Goal: Task Accomplishment & Management: Use online tool/utility

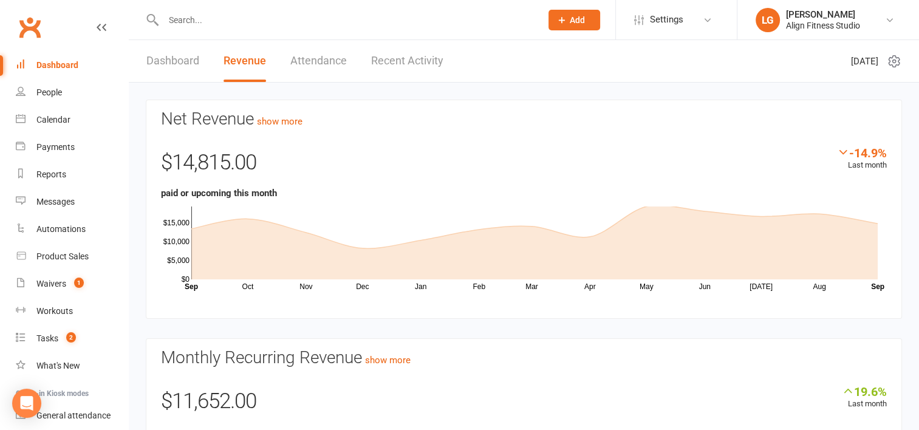
click at [197, 10] on div at bounding box center [339, 19] width 387 height 39
click at [197, 23] on input "text" at bounding box center [346, 20] width 373 height 17
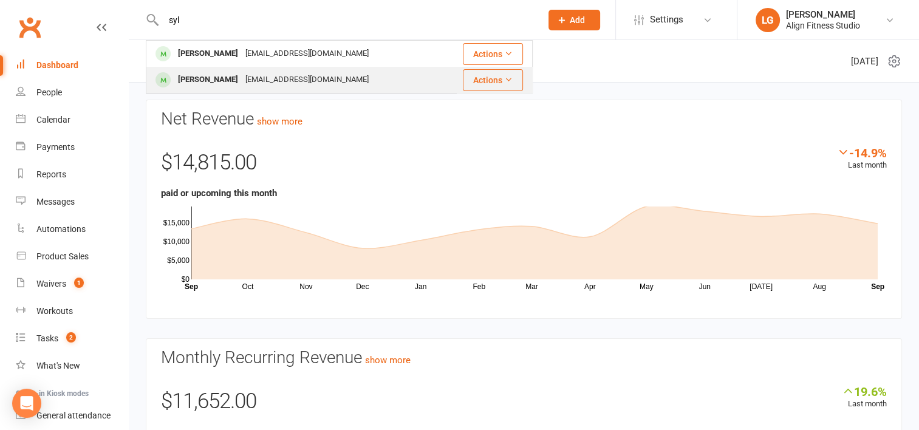
type input "syl"
click at [229, 75] on div "Sylvana Mason" at bounding box center [207, 80] width 67 height 18
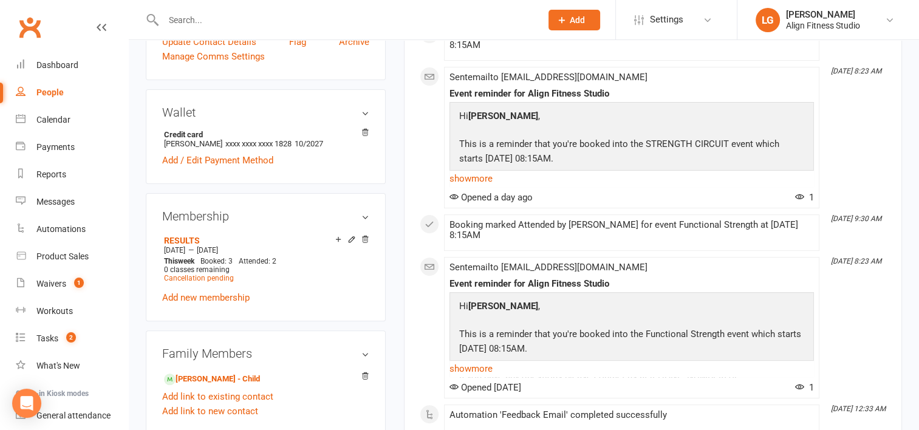
scroll to position [357, 0]
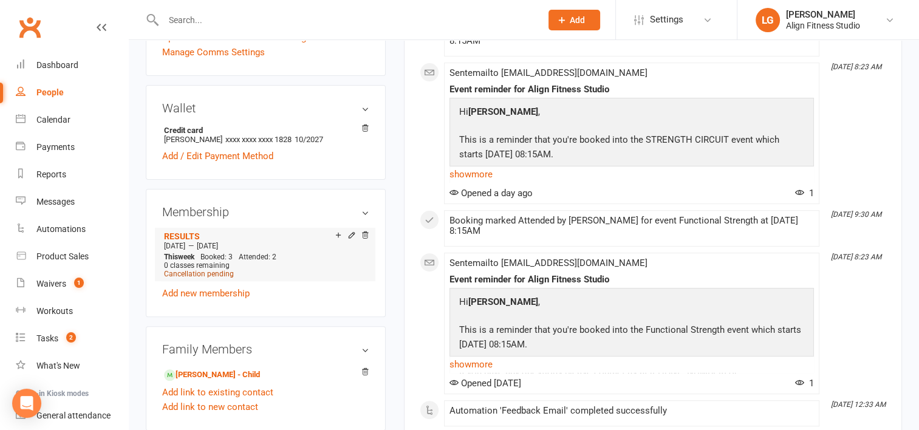
click at [219, 273] on span "Cancellation pending" at bounding box center [199, 274] width 70 height 9
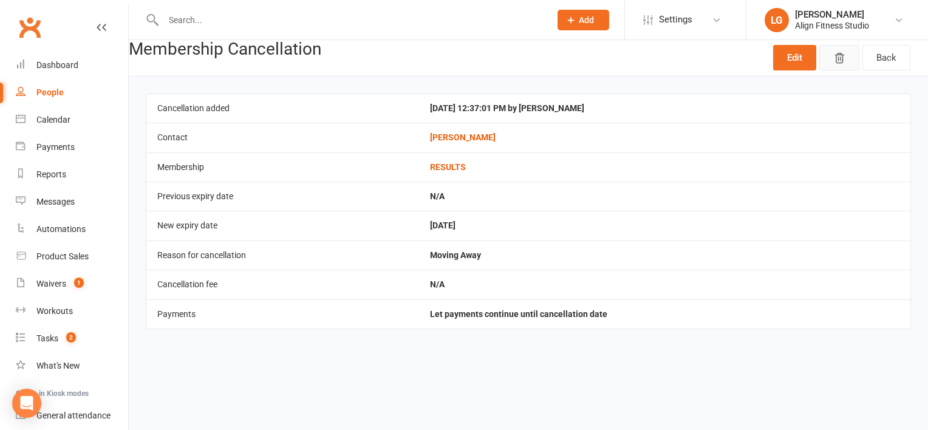
click at [840, 54] on icon "button" at bounding box center [839, 58] width 12 height 12
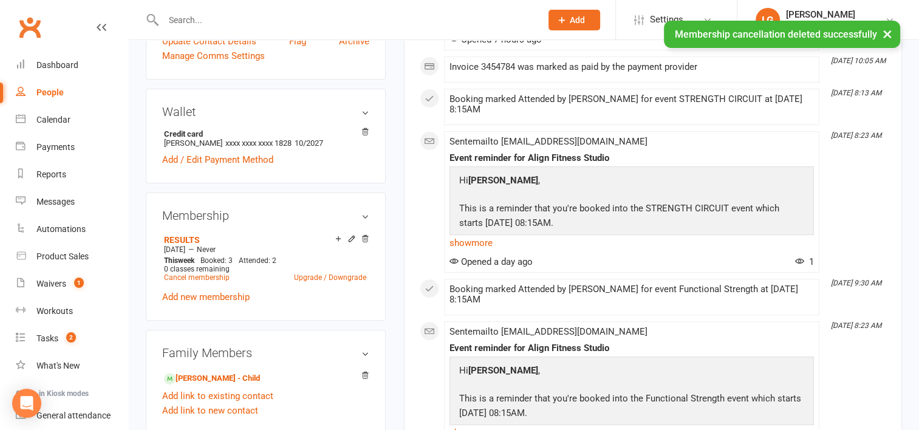
scroll to position [321, 0]
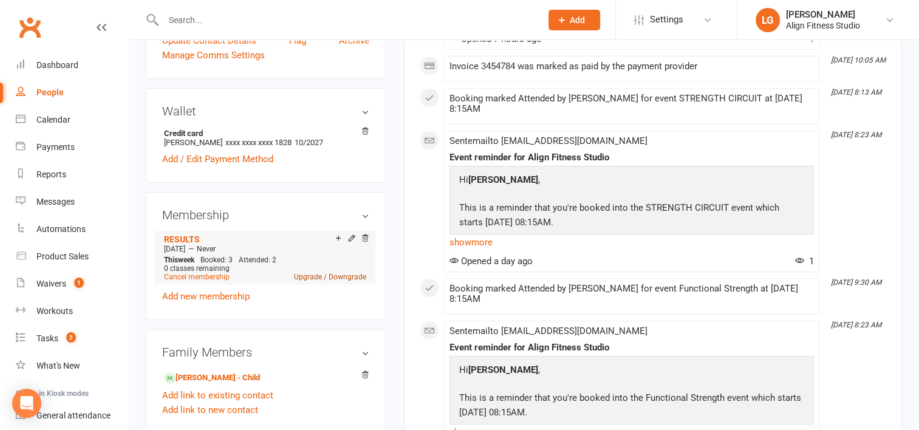
click at [308, 276] on link "Upgrade / Downgrade" at bounding box center [330, 277] width 72 height 9
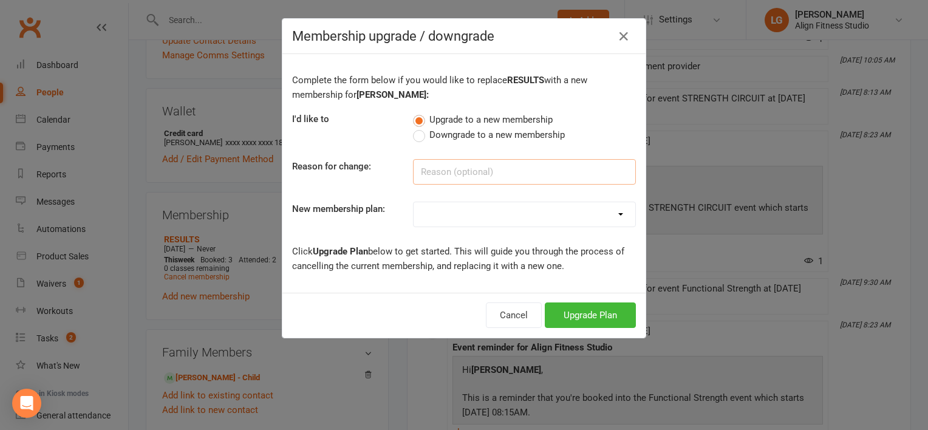
click at [459, 175] on input at bounding box center [524, 172] width 223 height 26
type input "Results plus"
click at [482, 195] on div "Complete the form below if you would like to replace RESULTS with a new members…" at bounding box center [463, 173] width 363 height 239
click at [482, 211] on select "RESULTS RESULTS FIFO RESULTS PLUS RESULTS PLUS FIFO RESULTS PLUS - PROMO 10 x c…" at bounding box center [525, 214] width 222 height 24
select select "2"
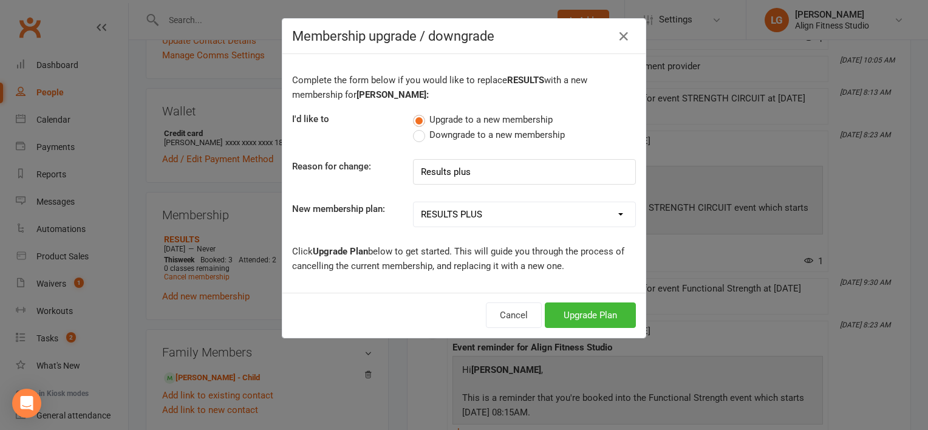
click at [414, 202] on select "RESULTS RESULTS FIFO RESULTS PLUS RESULTS PLUS FIFO RESULTS PLUS - PROMO 10 x c…" at bounding box center [525, 214] width 222 height 24
click at [579, 314] on button "Upgrade Plan" at bounding box center [590, 315] width 91 height 26
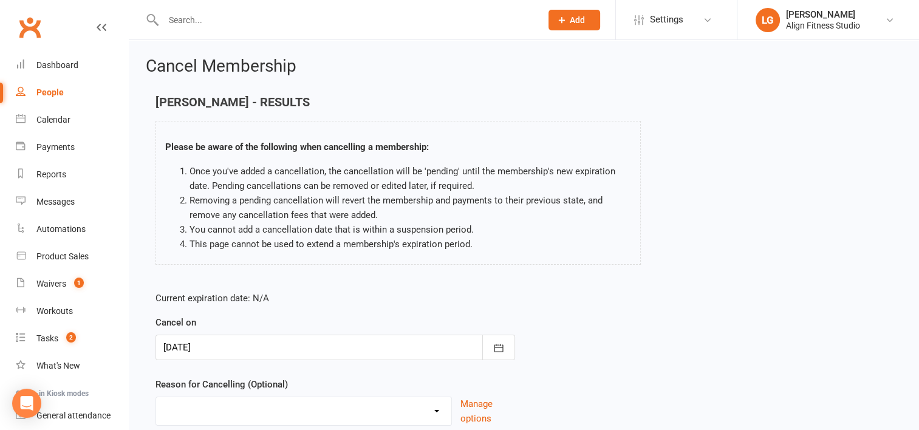
scroll to position [94, 0]
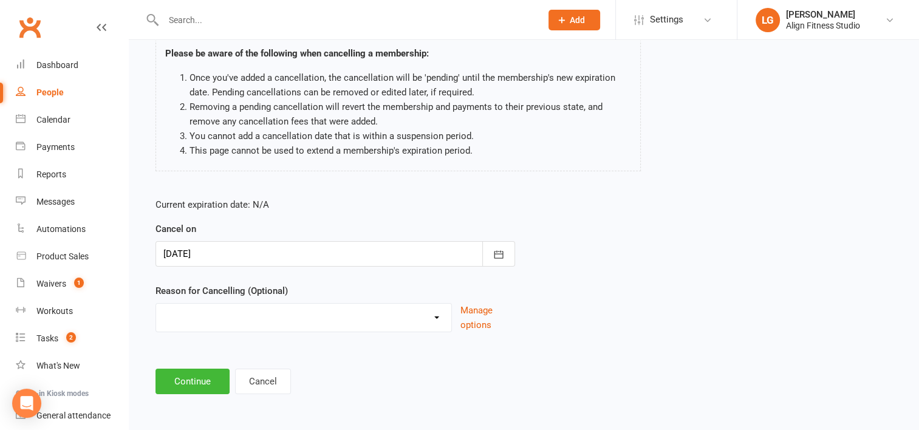
click at [366, 309] on select "Expired Holiday Injury Moving Away Upgraded membership Other reason" at bounding box center [303, 316] width 295 height 24
select select "4"
click at [156, 304] on select "Expired Holiday Injury Moving Away Upgraded membership Other reason" at bounding box center [303, 316] width 295 height 24
click at [210, 374] on button "Continue" at bounding box center [192, 382] width 74 height 26
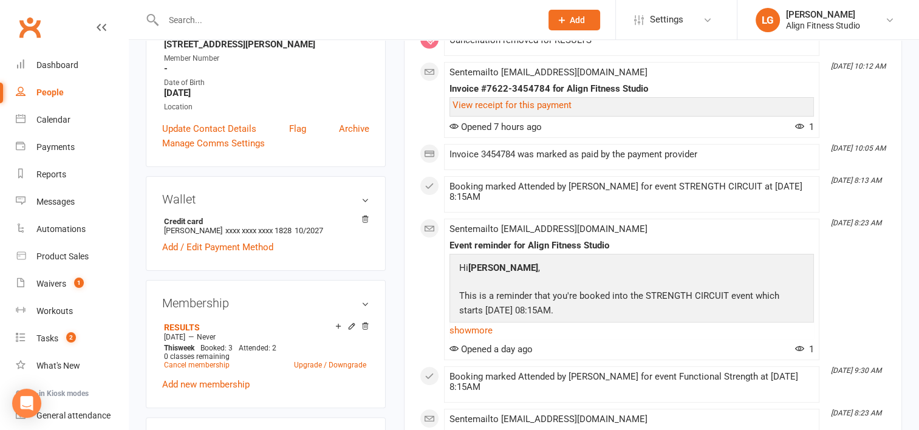
scroll to position [281, 0]
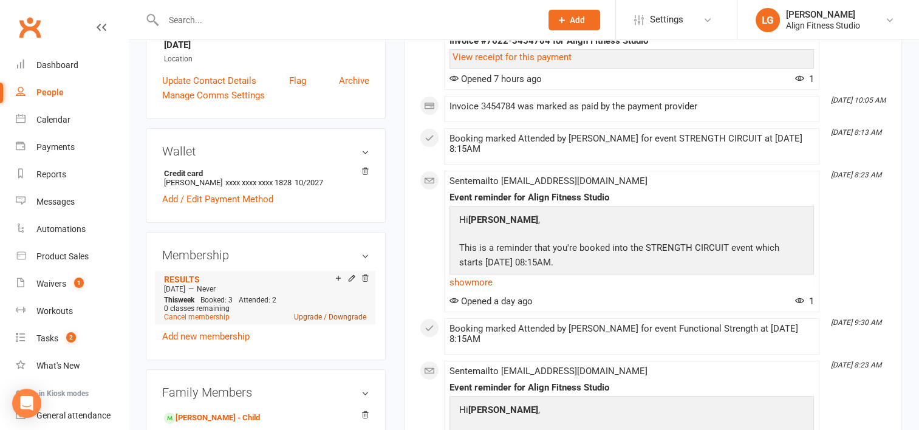
click at [306, 316] on link "Upgrade / Downgrade" at bounding box center [330, 317] width 72 height 9
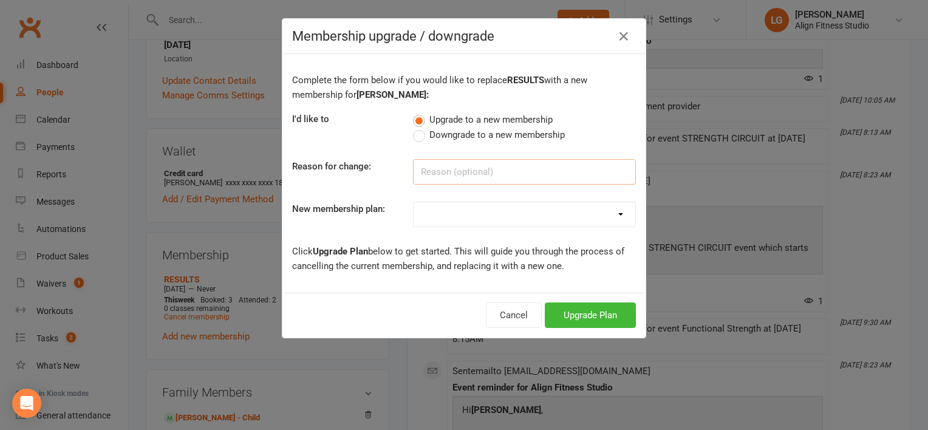
click at [453, 165] on input at bounding box center [524, 172] width 223 height 26
click at [441, 171] on input at bounding box center [524, 172] width 223 height 26
type input "results plus"
click at [428, 214] on select "RESULTS RESULTS FIFO RESULTS PLUS RESULTS PLUS FIFO RESULTS PLUS - PROMO 10 x c…" at bounding box center [525, 214] width 222 height 24
select select "2"
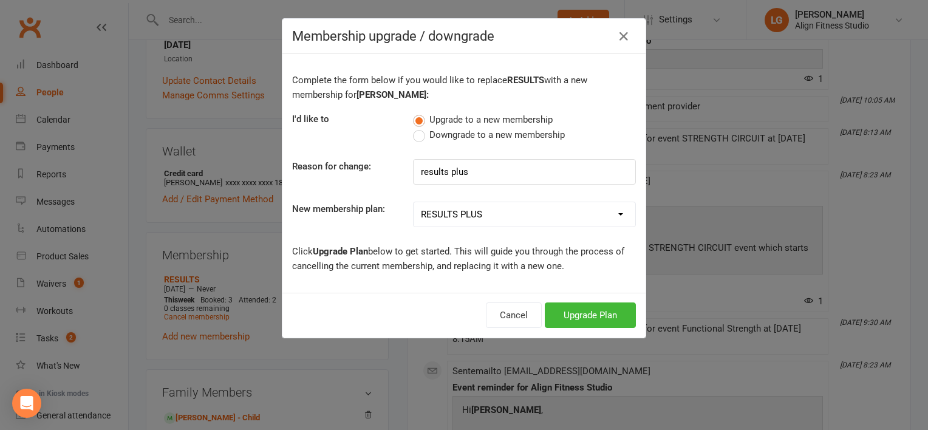
click at [414, 202] on select "RESULTS RESULTS FIFO RESULTS PLUS RESULTS PLUS FIFO RESULTS PLUS - PROMO 10 x c…" at bounding box center [525, 214] width 222 height 24
click at [583, 316] on button "Upgrade Plan" at bounding box center [590, 315] width 91 height 26
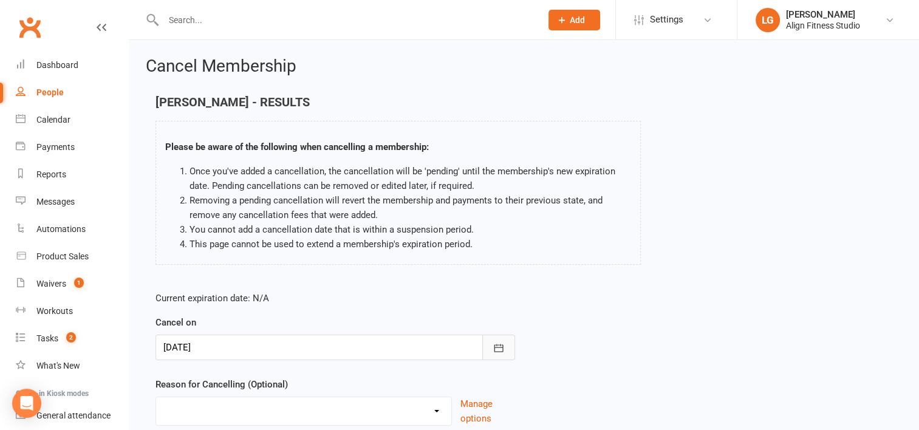
click at [496, 346] on icon "button" at bounding box center [499, 348] width 12 height 12
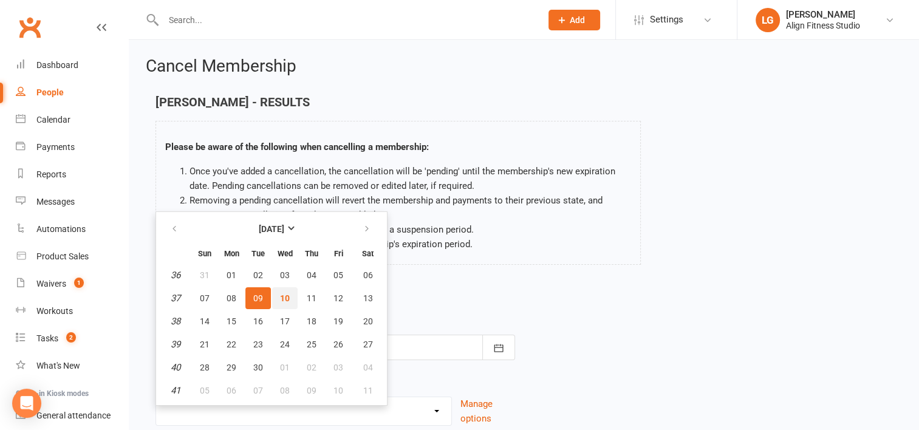
click at [282, 297] on span "10" at bounding box center [285, 298] width 10 height 10
type input "10 Sep 2025"
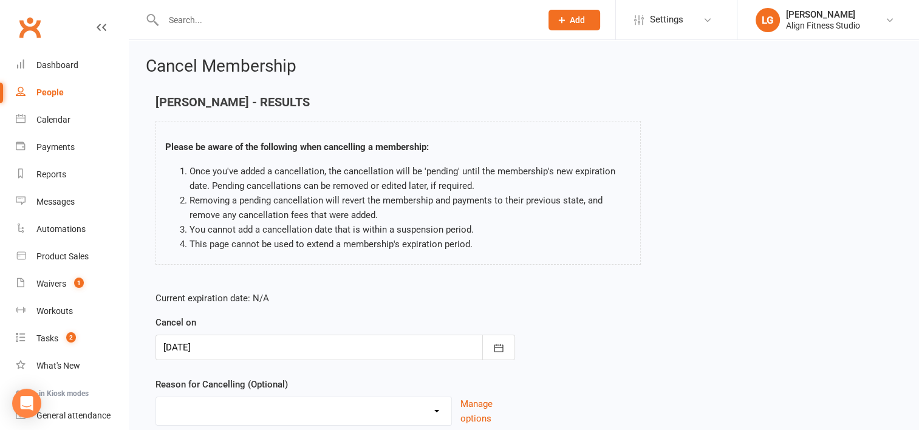
scroll to position [94, 0]
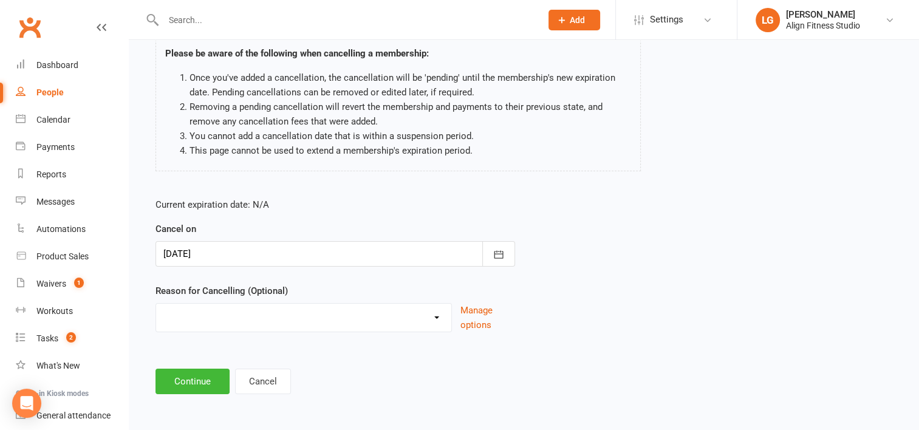
drag, startPoint x: 381, startPoint y: 284, endPoint x: 287, endPoint y: 322, distance: 101.4
click at [287, 322] on div "Reason for Cancelling (Optional) Expired Holiday Injury Moving Away Upgraded me…" at bounding box center [335, 308] width 360 height 49
click at [287, 322] on select "Expired Holiday Injury Moving Away Upgraded membership Other reason" at bounding box center [303, 316] width 295 height 24
select select "4"
click at [156, 304] on select "Expired Holiday Injury Moving Away Upgraded membership Other reason" at bounding box center [303, 316] width 295 height 24
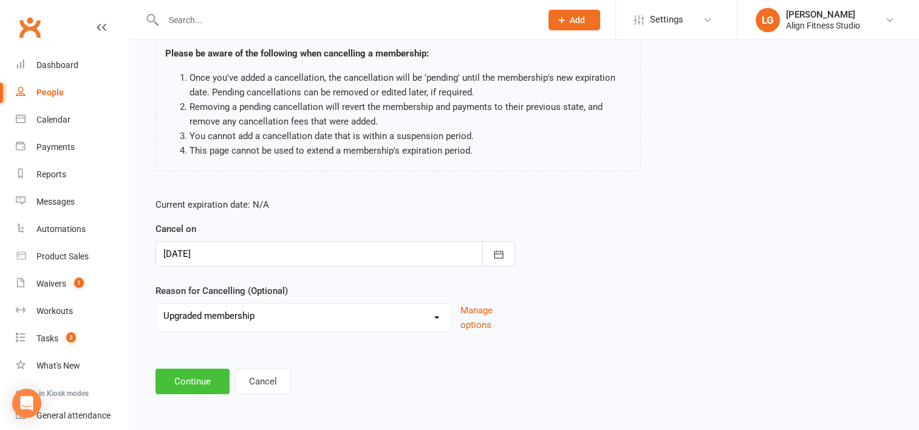
click at [207, 380] on button "Continue" at bounding box center [192, 382] width 74 height 26
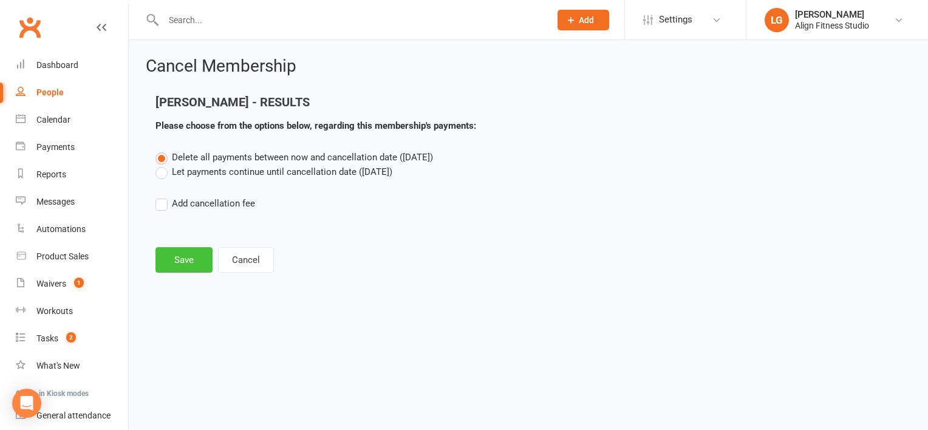
click at [189, 260] on button "Save" at bounding box center [183, 260] width 57 height 26
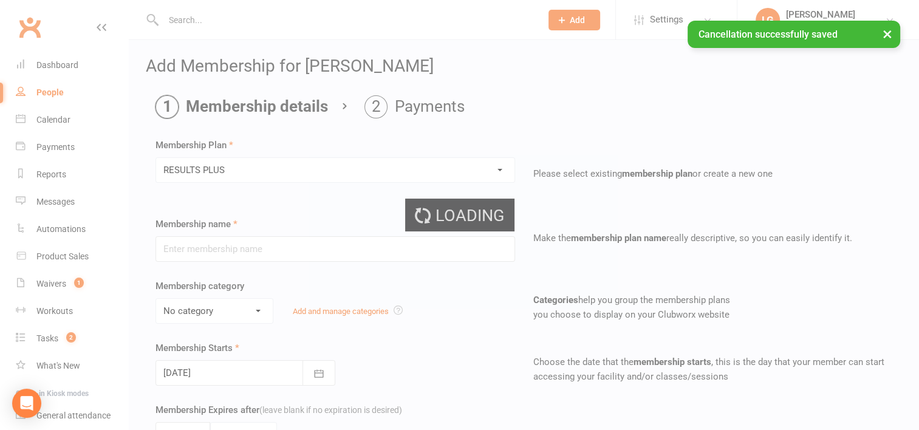
type input "RESULTS PLUS"
select select "5"
type input "0"
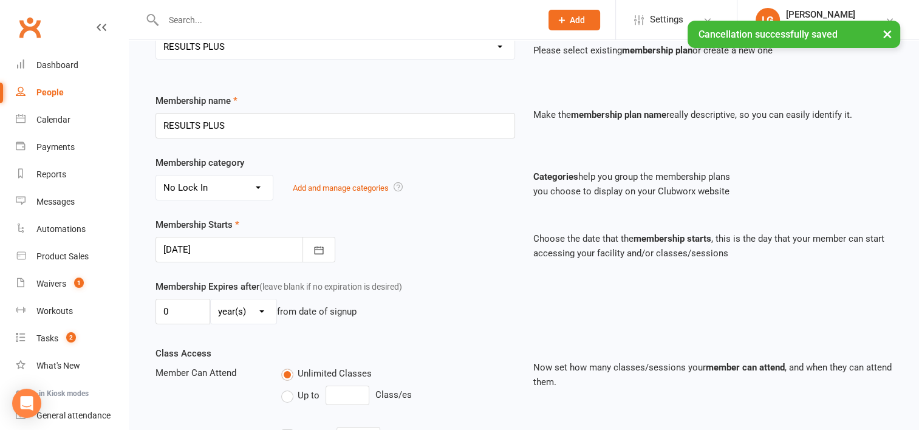
scroll to position [124, 0]
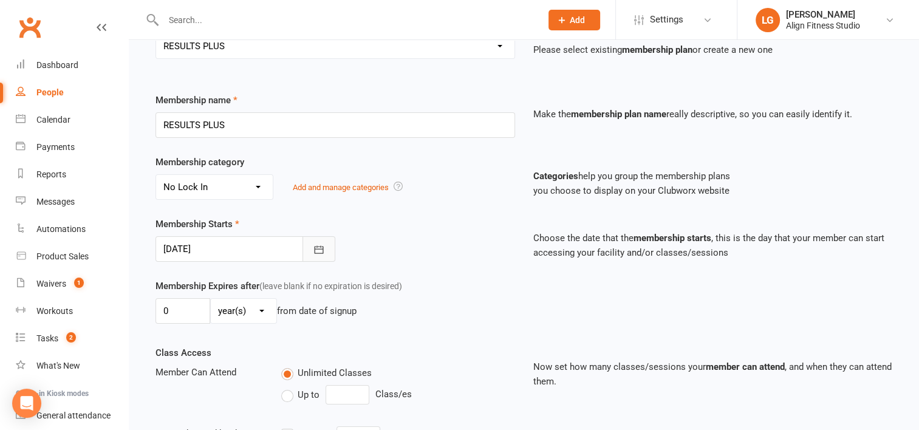
click at [311, 248] on button "button" at bounding box center [318, 249] width 33 height 26
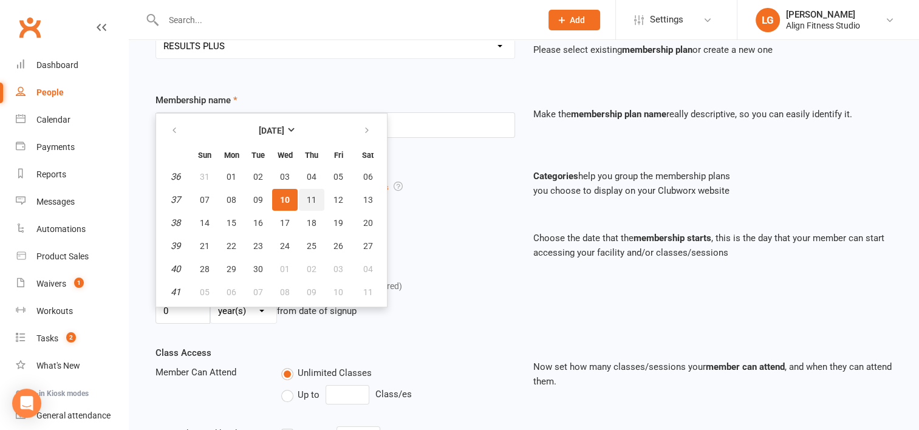
click at [314, 195] on button "11" at bounding box center [312, 200] width 26 height 22
type input "11 Sep 2025"
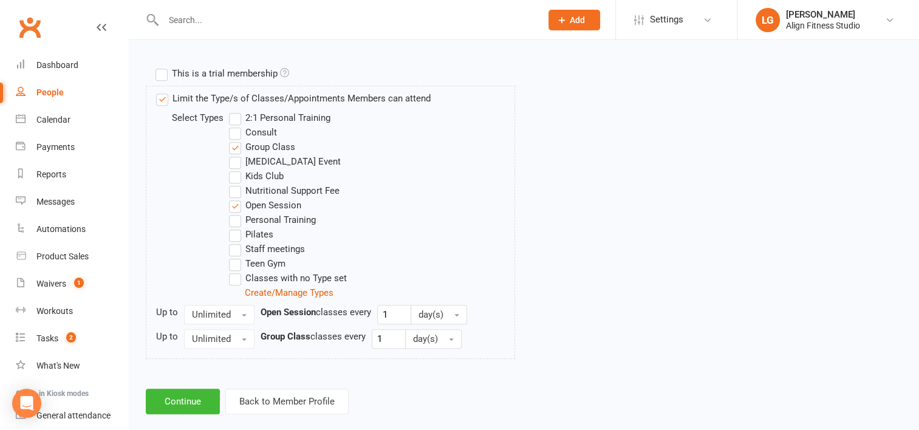
scroll to position [598, 0]
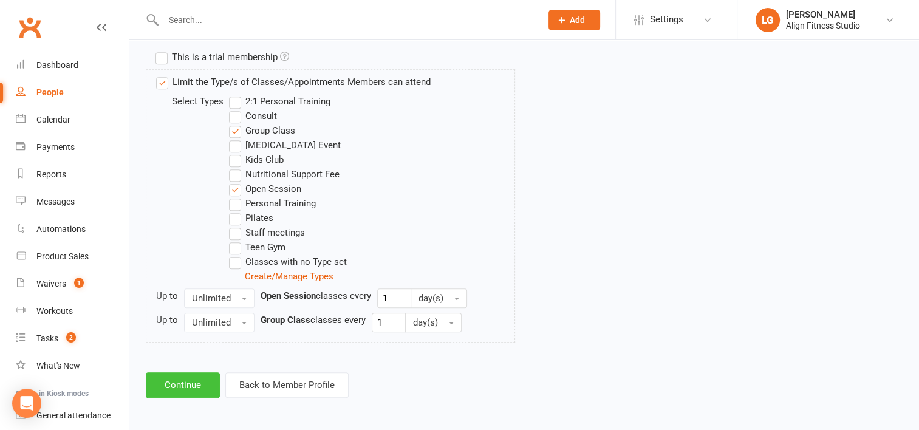
click at [188, 387] on button "Continue" at bounding box center [183, 385] width 74 height 26
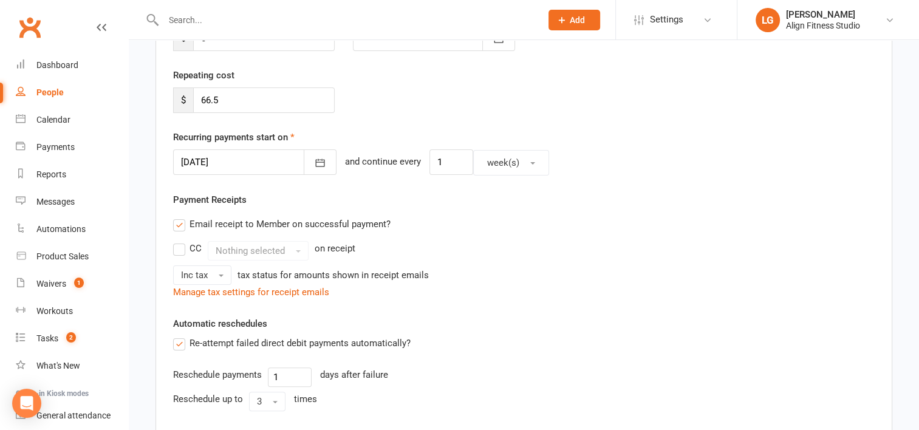
scroll to position [451, 0]
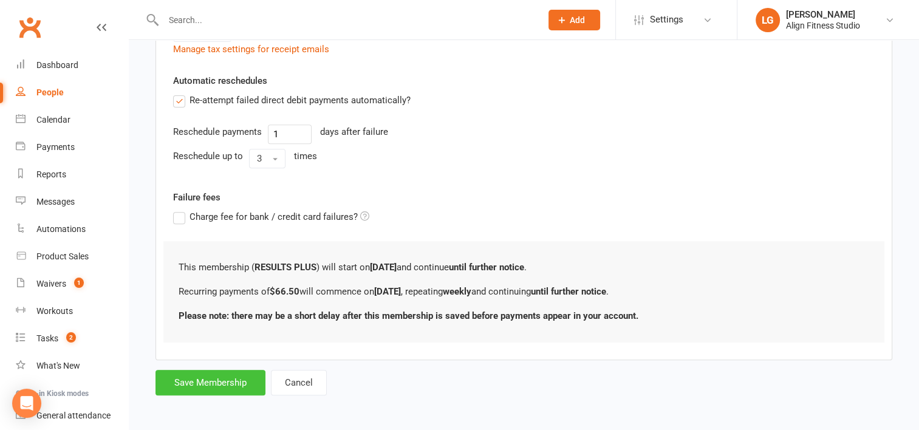
click at [210, 384] on button "Save Membership" at bounding box center [210, 383] width 110 height 26
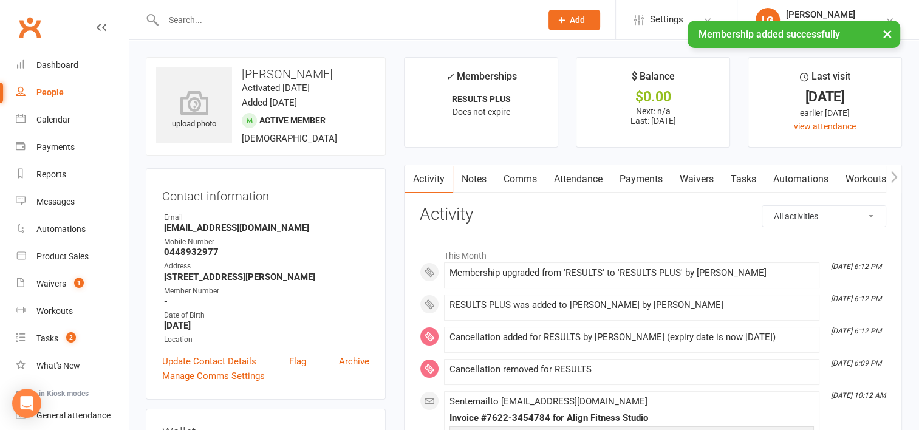
click at [638, 177] on link "Payments" at bounding box center [641, 179] width 60 height 28
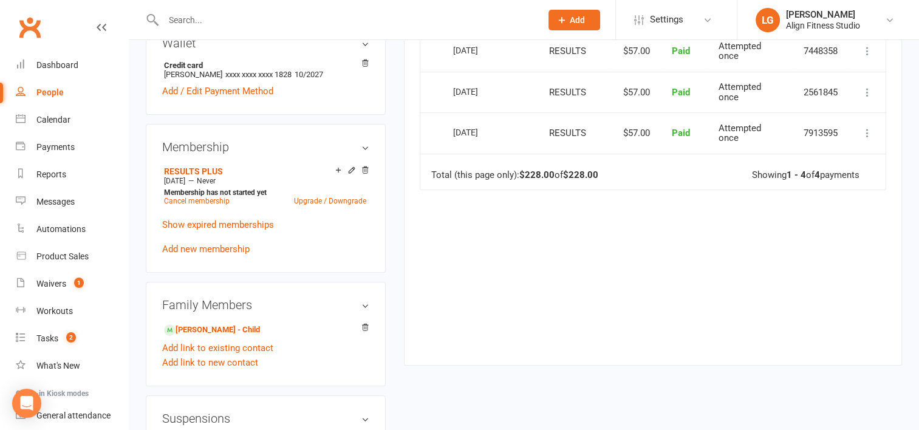
scroll to position [398, 0]
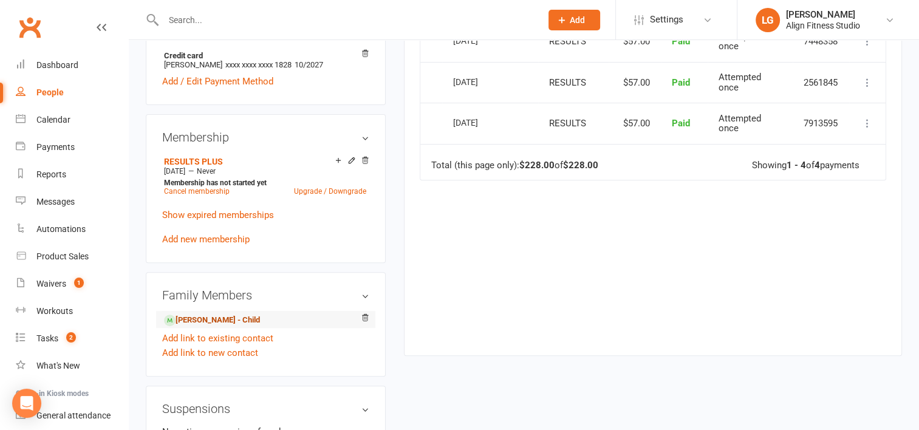
click at [229, 322] on link "Rose Mason - Child" at bounding box center [212, 320] width 96 height 13
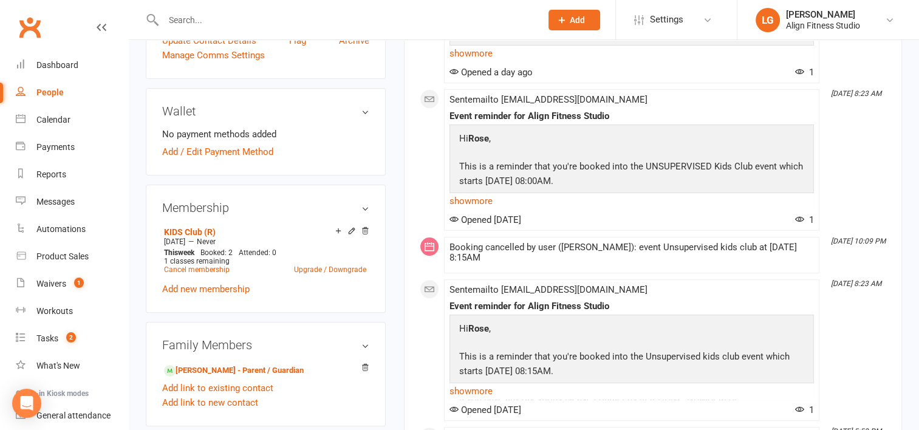
scroll to position [340, 0]
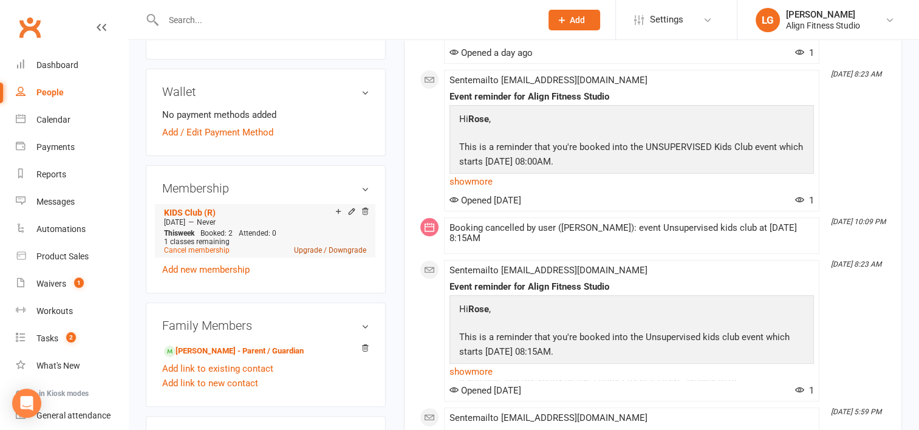
click at [302, 248] on link "Upgrade / Downgrade" at bounding box center [330, 250] width 72 height 9
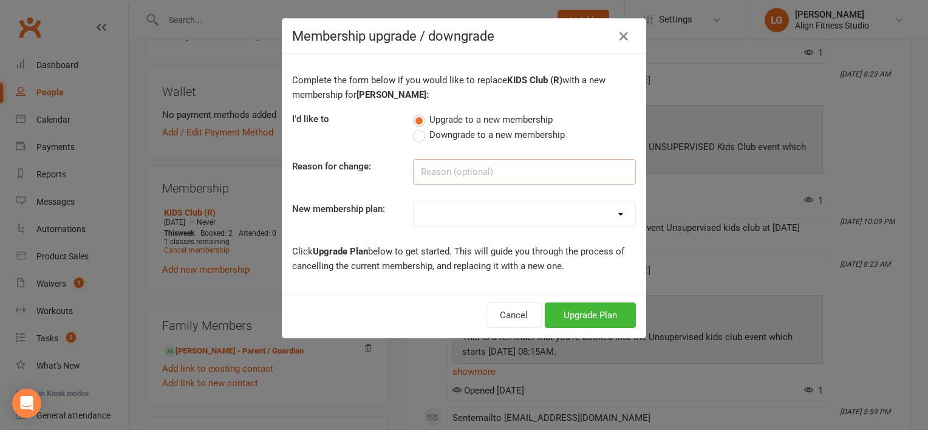
click at [430, 171] on input at bounding box center [524, 172] width 223 height 26
click at [443, 206] on select "RESULTS RESULTS FIFO RESULTS PLUS RESULTS PLUS FIFO RESULTS PLUS - PROMO 10 x c…" at bounding box center [525, 214] width 222 height 24
select select "10"
click at [414, 202] on select "RESULTS RESULTS FIFO RESULTS PLUS RESULTS PLUS FIFO RESULTS PLUS - PROMO 10 x c…" at bounding box center [525, 214] width 222 height 24
click at [583, 313] on button "Upgrade Plan" at bounding box center [590, 315] width 91 height 26
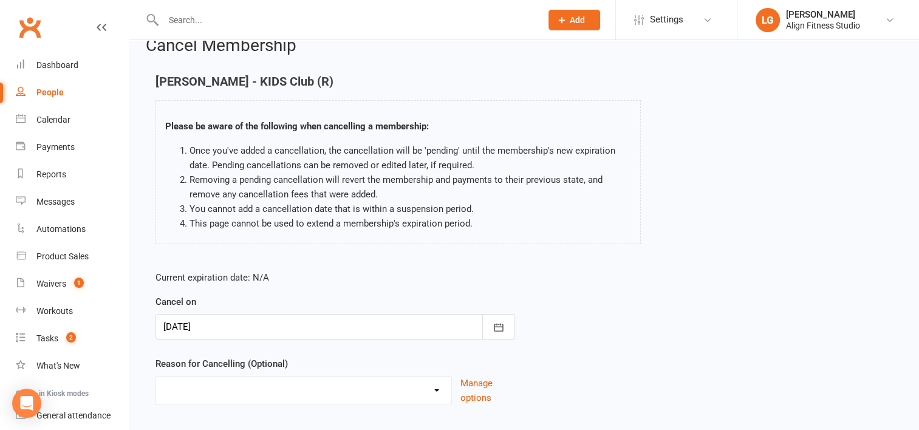
scroll to position [22, 0]
click at [452, 318] on div at bounding box center [335, 326] width 360 height 26
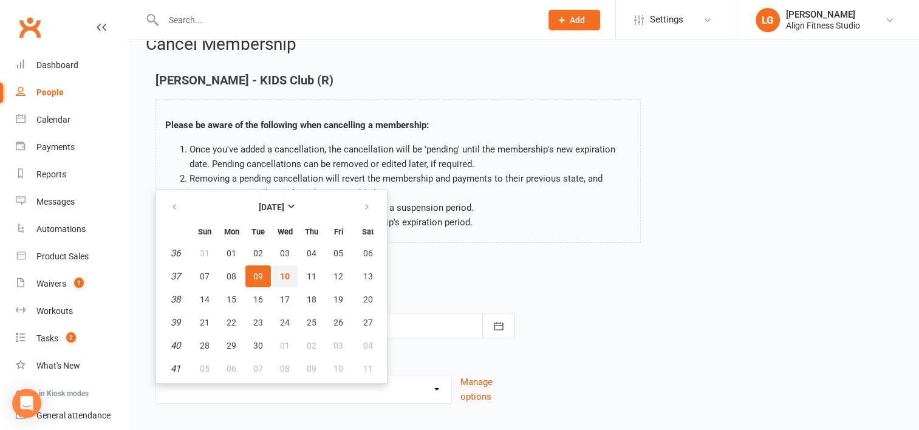
click at [287, 272] on span "10" at bounding box center [285, 277] width 10 height 10
type input "10 Sep 2025"
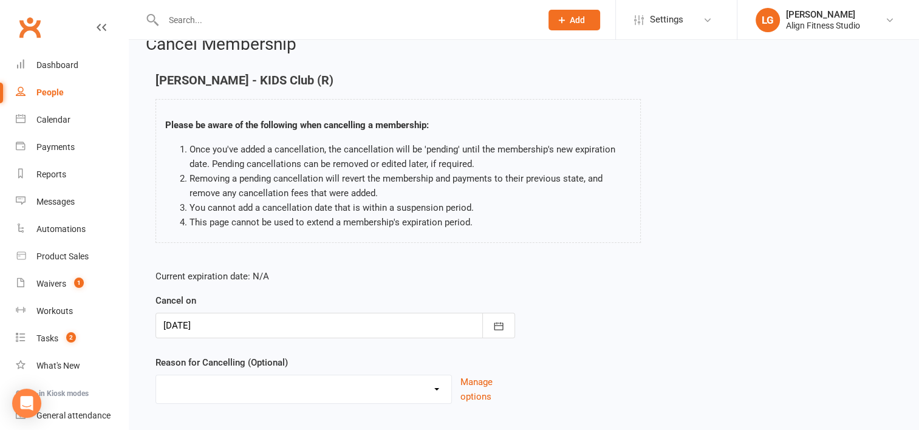
scroll to position [94, 0]
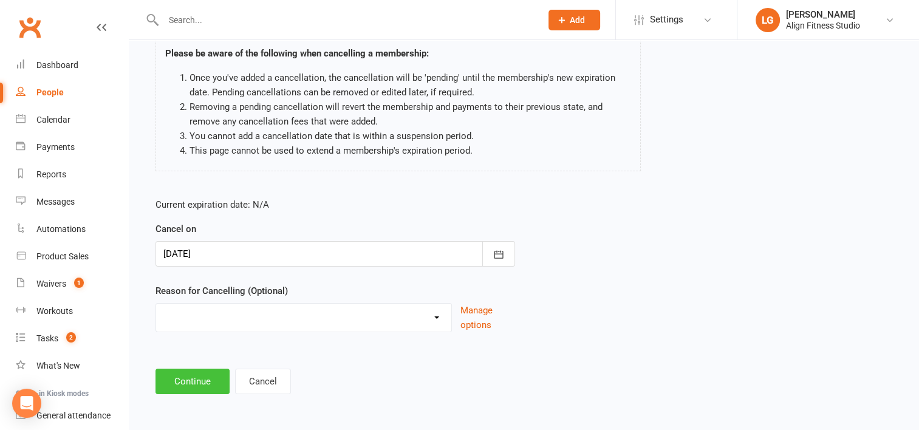
click at [198, 380] on button "Continue" at bounding box center [192, 382] width 74 height 26
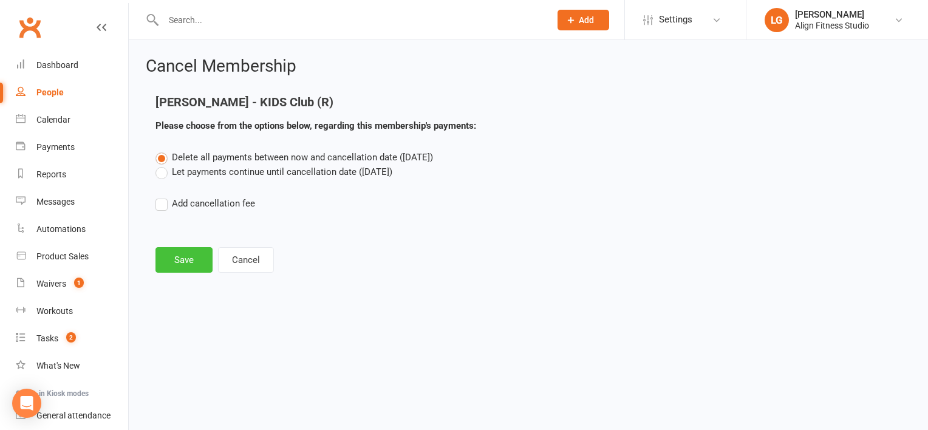
click at [195, 251] on button "Save" at bounding box center [183, 260] width 57 height 26
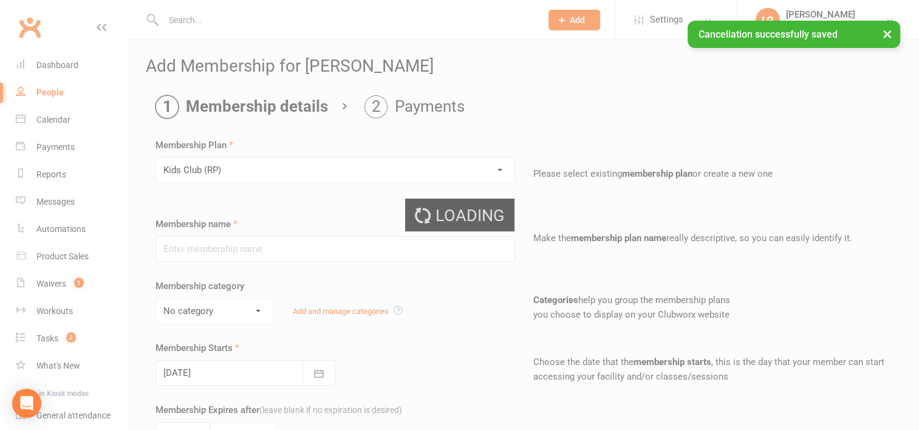
type input "Kids Club (RP)"
select select "7"
type input "0"
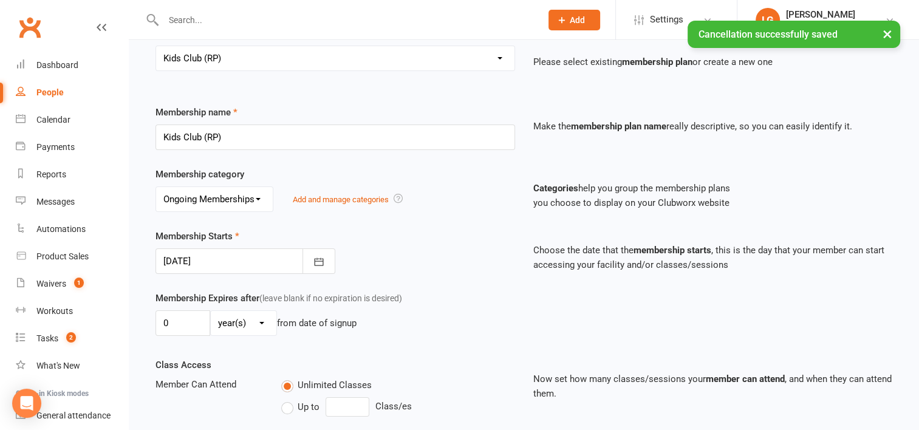
scroll to position [131, 0]
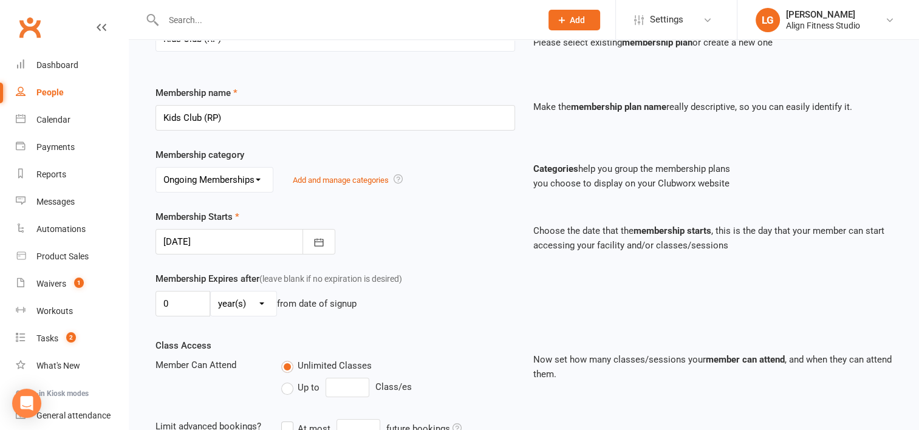
click at [297, 243] on div at bounding box center [245, 242] width 180 height 26
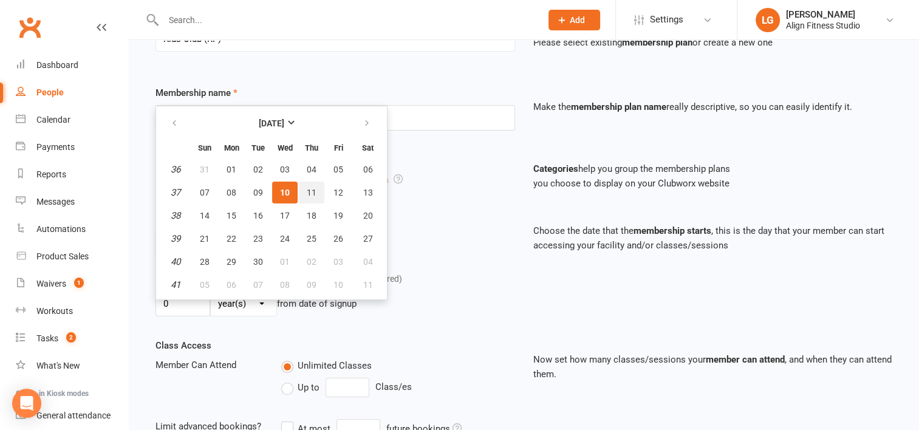
click at [309, 195] on button "11" at bounding box center [312, 193] width 26 height 22
type input "11 Sep 2025"
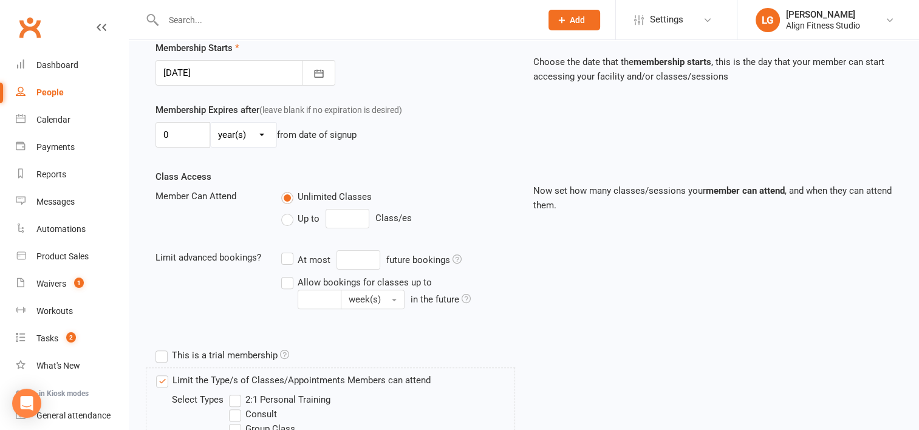
scroll to position [574, 0]
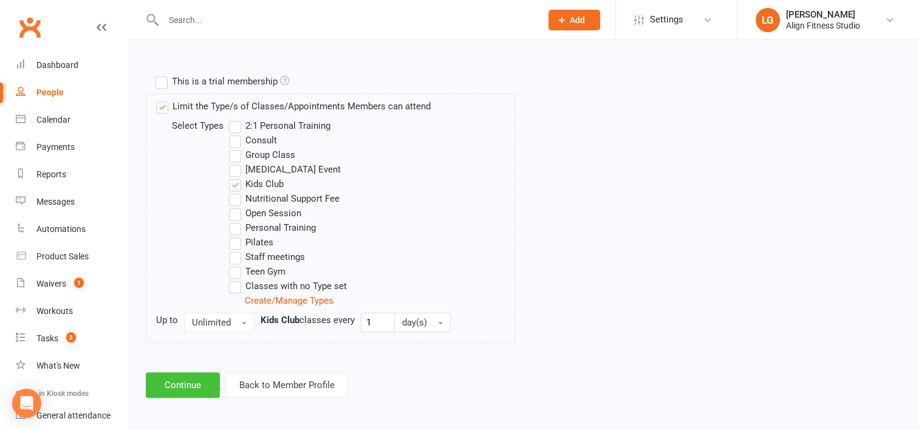
click at [190, 384] on button "Continue" at bounding box center [183, 385] width 74 height 26
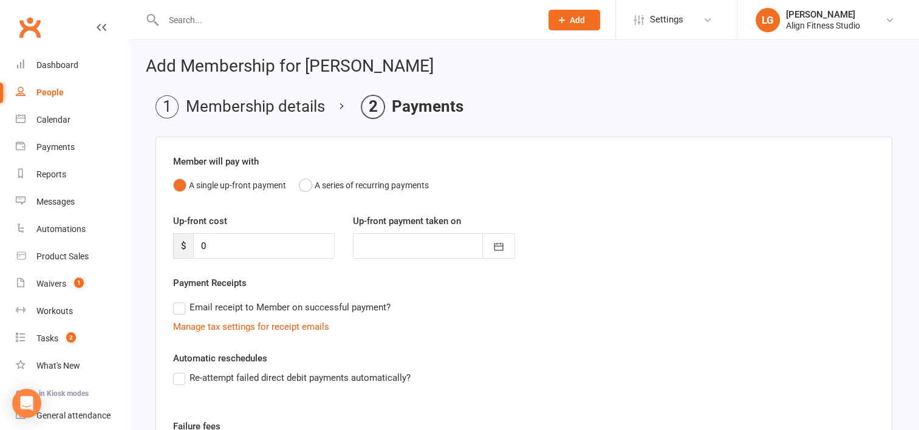
scroll to position [182, 0]
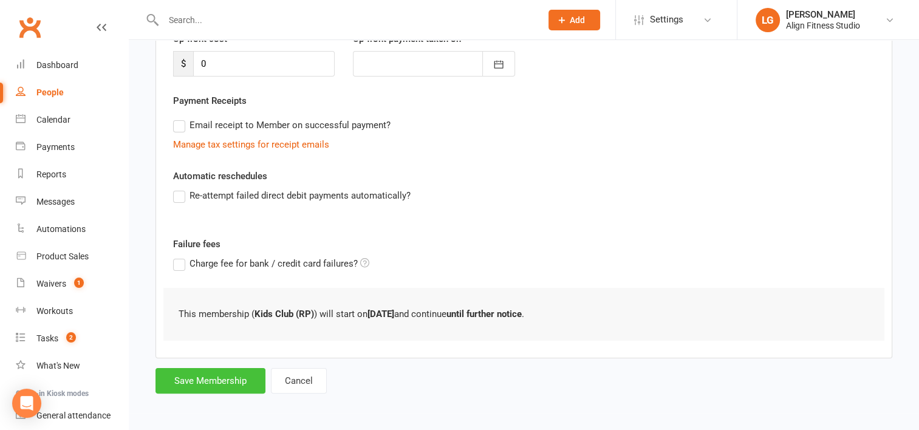
click at [211, 380] on button "Save Membership" at bounding box center [210, 381] width 110 height 26
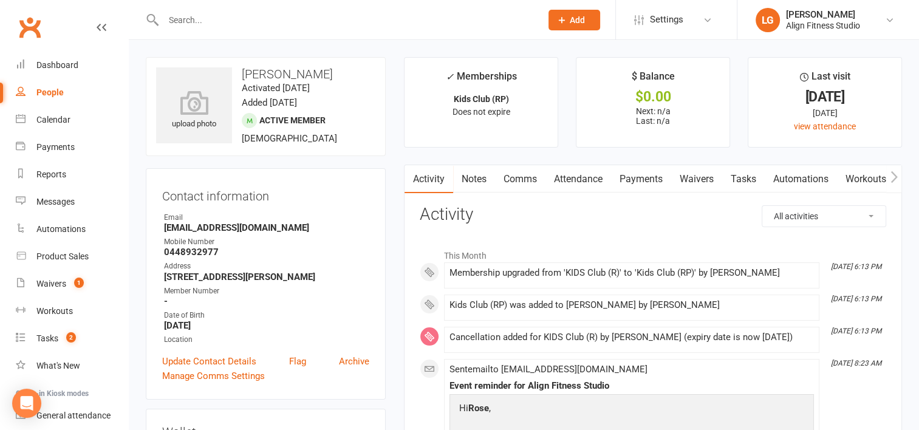
click at [205, 22] on input "text" at bounding box center [346, 20] width 373 height 17
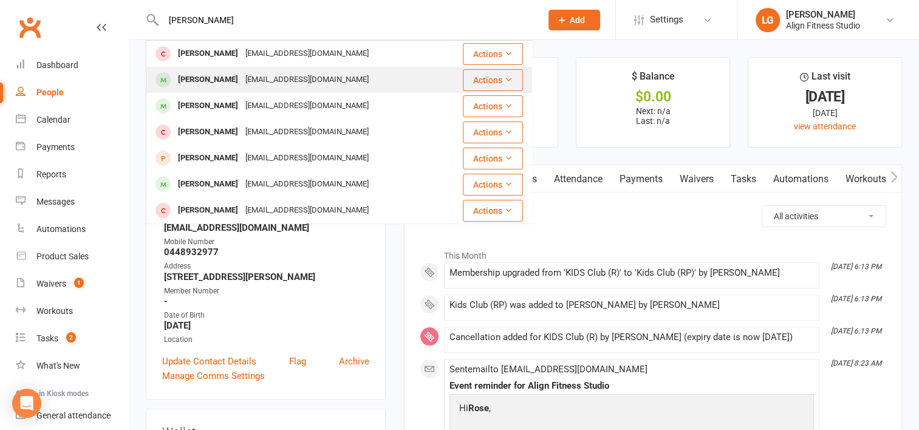
type input "daniel"
click at [257, 78] on div "Danielaaranguizs@gmail.com" at bounding box center [307, 80] width 131 height 18
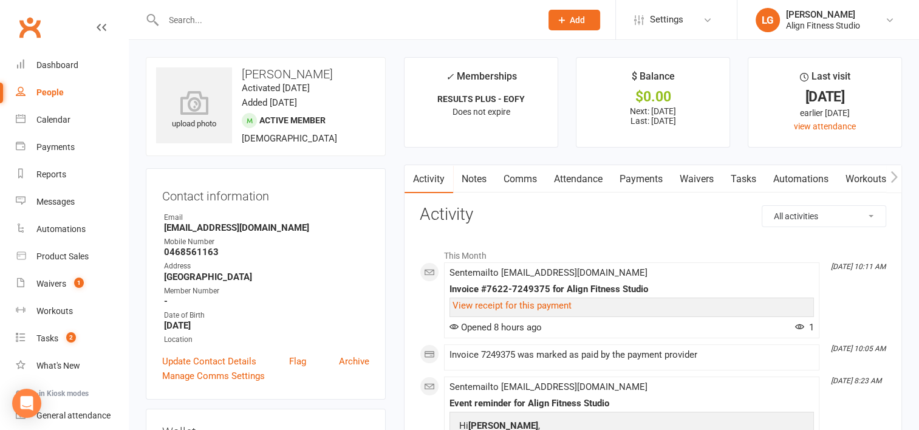
click at [643, 182] on link "Payments" at bounding box center [641, 179] width 60 height 28
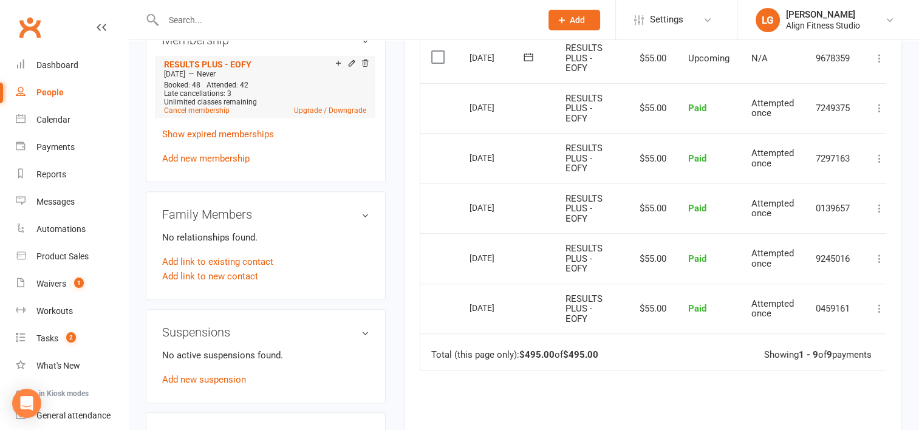
scroll to position [519, 0]
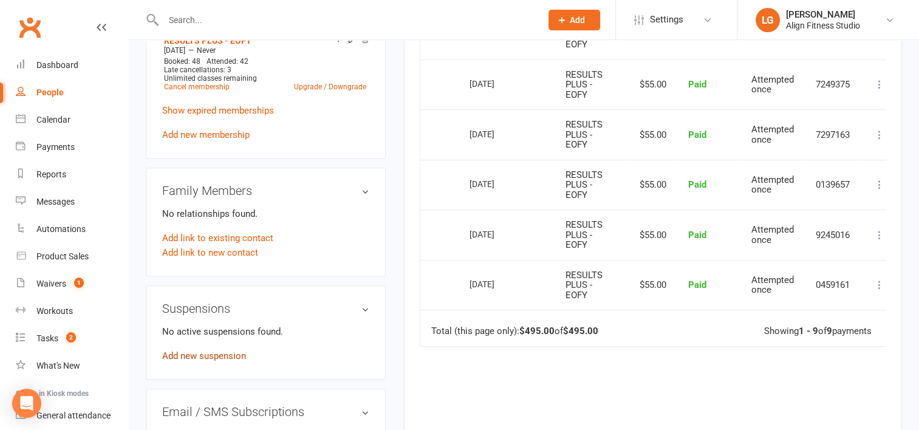
click at [208, 359] on link "Add new suspension" at bounding box center [204, 355] width 84 height 11
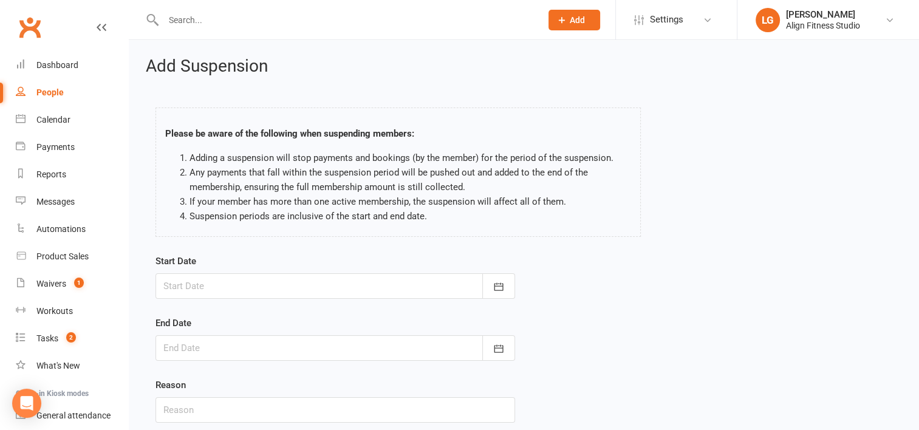
click at [471, 290] on div at bounding box center [335, 286] width 360 height 26
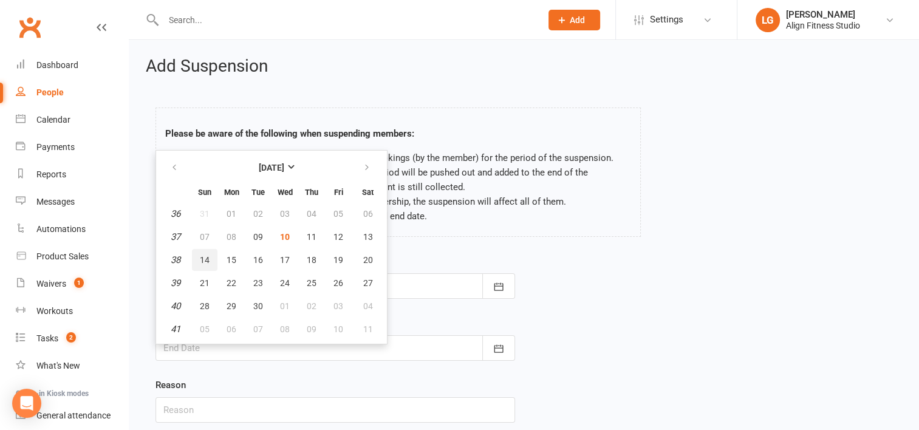
click at [200, 266] on button "14" at bounding box center [205, 260] width 26 height 22
type input "14 Sep 2025"
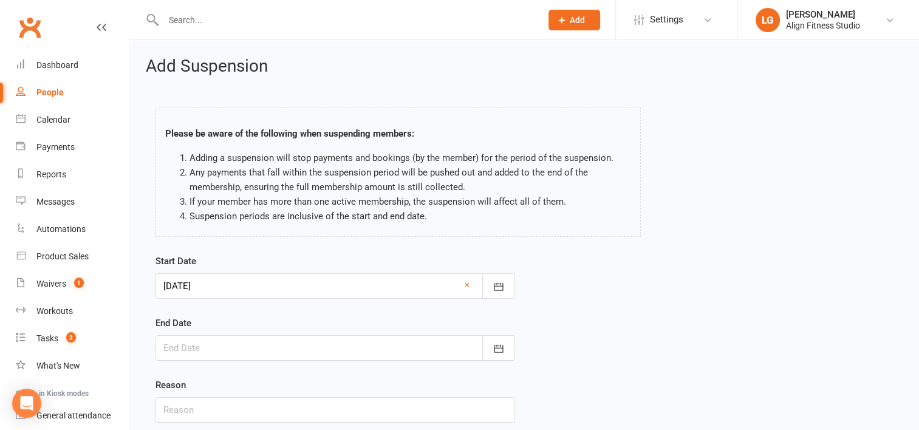
click at [197, 352] on div at bounding box center [335, 348] width 360 height 26
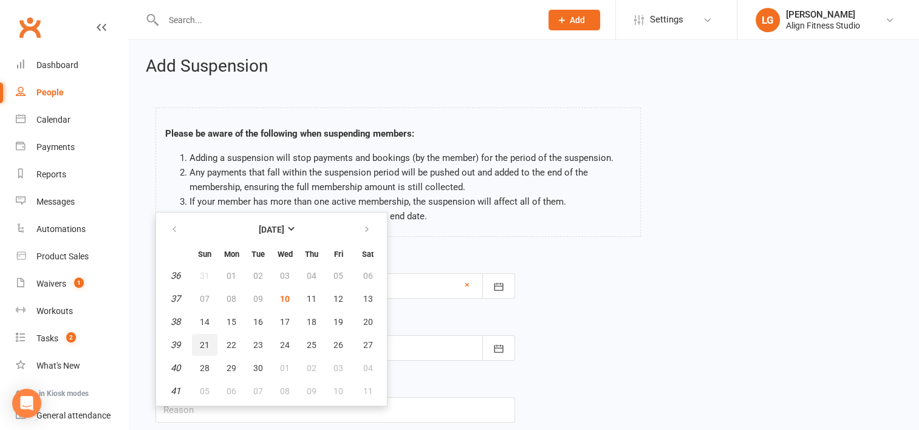
click at [202, 345] on span "21" at bounding box center [205, 345] width 10 height 10
type input "21 Sep 2025"
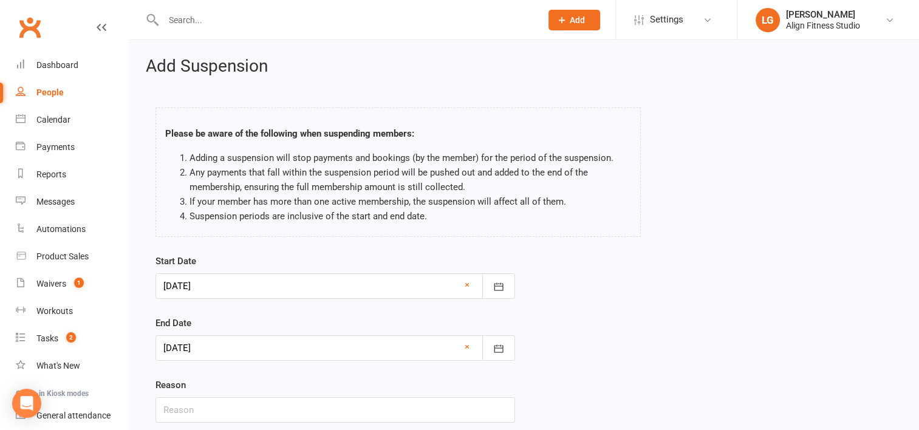
scroll to position [87, 0]
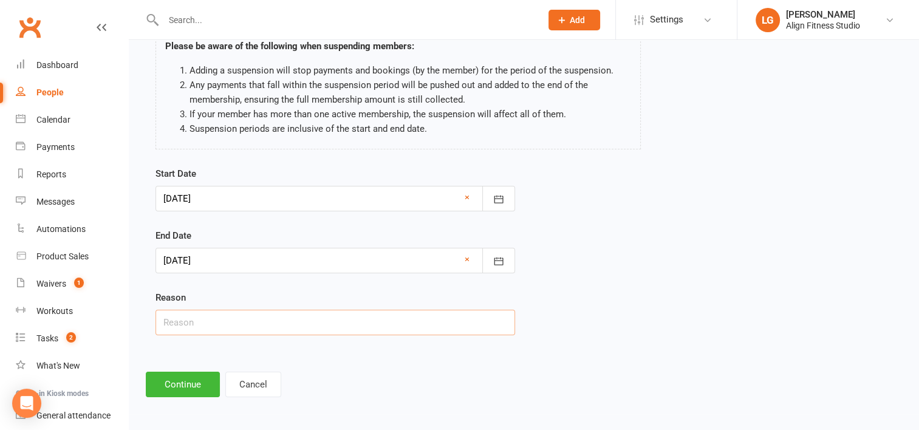
click at [294, 330] on input "text" at bounding box center [335, 323] width 360 height 26
type input "Holidays"
click at [194, 387] on button "Continue" at bounding box center [183, 385] width 74 height 26
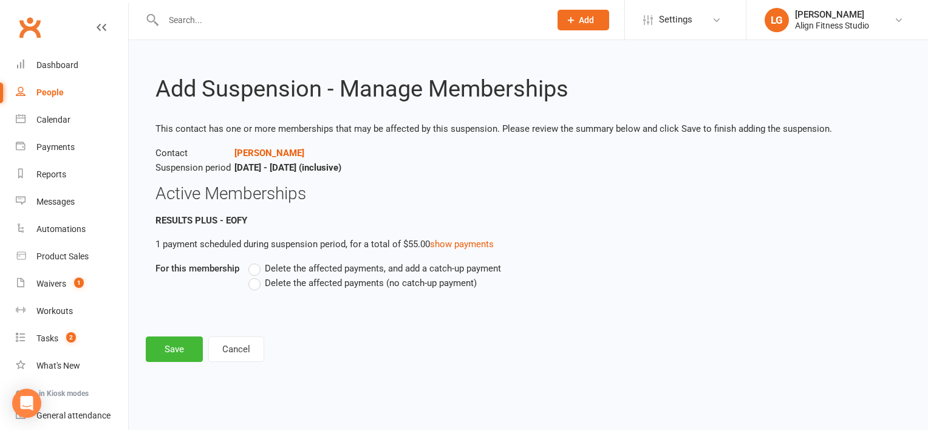
click at [256, 289] on label "Delete the affected payments (no catch-up payment)" at bounding box center [362, 283] width 228 height 15
click at [256, 276] on input "Delete the affected payments (no catch-up payment)" at bounding box center [252, 276] width 8 height 0
click at [180, 348] on button "Save" at bounding box center [174, 350] width 57 height 26
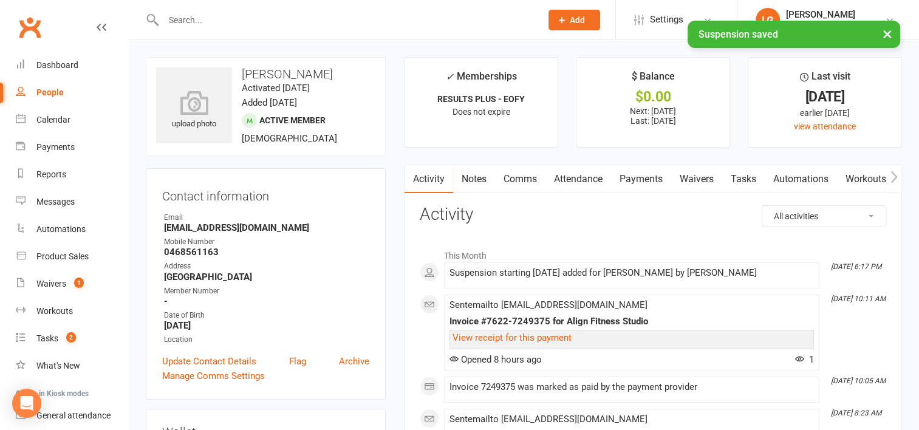
scroll to position [24, 0]
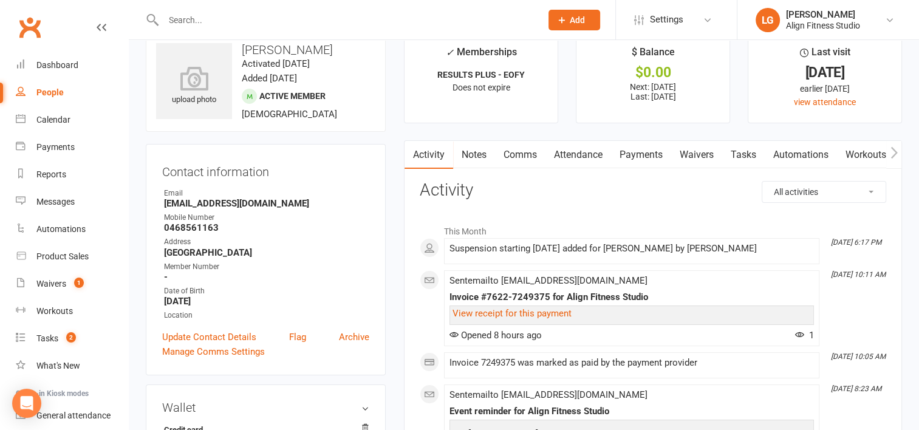
click at [641, 152] on link "Payments" at bounding box center [641, 155] width 60 height 28
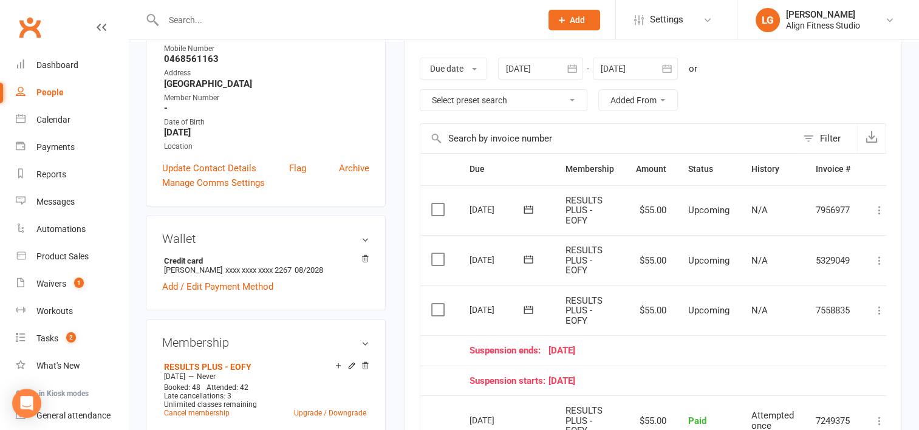
scroll to position [206, 0]
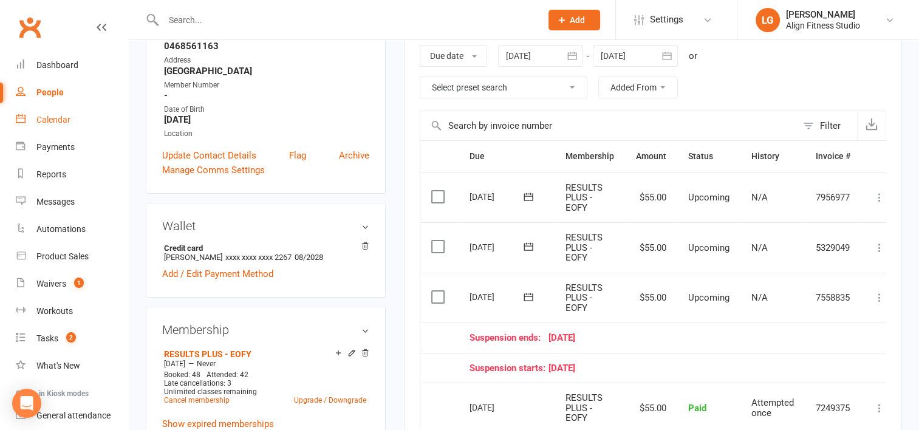
click at [44, 119] on div "Calendar" at bounding box center [53, 120] width 34 height 10
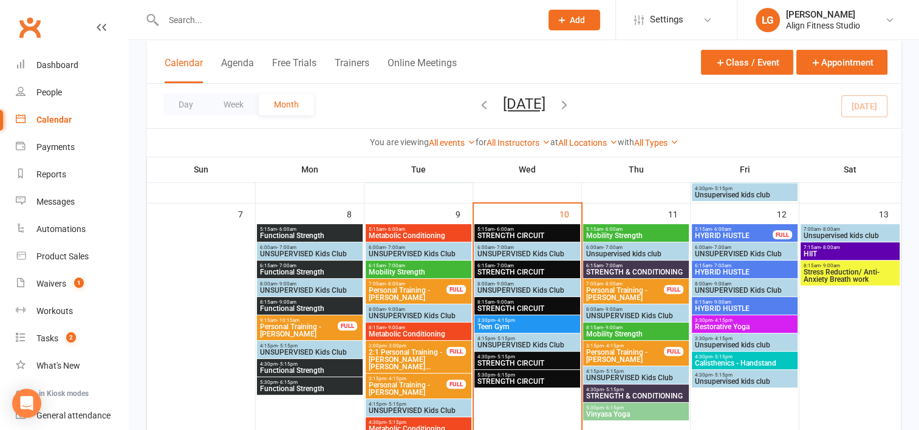
scroll to position [294, 0]
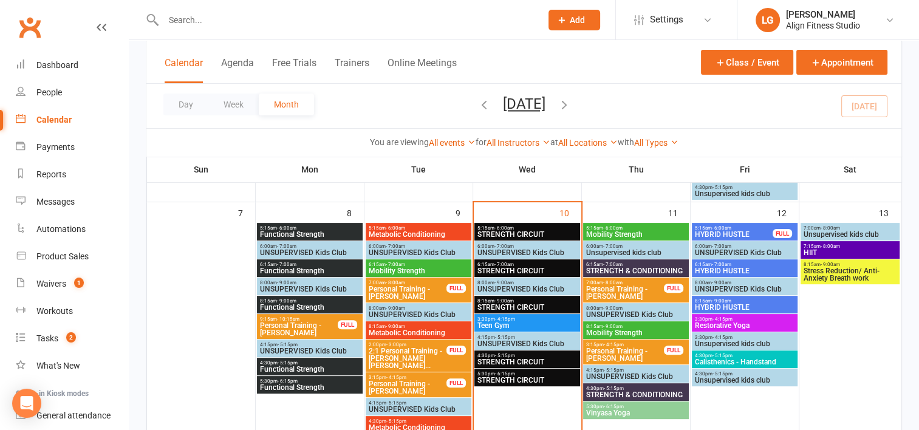
click at [509, 322] on span "Teen Gym" at bounding box center [527, 325] width 101 height 7
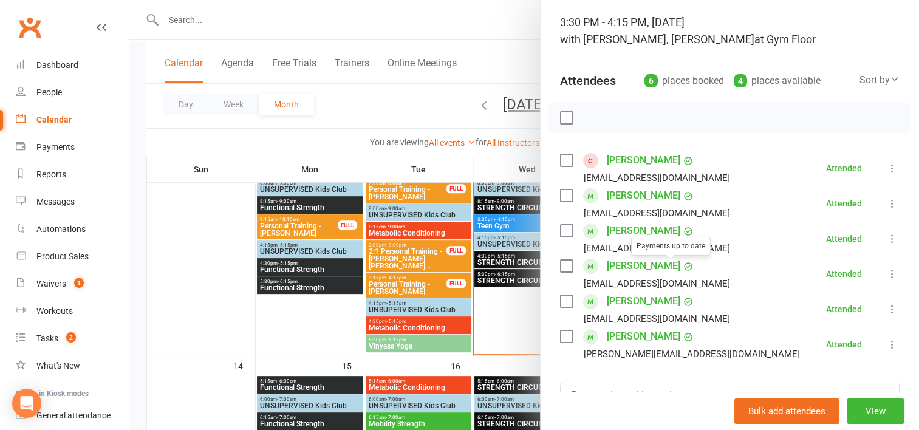
scroll to position [87, 0]
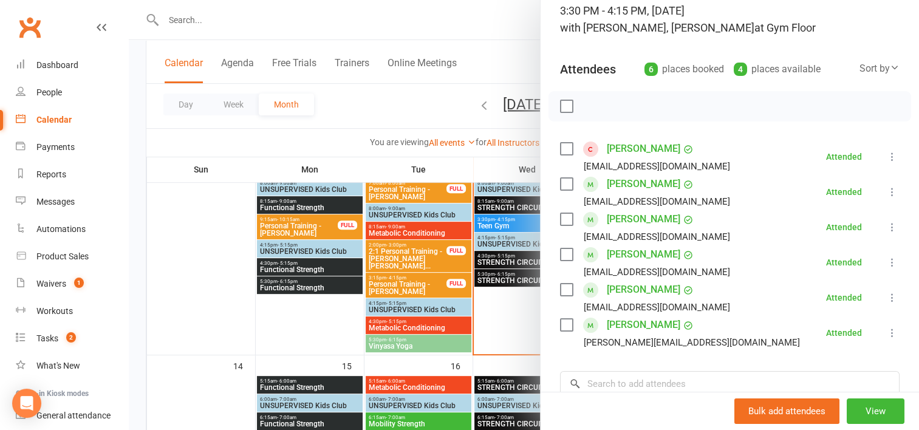
click at [495, 259] on div at bounding box center [524, 215] width 790 height 430
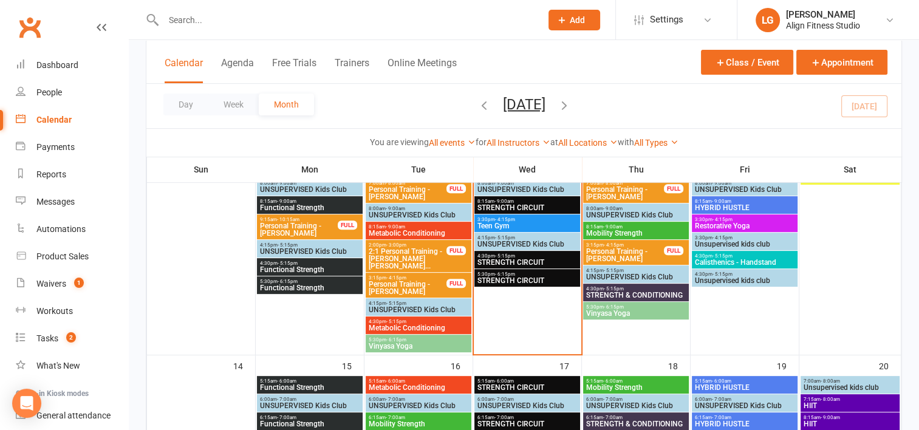
click at [495, 259] on span "STRENGTH CIRCUIT" at bounding box center [527, 262] width 101 height 7
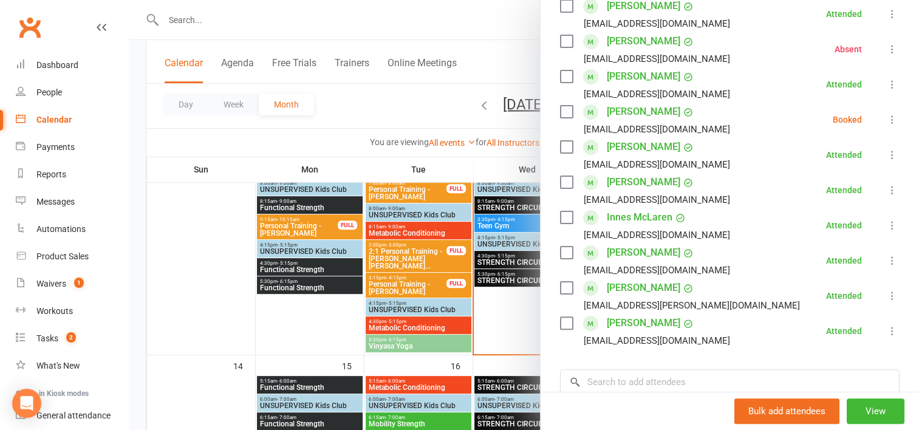
scroll to position [264, 0]
click at [486, 278] on div at bounding box center [524, 215] width 790 height 430
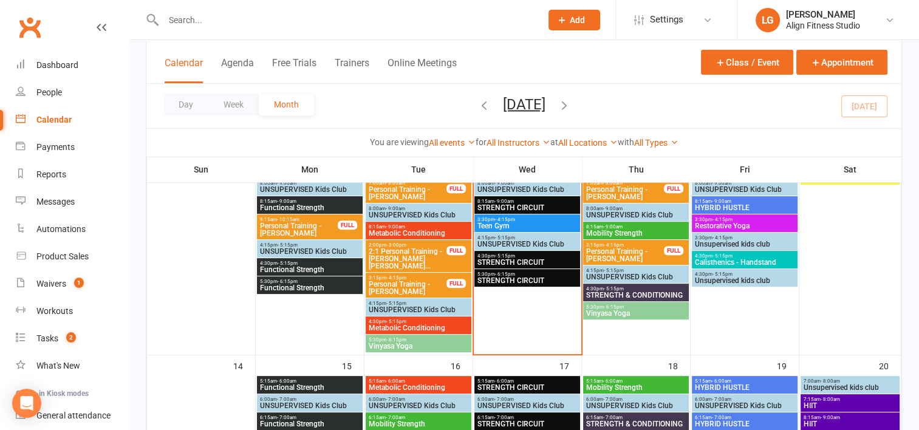
click at [486, 278] on span "STRENGTH CIRCUIT" at bounding box center [527, 280] width 101 height 7
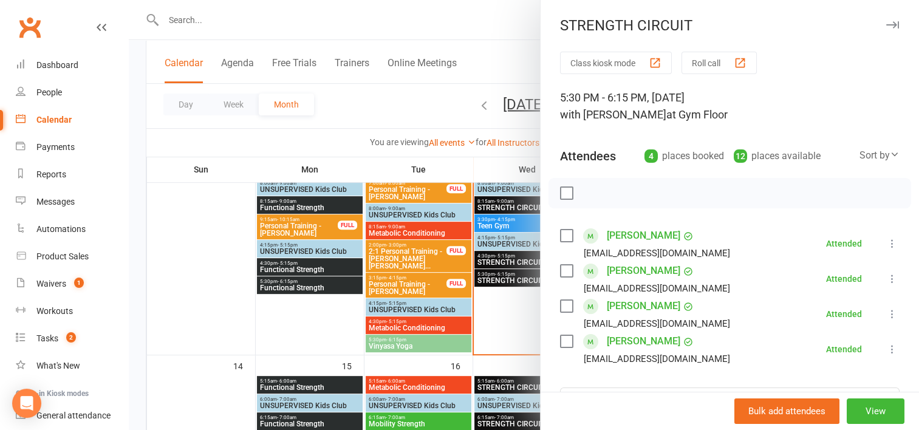
click at [496, 321] on div at bounding box center [524, 215] width 790 height 430
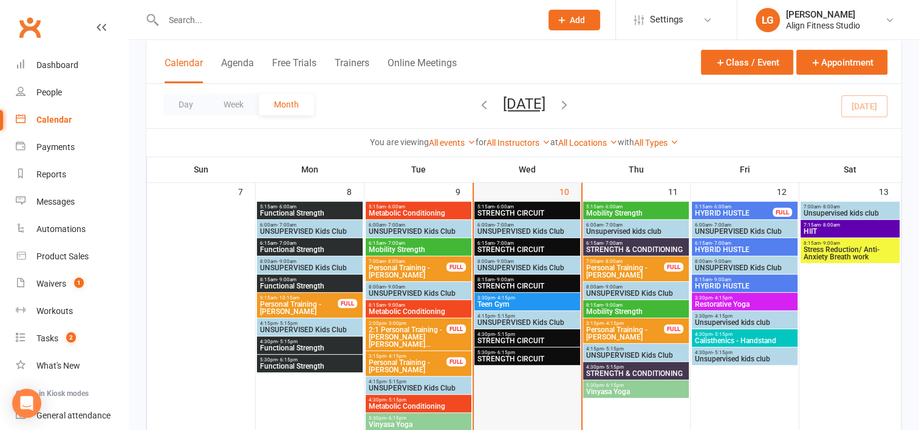
scroll to position [315, 0]
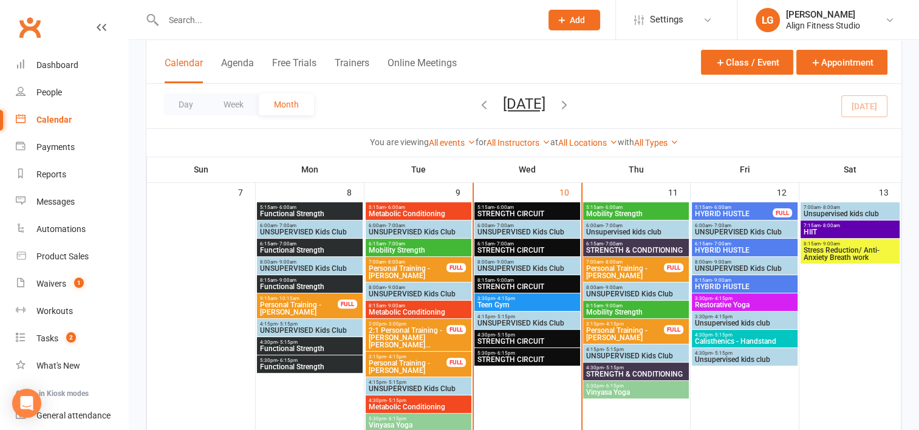
click at [528, 281] on span "8:15am - 9:00am" at bounding box center [527, 280] width 101 height 5
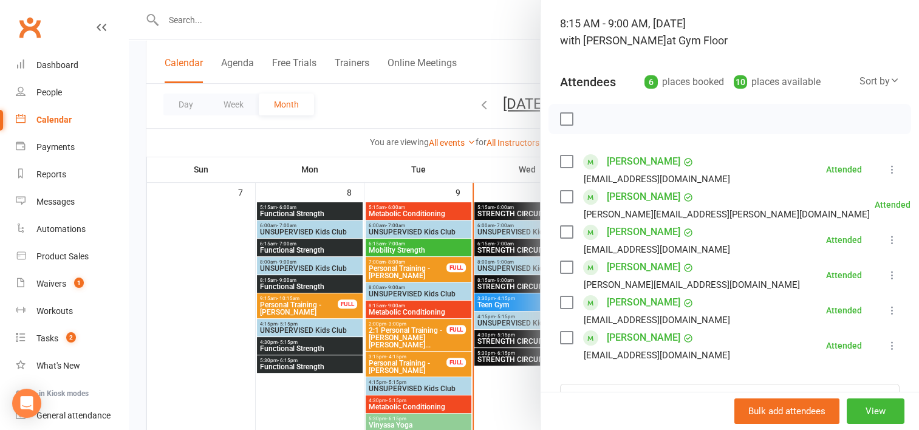
scroll to position [70, 0]
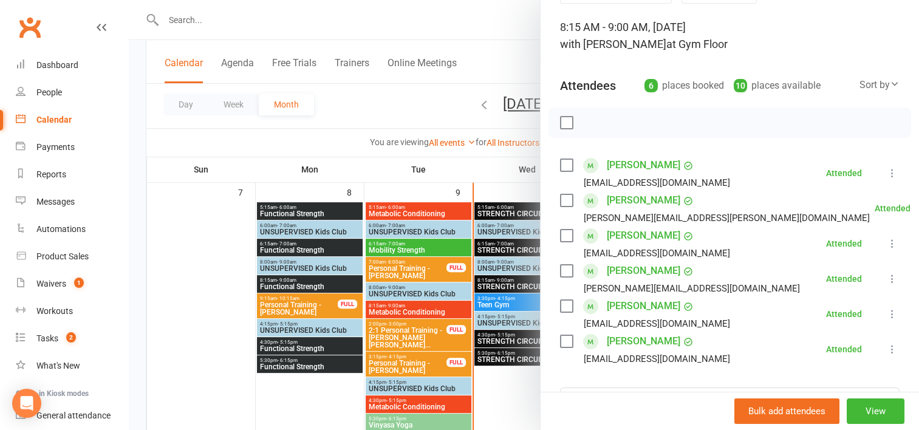
click at [516, 244] on div at bounding box center [524, 215] width 790 height 430
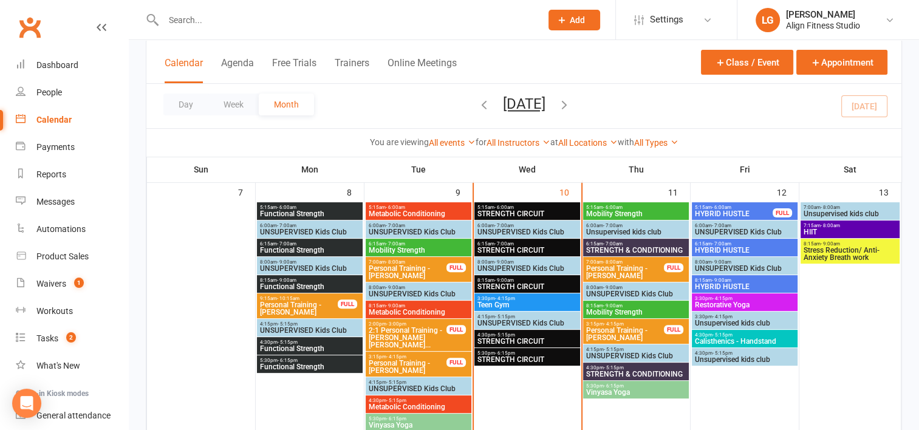
click at [516, 244] on span "6:15am - 7:00am" at bounding box center [527, 243] width 101 height 5
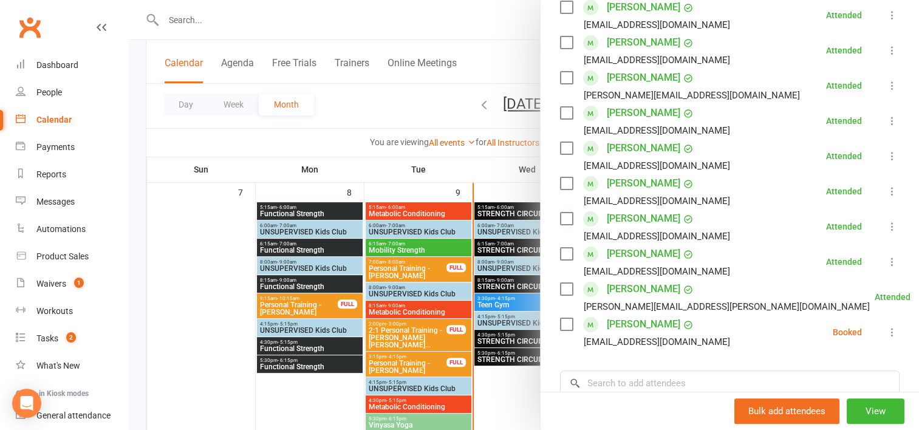
scroll to position [231, 0]
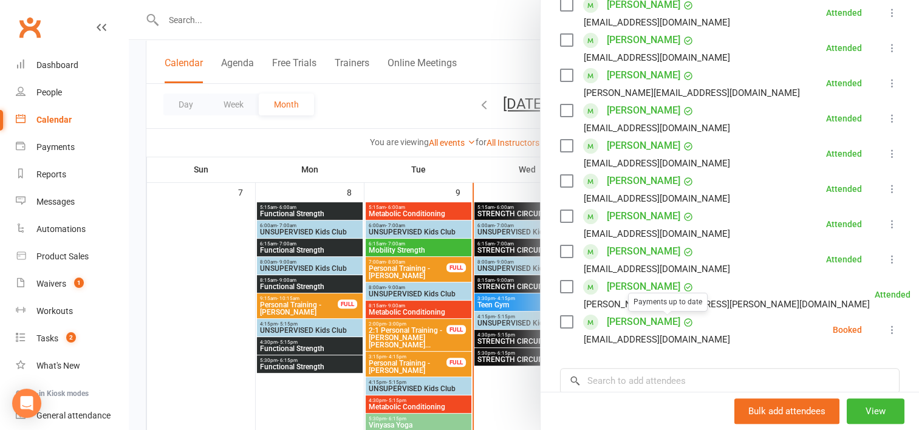
click at [645, 319] on link "Emily Young" at bounding box center [643, 321] width 73 height 19
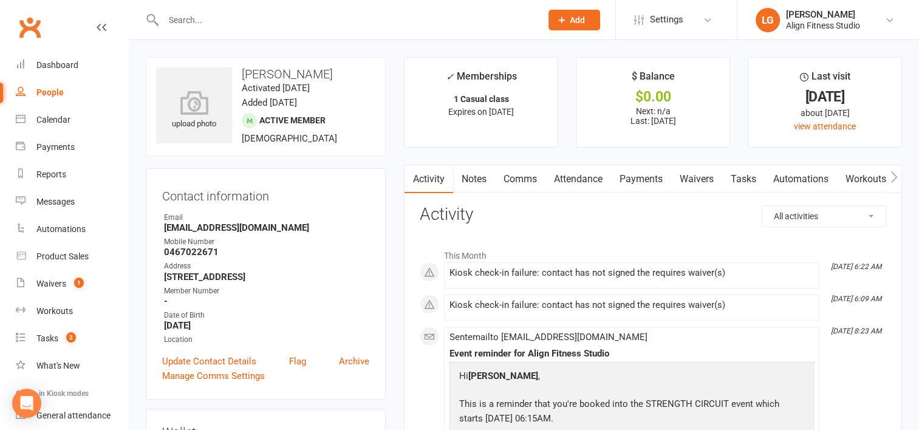
click at [696, 179] on link "Waivers" at bounding box center [696, 179] width 51 height 28
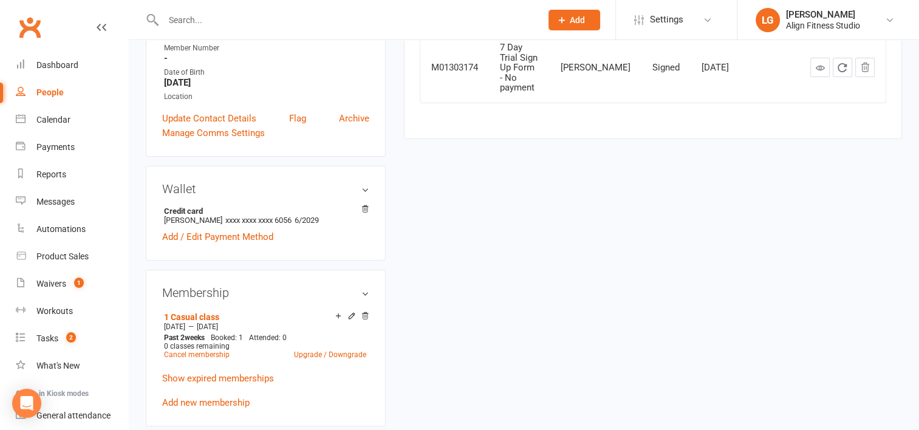
scroll to position [293, 0]
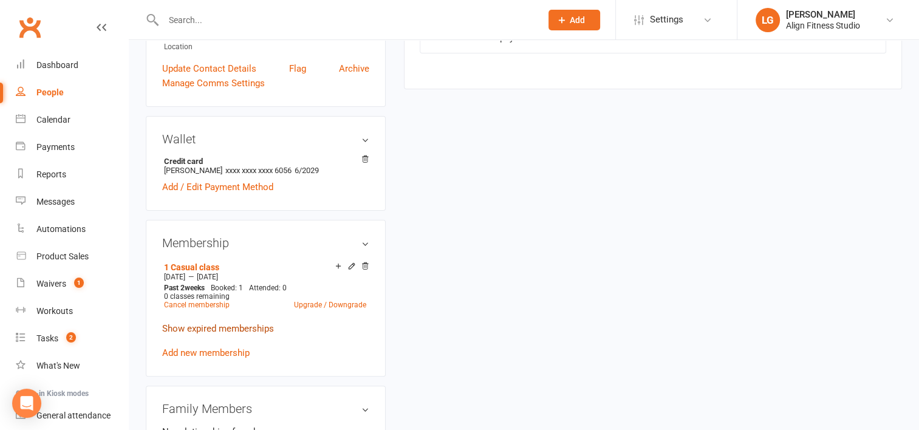
click at [210, 330] on link "Show expired memberships" at bounding box center [218, 328] width 112 height 11
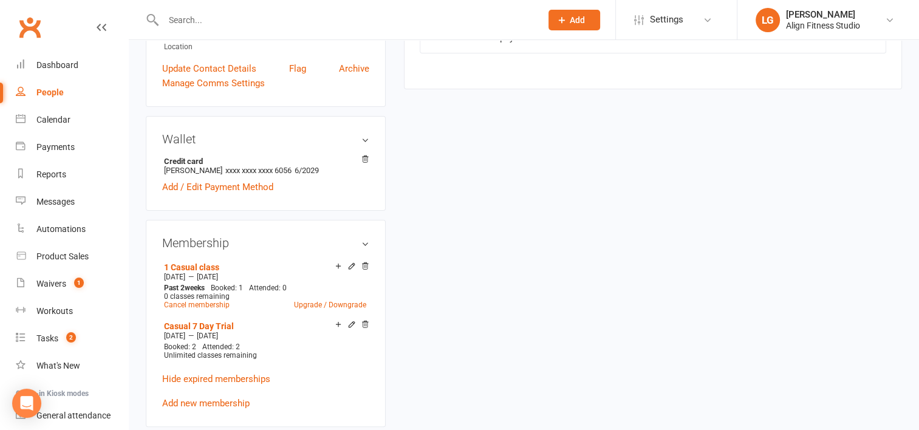
scroll to position [0, 0]
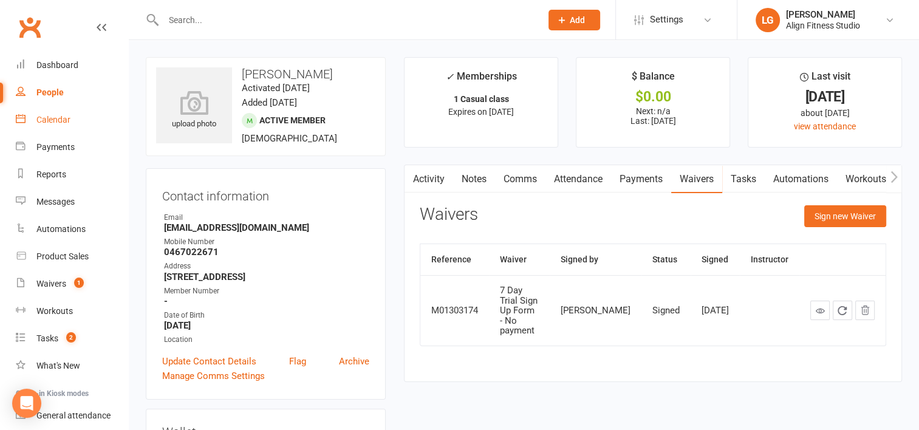
click at [50, 127] on link "Calendar" at bounding box center [72, 119] width 112 height 27
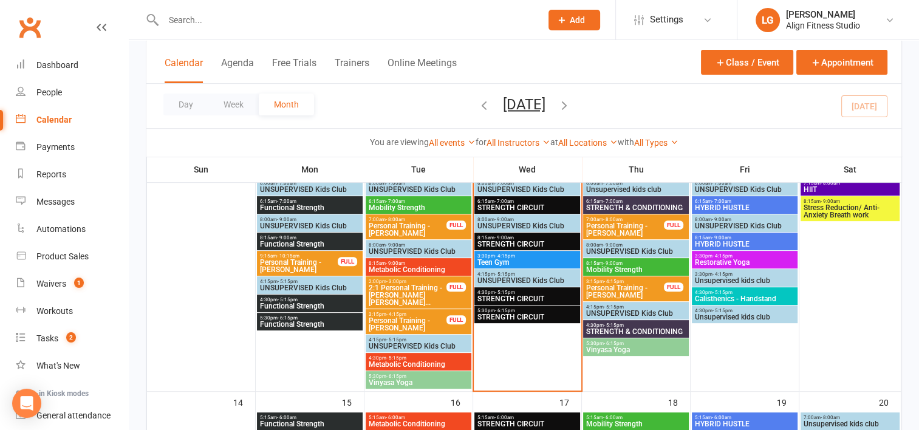
scroll to position [358, 0]
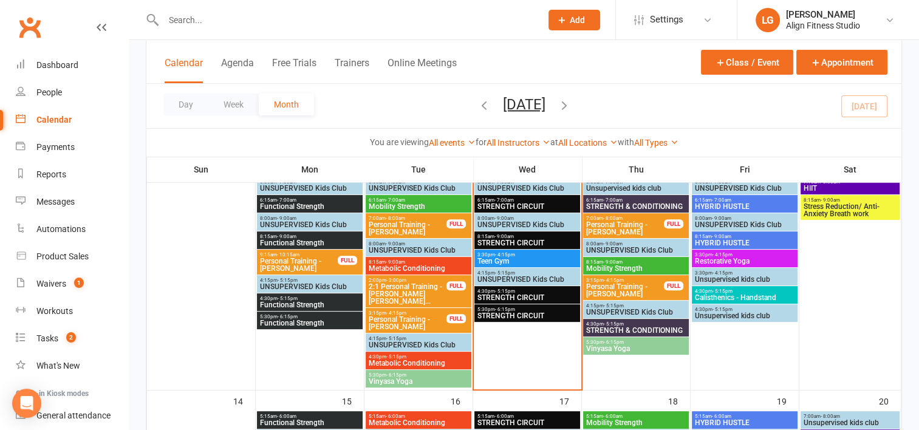
click at [522, 235] on span "8:15am - 9:00am" at bounding box center [527, 236] width 101 height 5
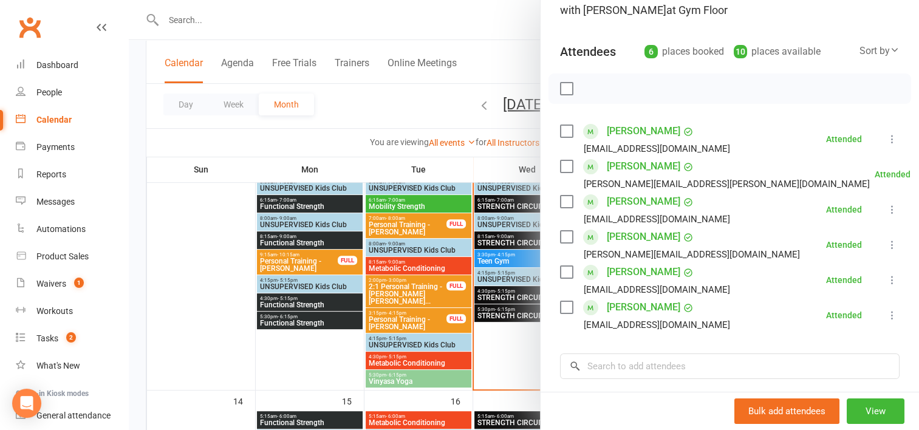
scroll to position [106, 0]
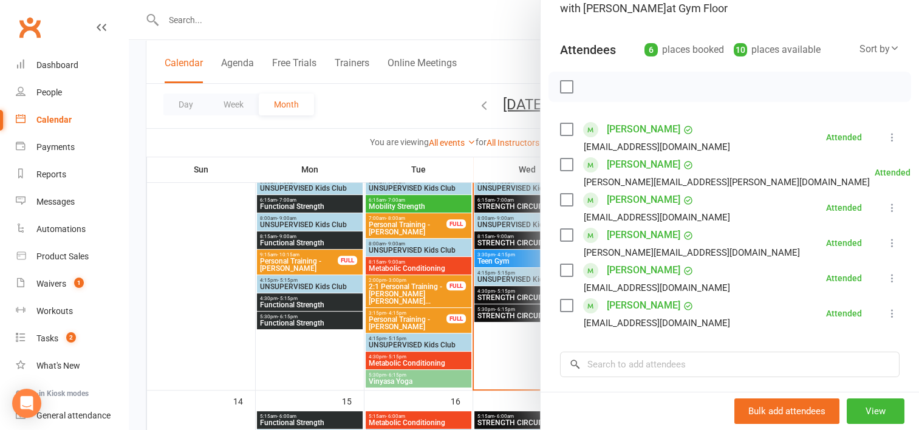
click at [505, 199] on div at bounding box center [524, 215] width 790 height 430
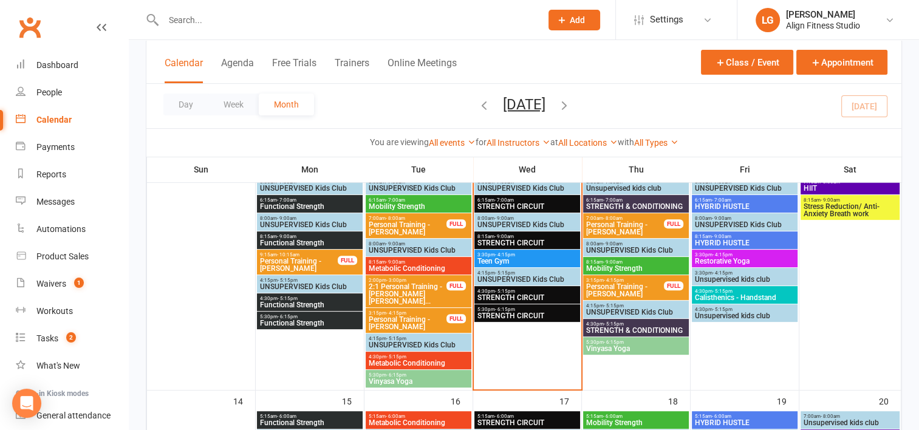
click at [505, 199] on span "- 7:00am" at bounding box center [503, 199] width 19 height 5
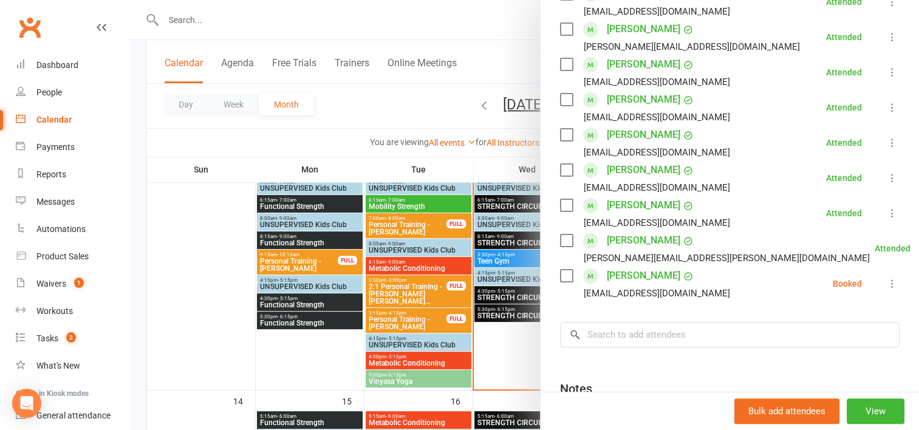
scroll to position [289, 0]
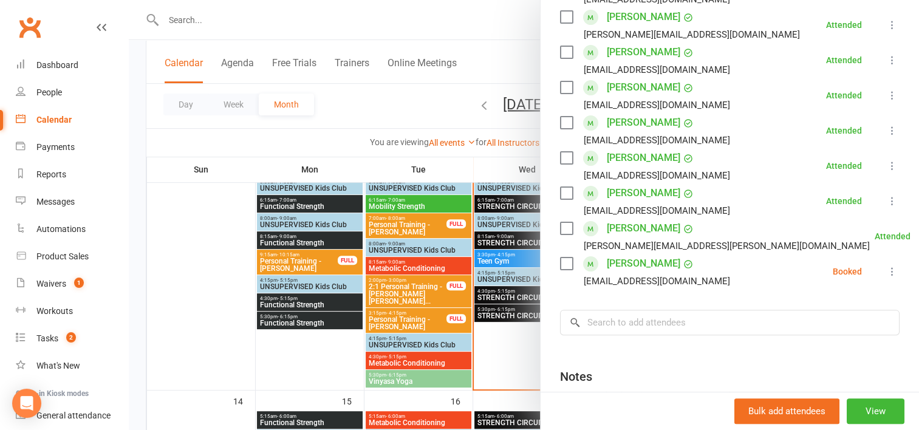
click at [886, 272] on icon at bounding box center [892, 271] width 12 height 12
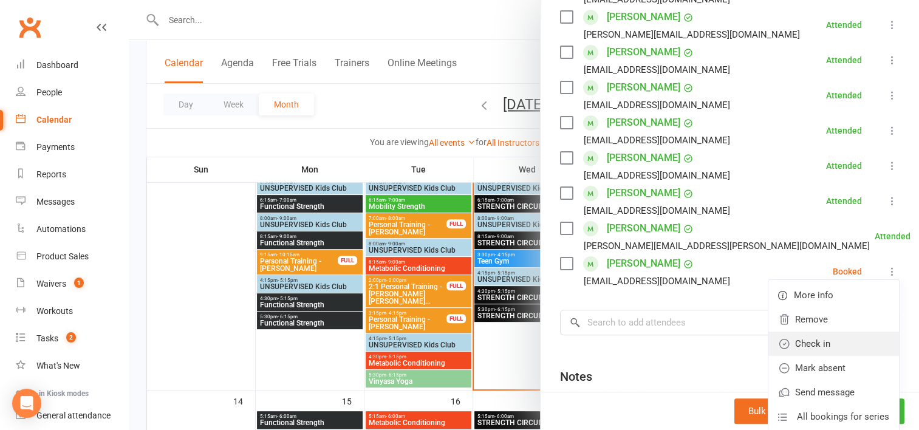
click at [807, 338] on link "Check in" at bounding box center [833, 344] width 131 height 24
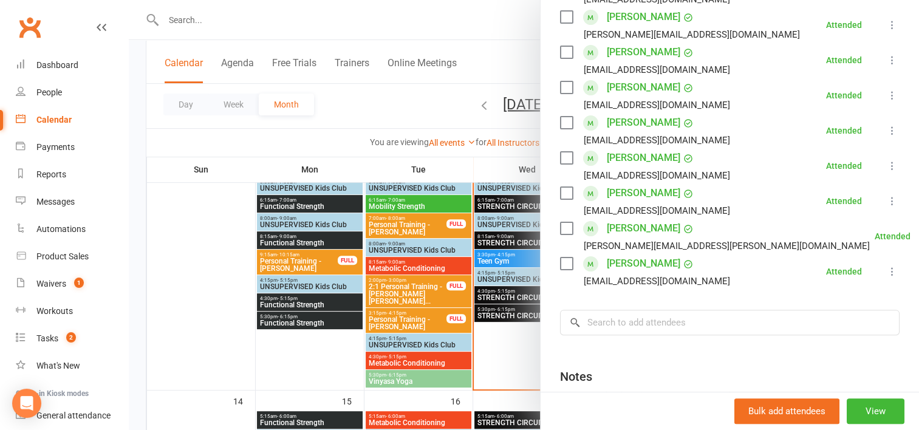
click at [329, 357] on div at bounding box center [524, 215] width 790 height 430
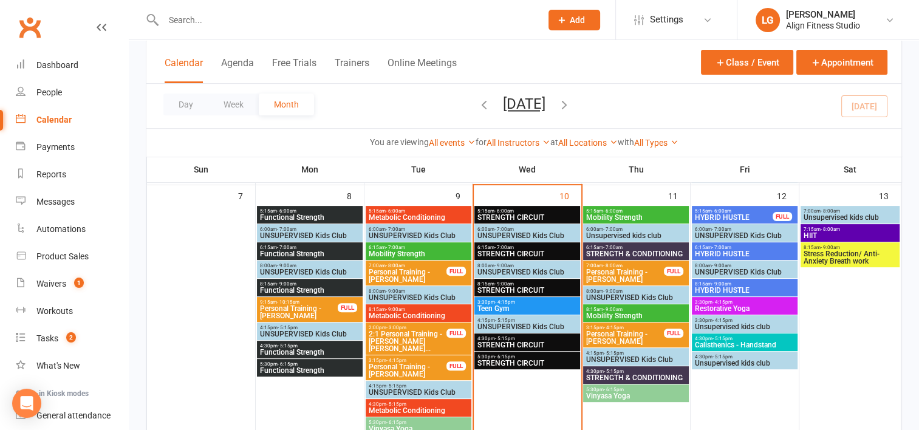
scroll to position [312, 0]
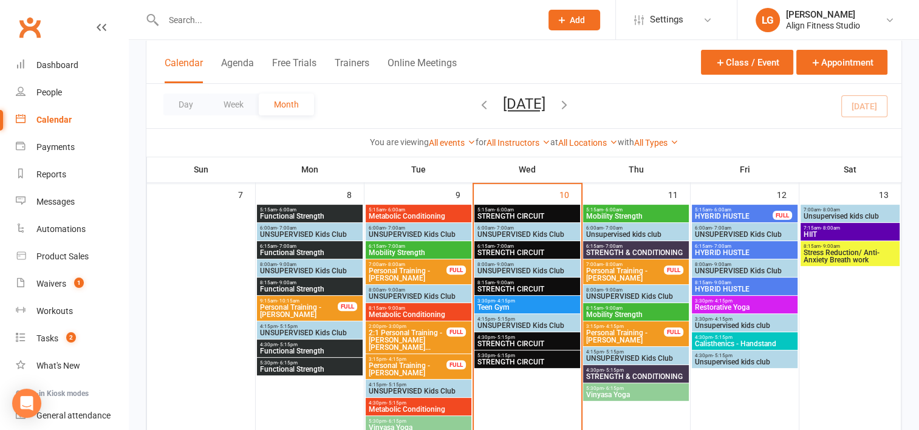
click at [609, 208] on span "- 6:00am" at bounding box center [612, 209] width 19 height 5
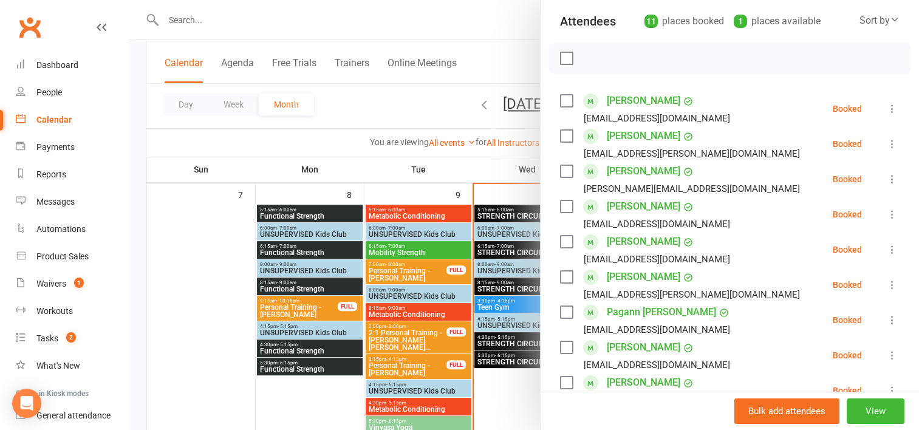
scroll to position [135, 0]
click at [449, 118] on div at bounding box center [524, 215] width 790 height 430
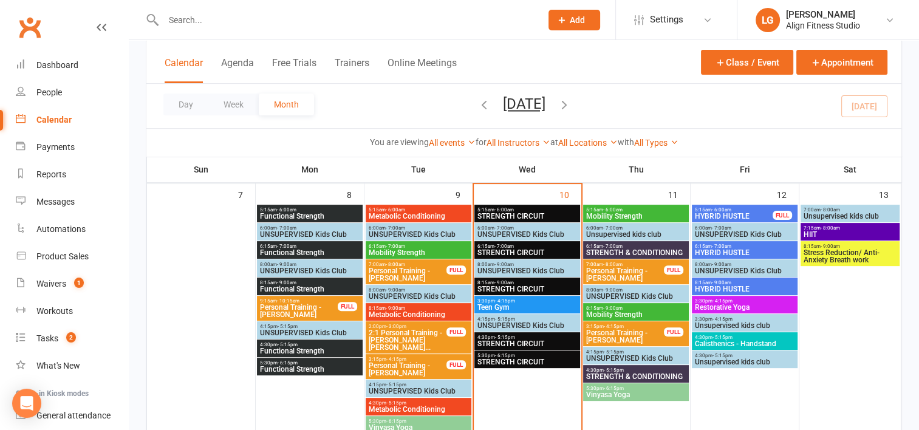
click at [627, 253] on span "STRENGTH & CONDITIONING" at bounding box center [636, 252] width 101 height 7
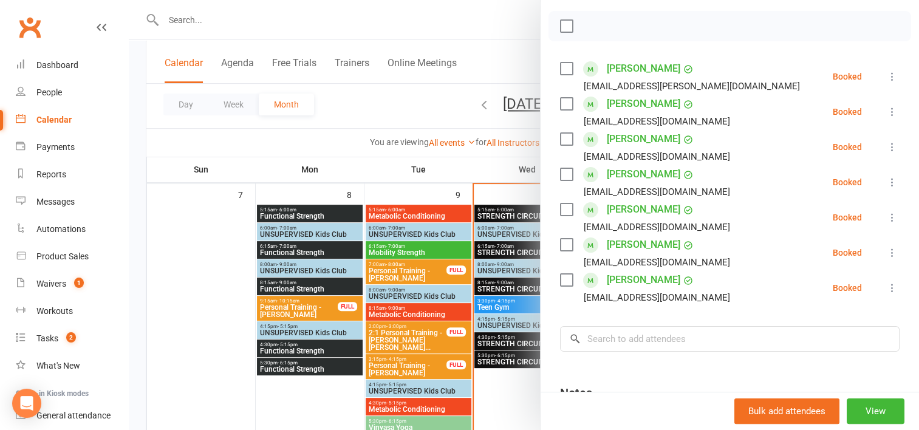
scroll to position [168, 0]
click at [508, 167] on div at bounding box center [524, 215] width 790 height 430
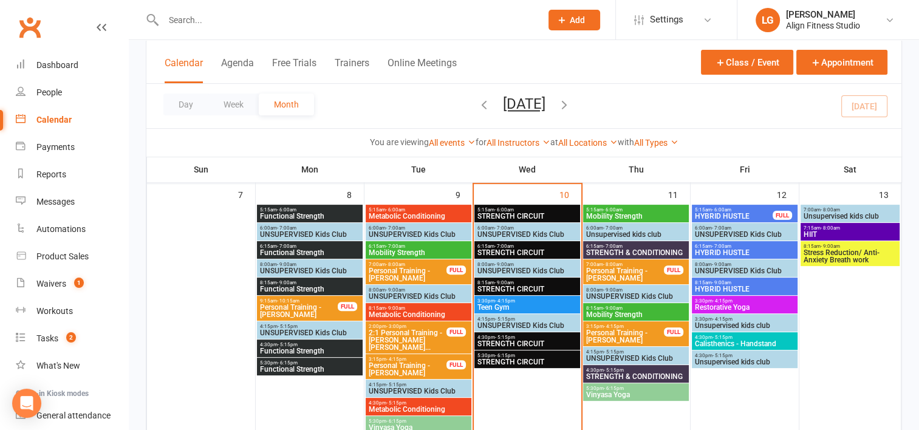
click at [624, 313] on span "Mobility Strength" at bounding box center [636, 314] width 101 height 7
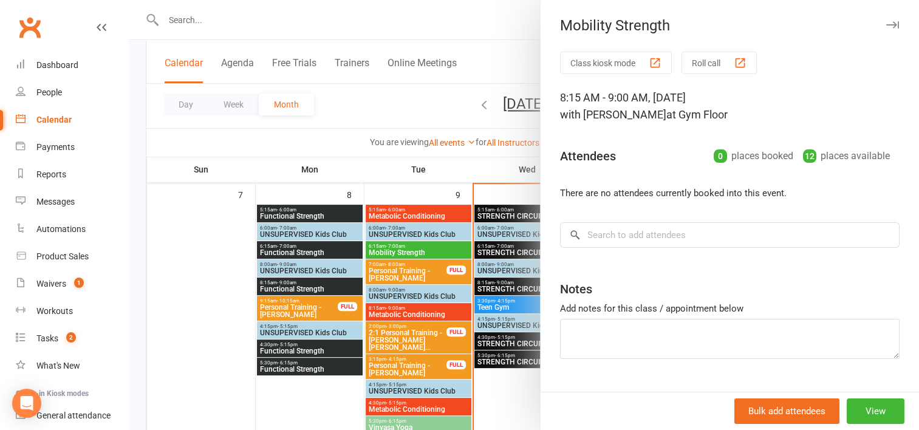
click at [479, 163] on div at bounding box center [524, 215] width 790 height 430
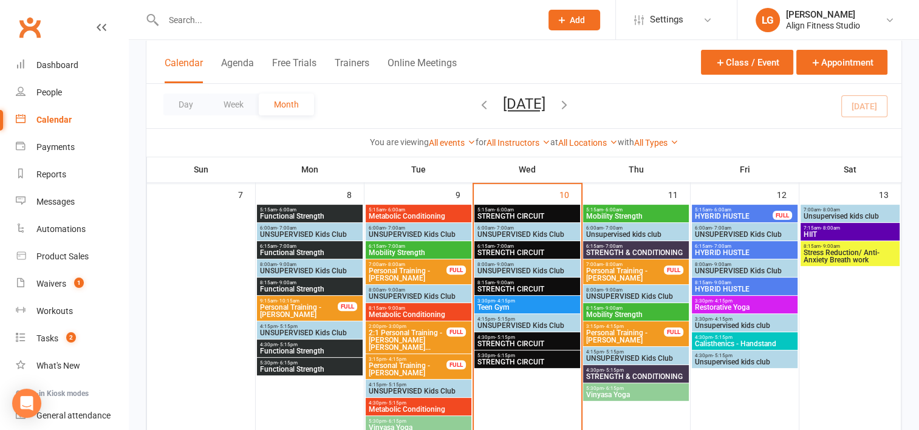
click at [612, 377] on span "STRENGTH & CONDITIONING" at bounding box center [636, 376] width 101 height 7
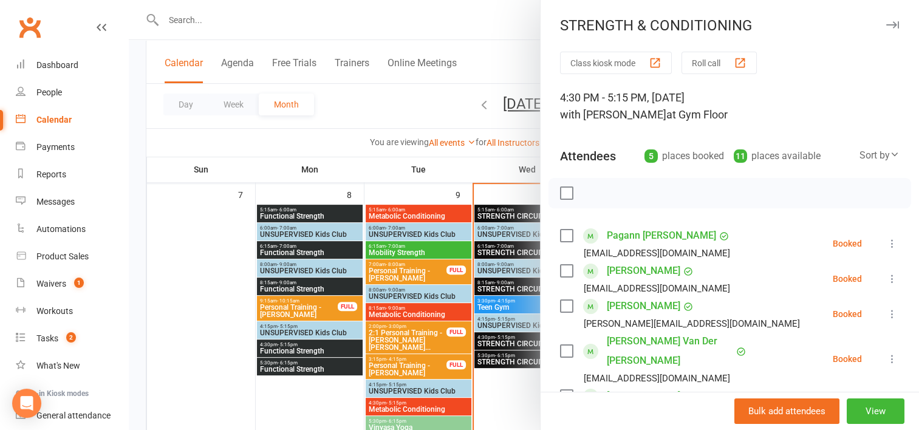
scroll to position [68, 0]
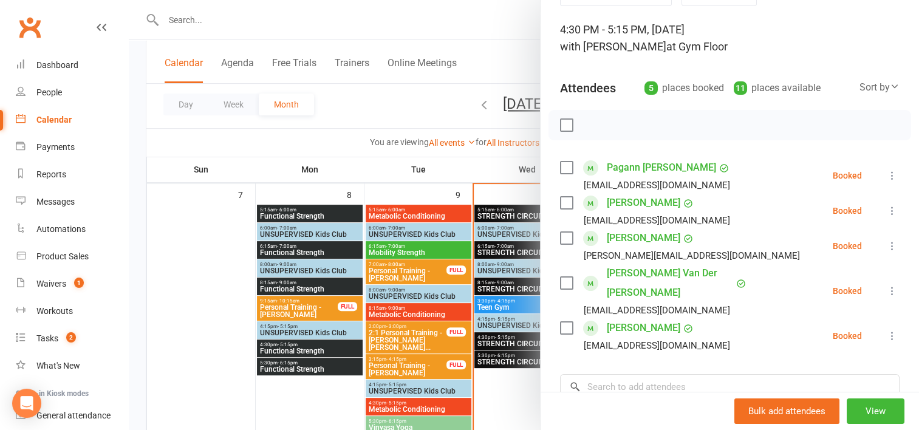
click at [524, 397] on div at bounding box center [524, 215] width 790 height 430
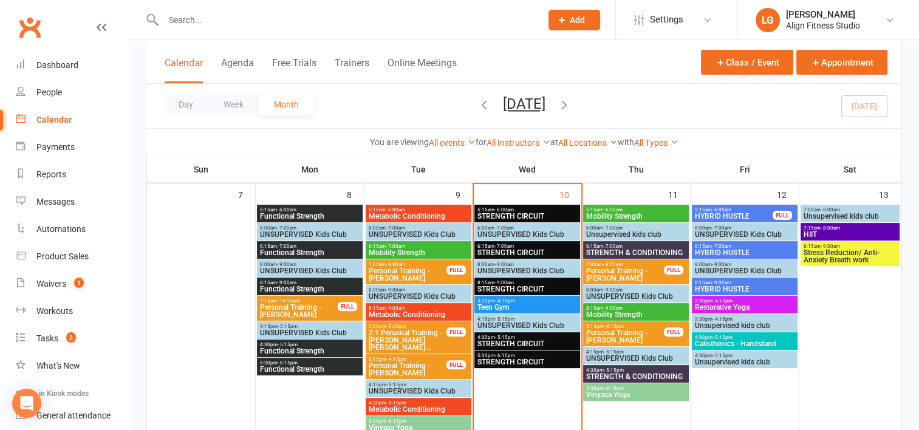
click at [604, 389] on span "- 6:15pm" at bounding box center [614, 388] width 20 height 5
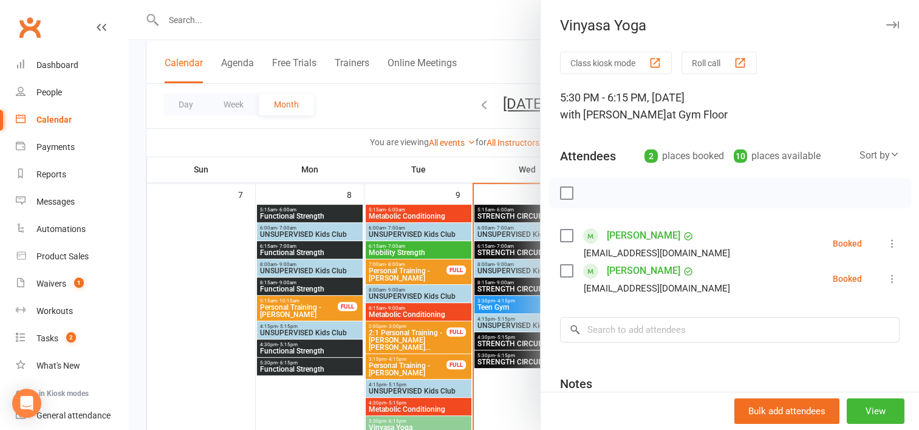
click at [501, 168] on div at bounding box center [524, 215] width 790 height 430
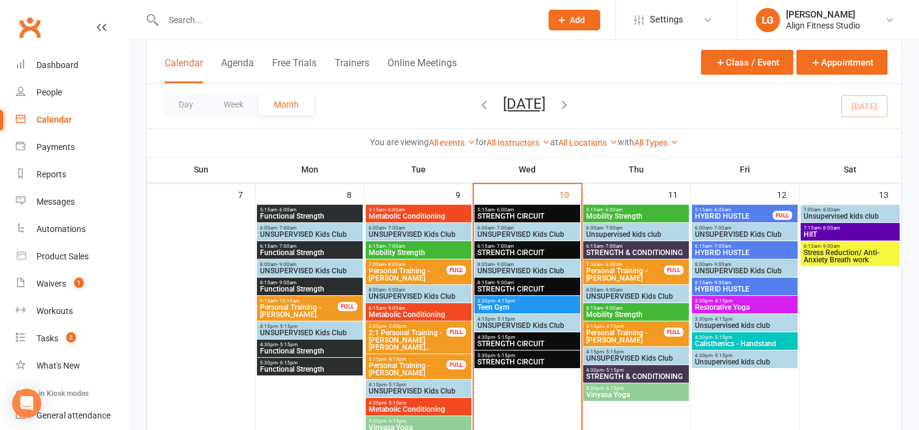
click at [726, 217] on span "HYBRID HUSTLE" at bounding box center [733, 216] width 79 height 7
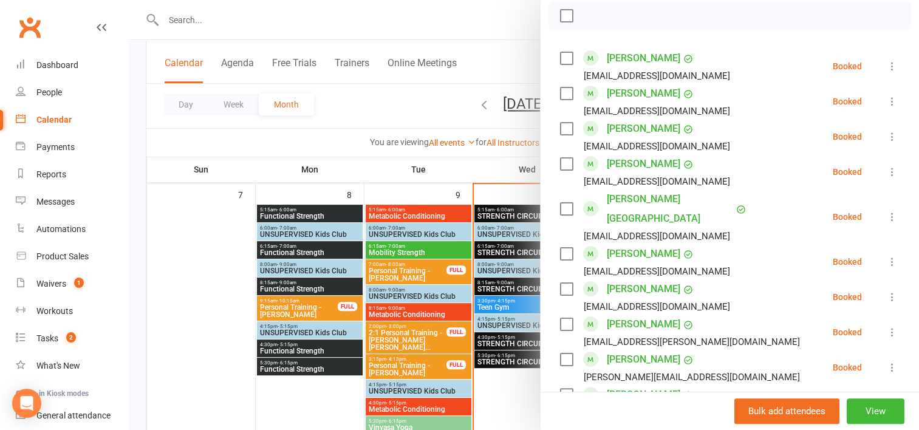
scroll to position [240, 0]
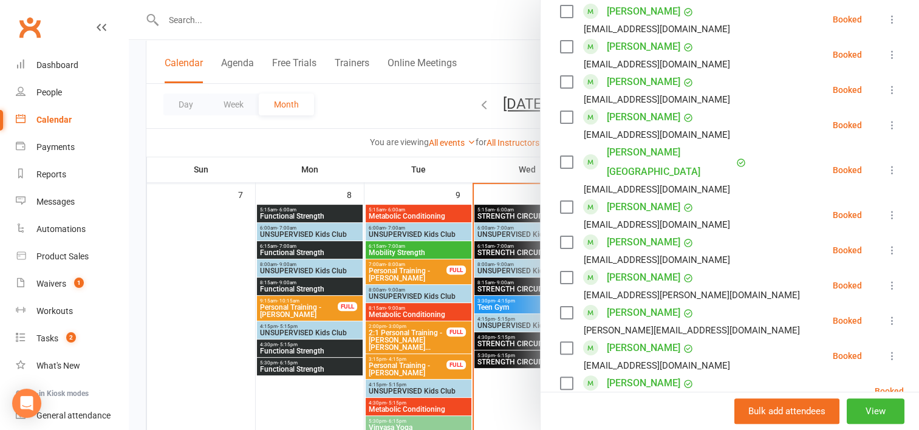
click at [523, 124] on div at bounding box center [524, 215] width 790 height 430
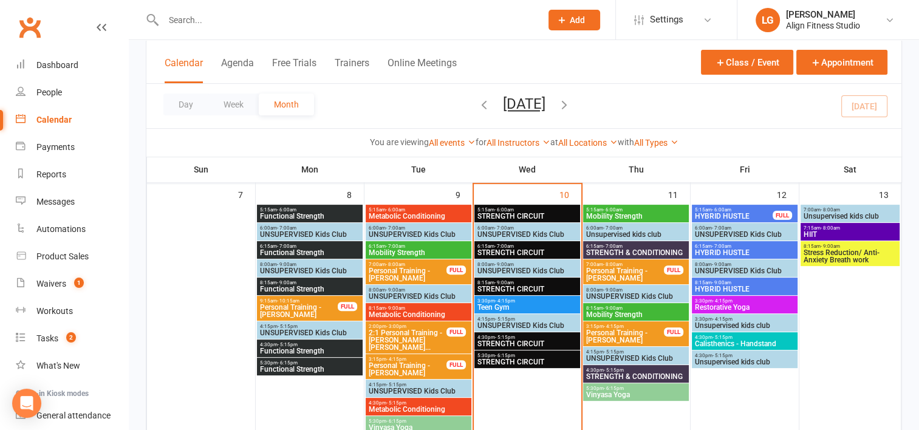
click at [817, 260] on span "Stress Reduction/ Anti-Anxiety Breath work" at bounding box center [850, 256] width 95 height 15
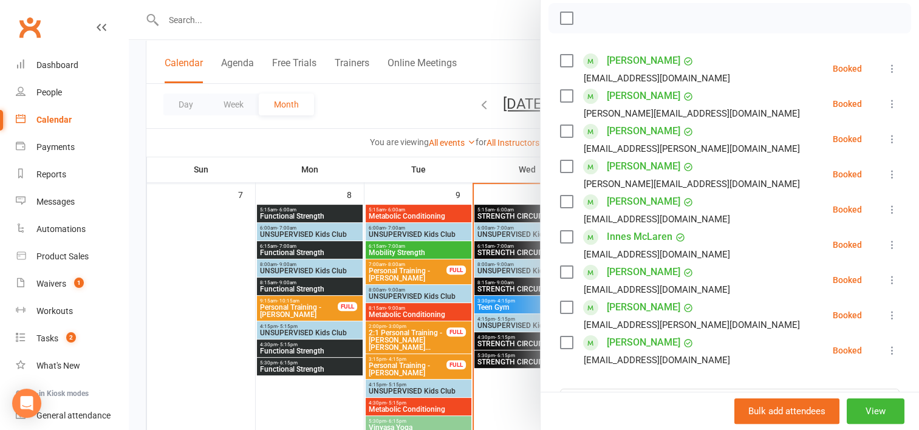
scroll to position [160, 0]
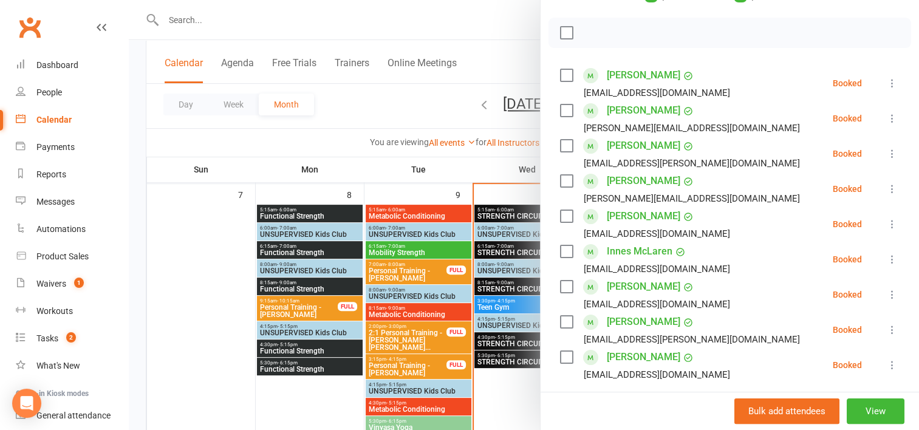
click at [469, 67] on div at bounding box center [524, 215] width 790 height 430
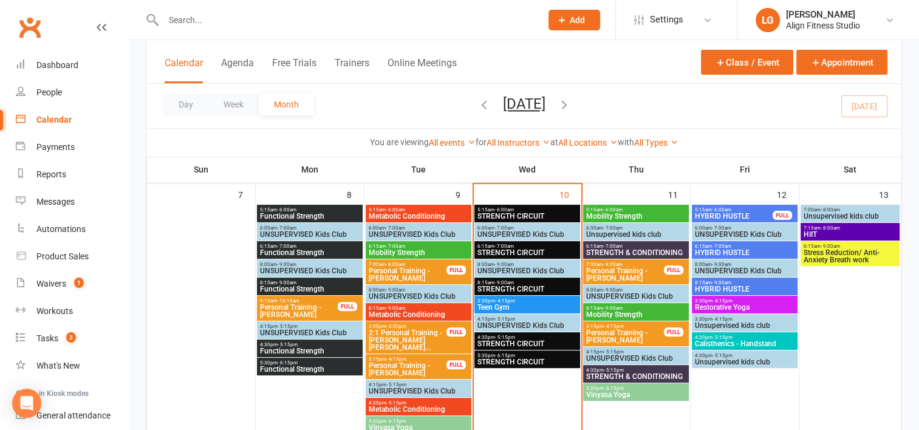
click at [819, 231] on span "HIIT" at bounding box center [850, 234] width 95 height 7
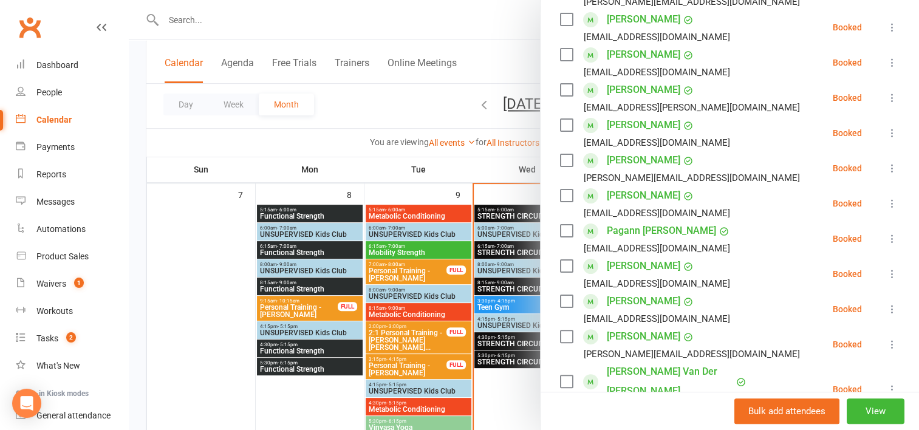
scroll to position [378, 0]
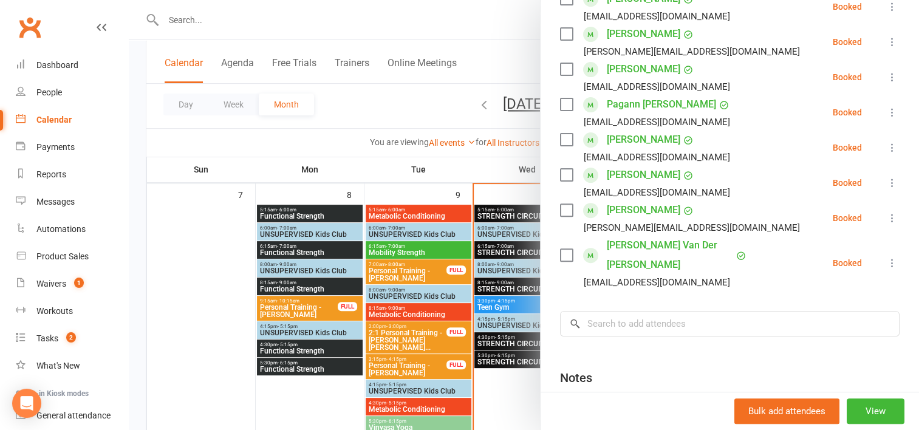
click at [493, 163] on div at bounding box center [524, 215] width 790 height 430
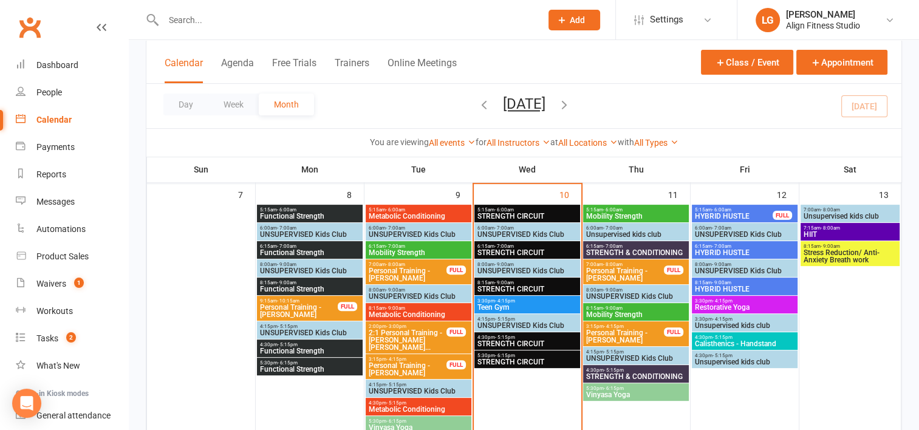
click at [727, 345] on span "Calisthenics - Handstand" at bounding box center [744, 343] width 101 height 7
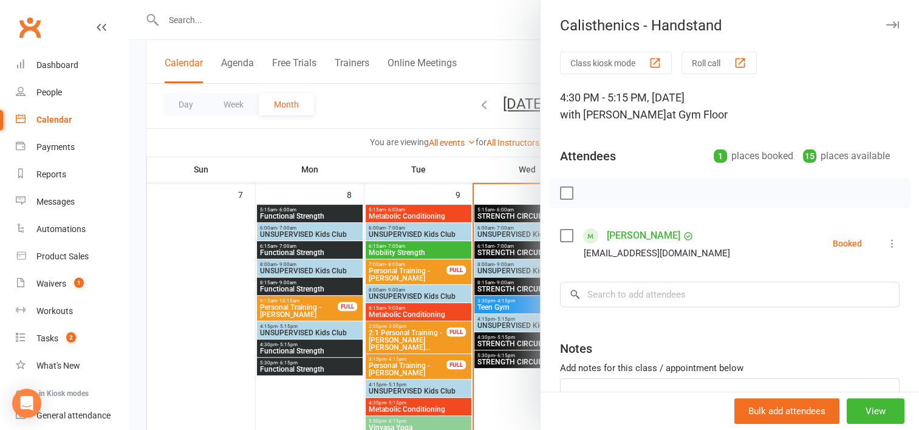
click at [505, 173] on div at bounding box center [524, 215] width 790 height 430
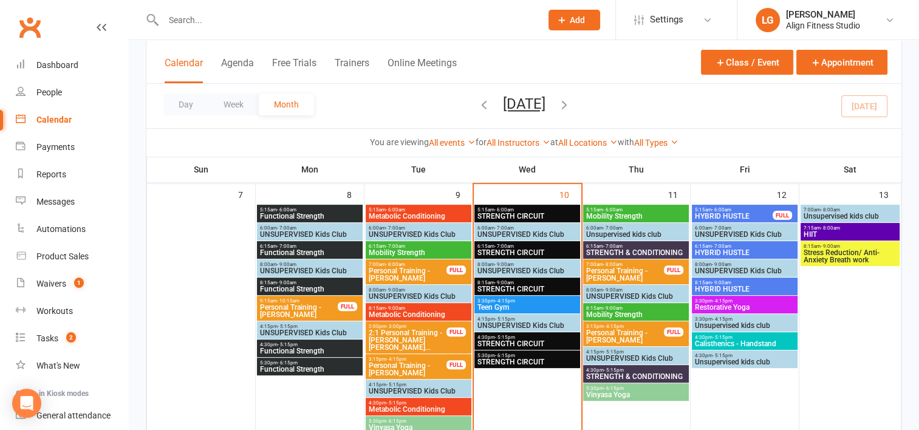
click at [833, 231] on span "HIIT" at bounding box center [850, 234] width 95 height 7
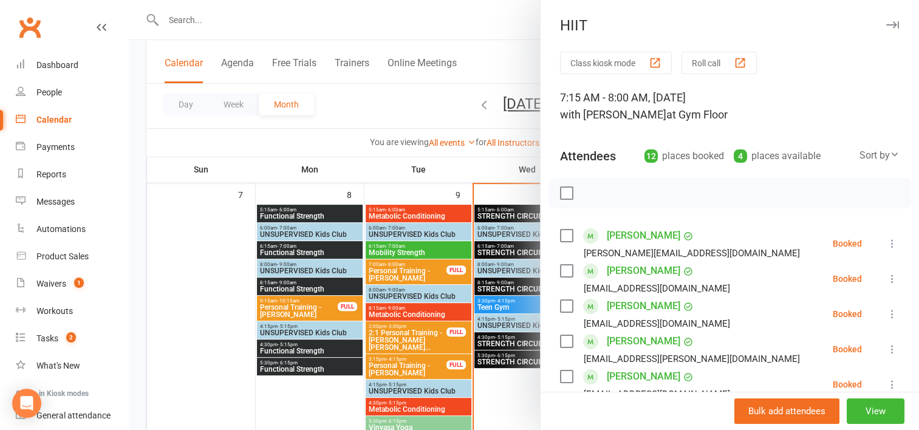
click at [629, 269] on link "Lee Casson" at bounding box center [643, 270] width 73 height 19
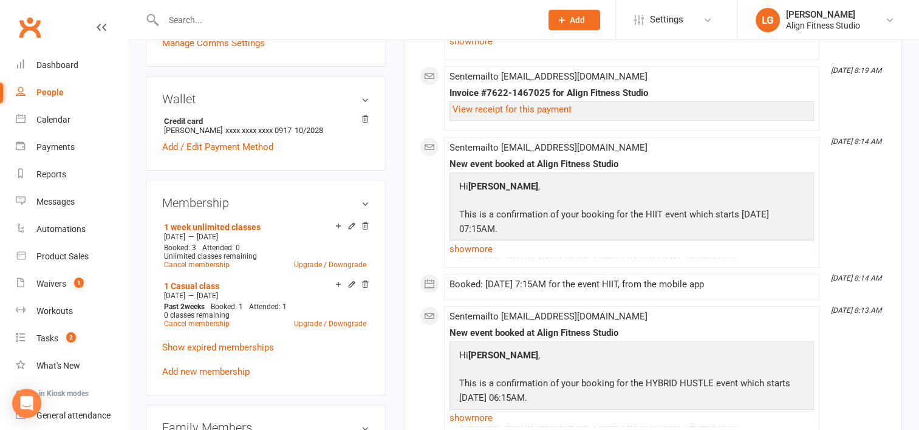
scroll to position [334, 0]
click at [165, 119] on strong "Credit card" at bounding box center [263, 119] width 199 height 9
click at [41, 333] on div "Tasks" at bounding box center [47, 338] width 22 height 10
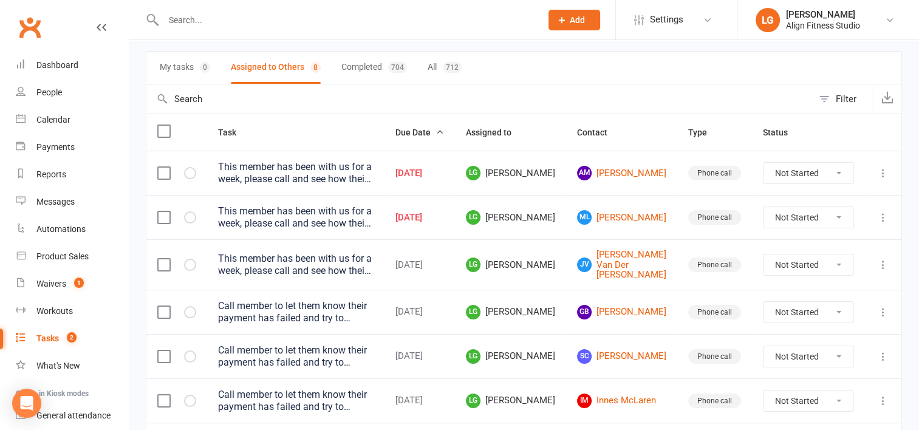
scroll to position [112, 0]
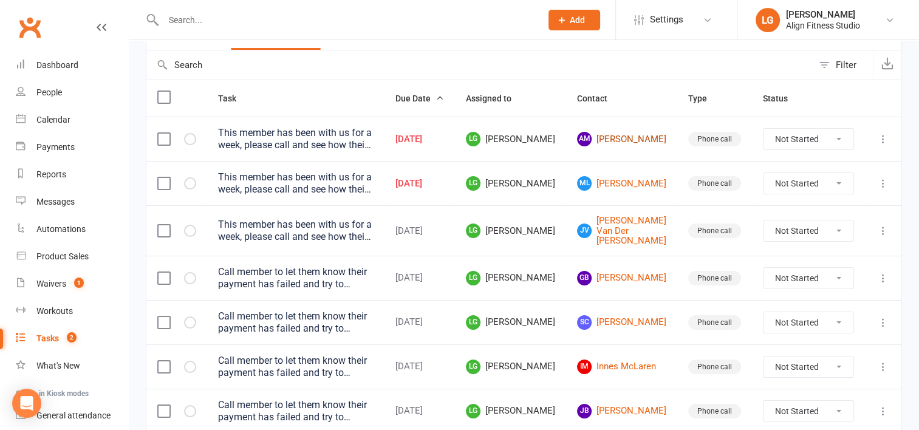
click at [639, 136] on link "AM Adam McCracken" at bounding box center [621, 139] width 89 height 15
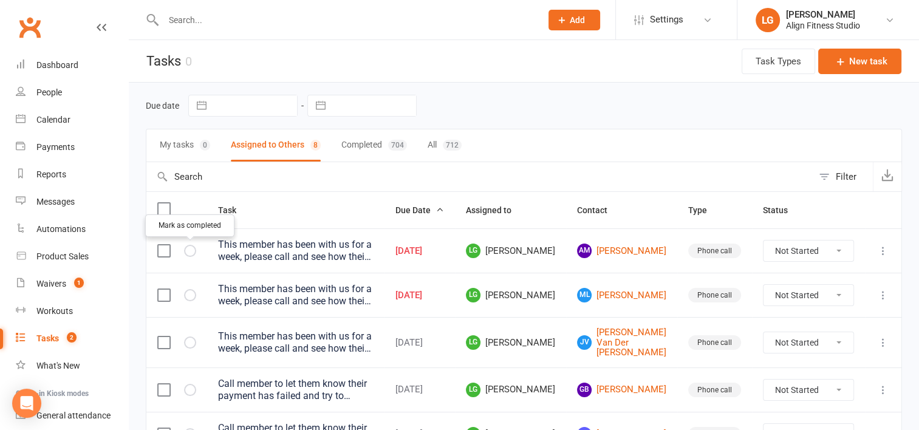
click at [0, 0] on icon "button" at bounding box center [0, 0] width 0 height 0
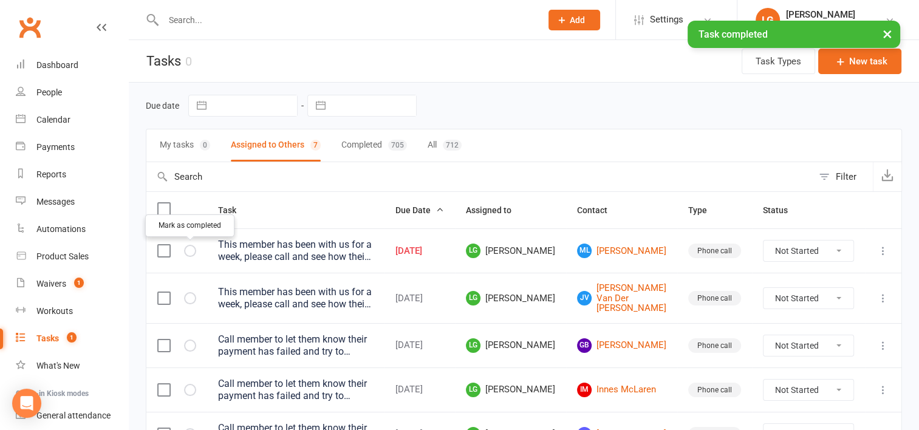
click at [0, 0] on icon "button" at bounding box center [0, 0] width 0 height 0
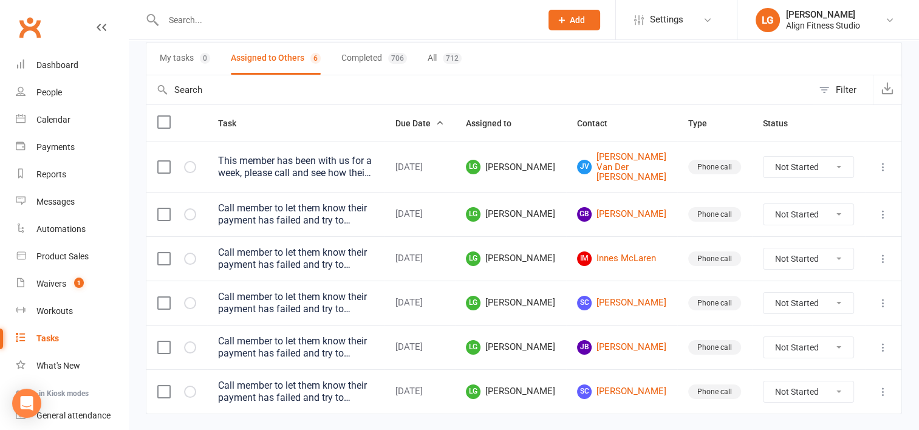
scroll to position [87, 0]
click at [644, 341] on link "JB Jessica Buchan" at bounding box center [621, 347] width 89 height 15
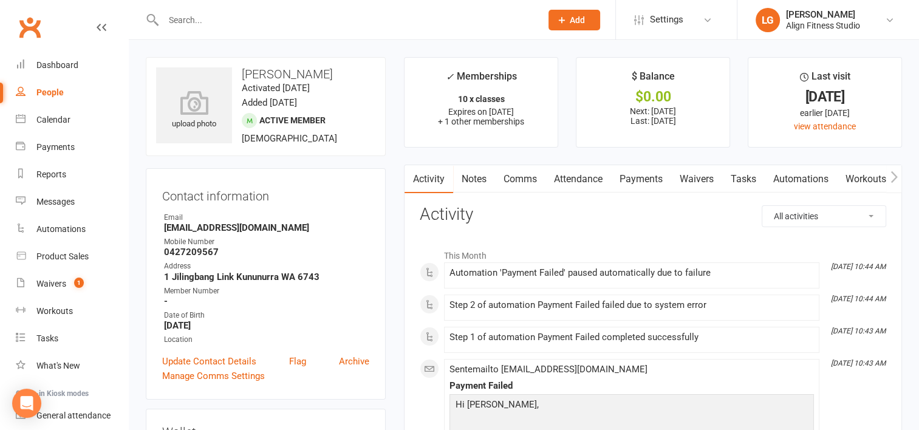
click at [644, 182] on link "Payments" at bounding box center [641, 179] width 60 height 28
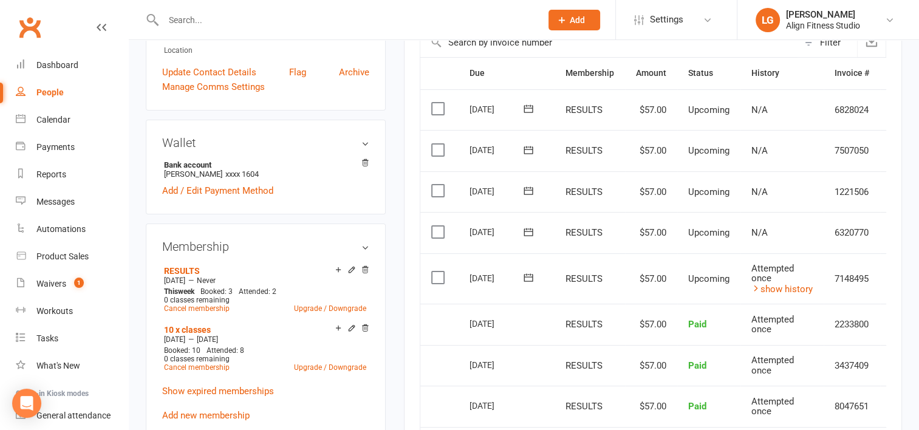
scroll to position [0, 32]
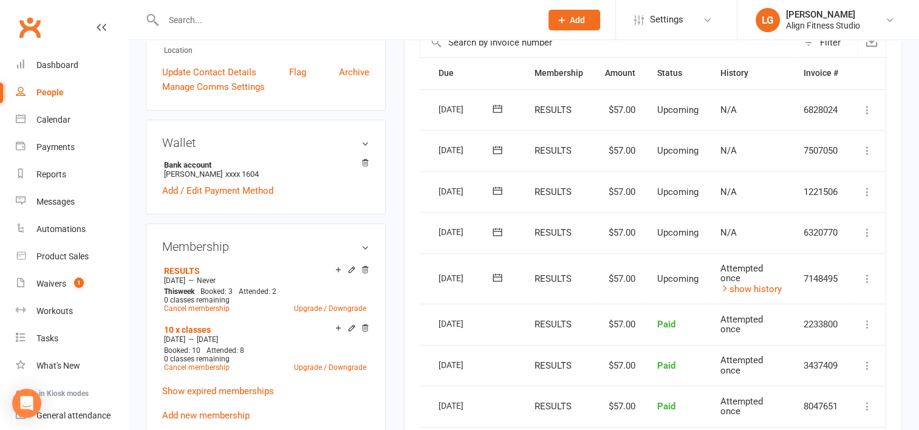
click at [866, 273] on icon at bounding box center [867, 279] width 12 height 12
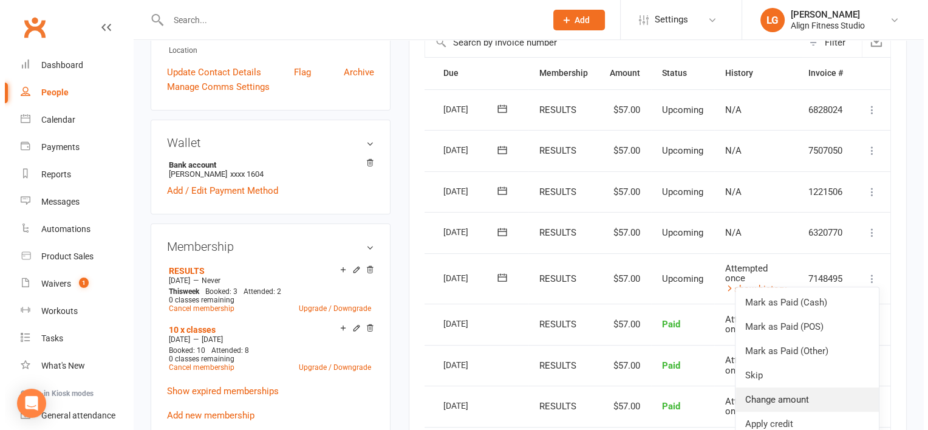
scroll to position [401, 0]
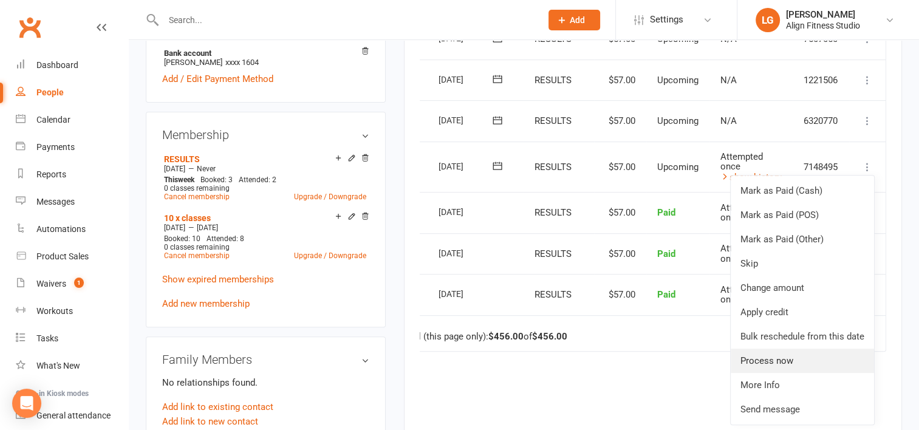
click at [773, 357] on link "Process now" at bounding box center [802, 361] width 143 height 24
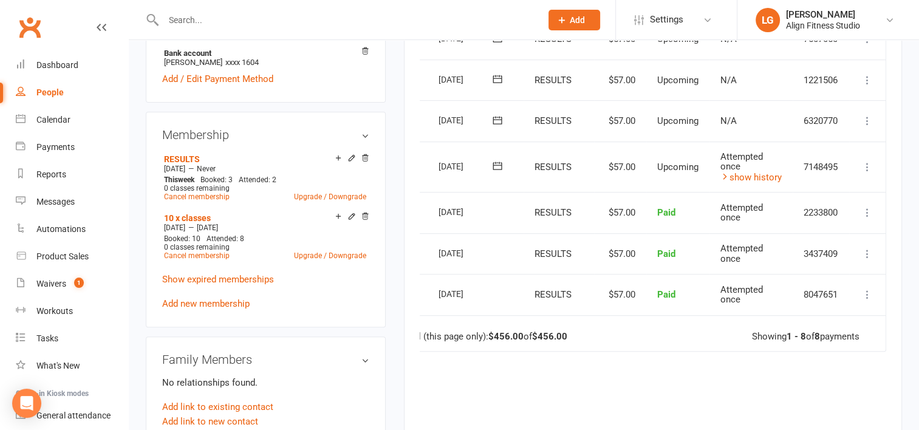
scroll to position [0, 26]
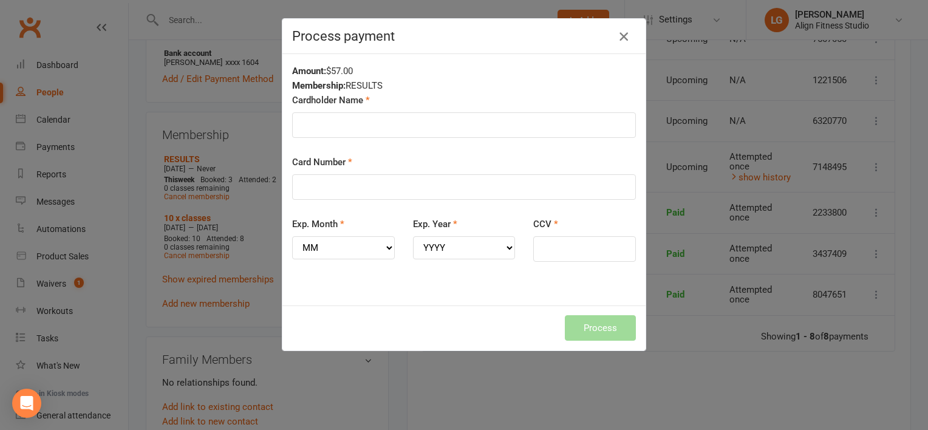
click at [623, 36] on icon "button" at bounding box center [624, 36] width 15 height 15
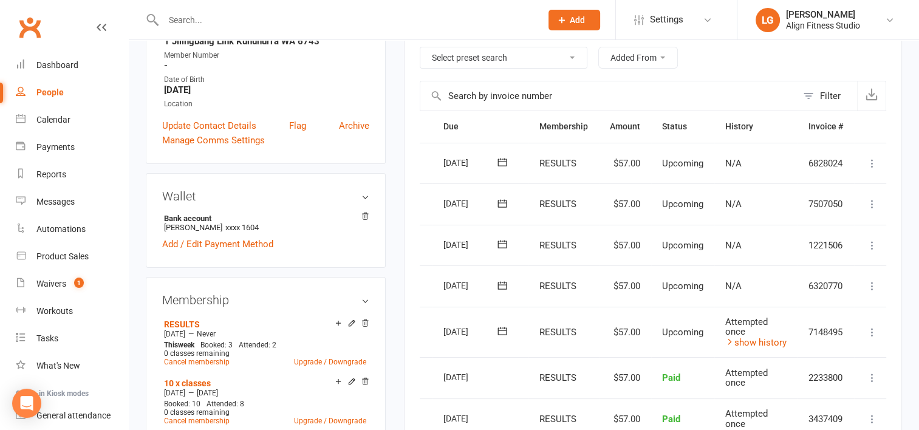
scroll to position [236, 0]
click at [874, 326] on icon at bounding box center [872, 332] width 12 height 12
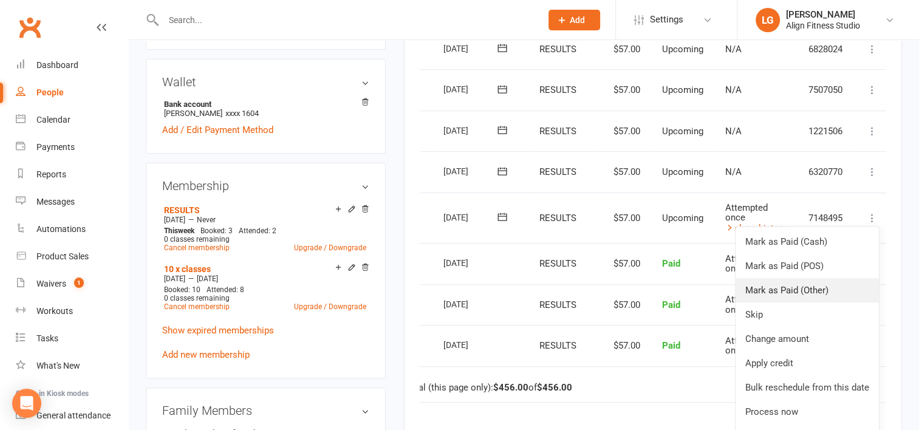
scroll to position [391, 0]
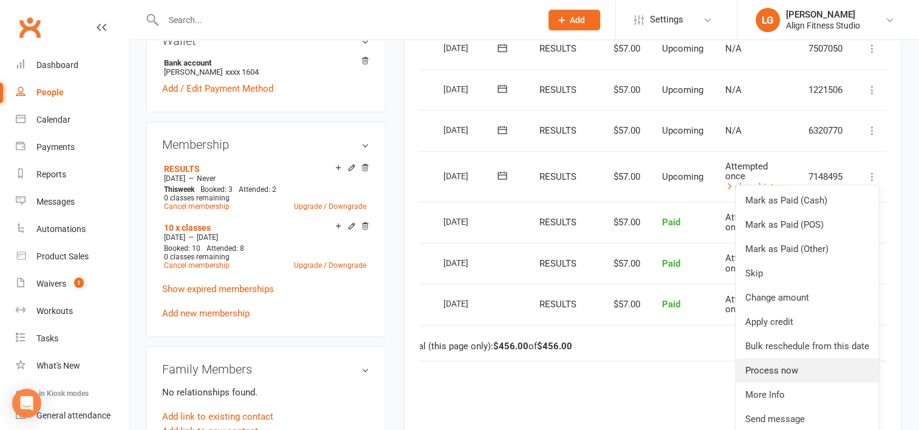
click at [785, 371] on link "Process now" at bounding box center [807, 370] width 143 height 24
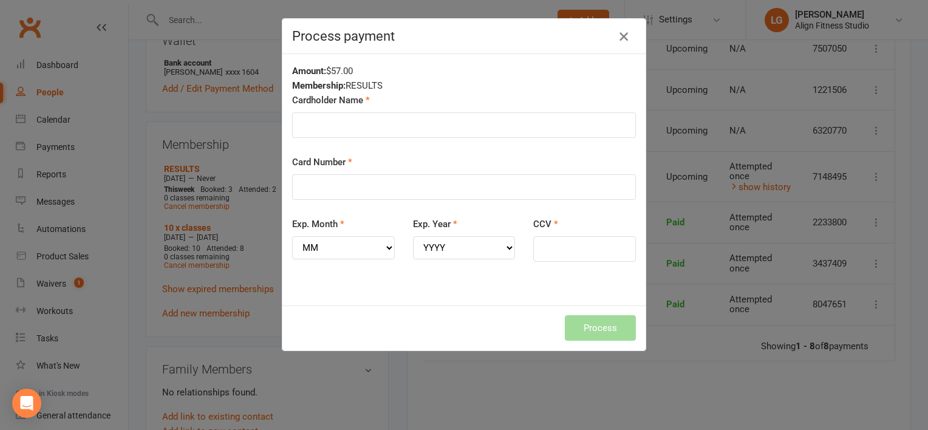
click at [617, 39] on icon "button" at bounding box center [624, 36] width 15 height 15
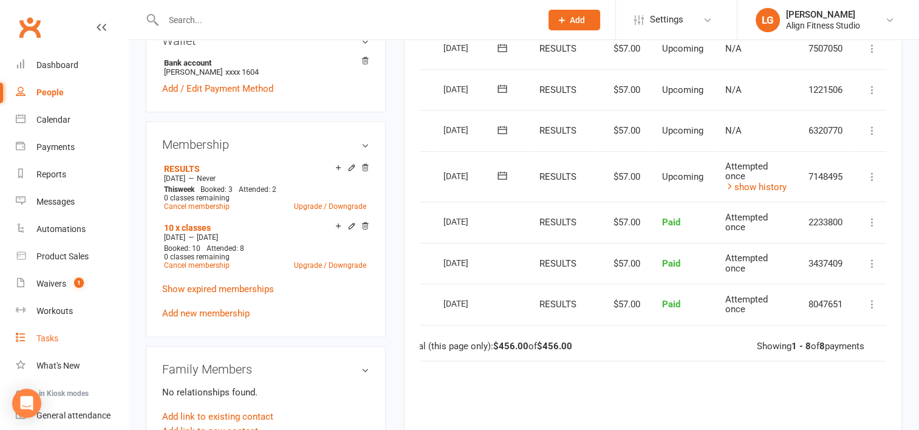
click at [46, 337] on div "Tasks" at bounding box center [47, 338] width 22 height 10
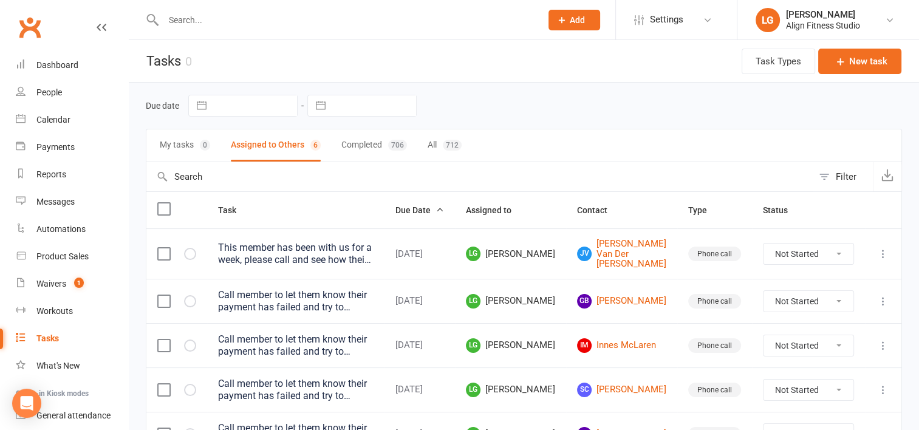
scroll to position [115, 0]
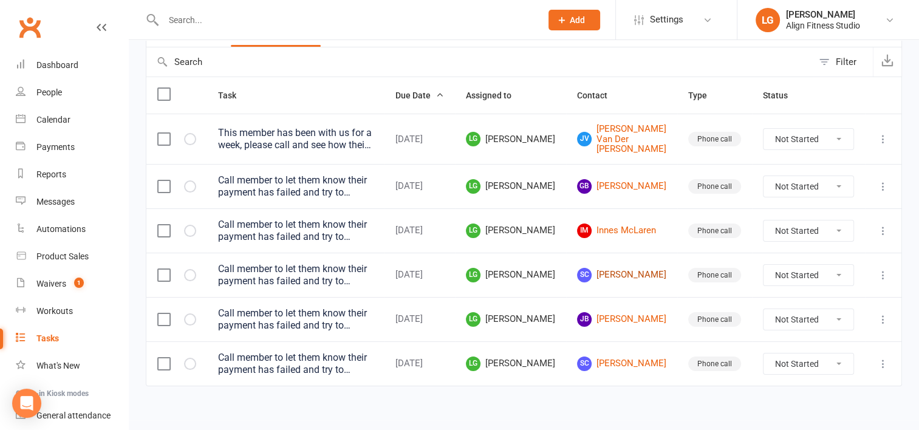
click at [634, 268] on link "SC Shainaye Cahill" at bounding box center [621, 275] width 89 height 15
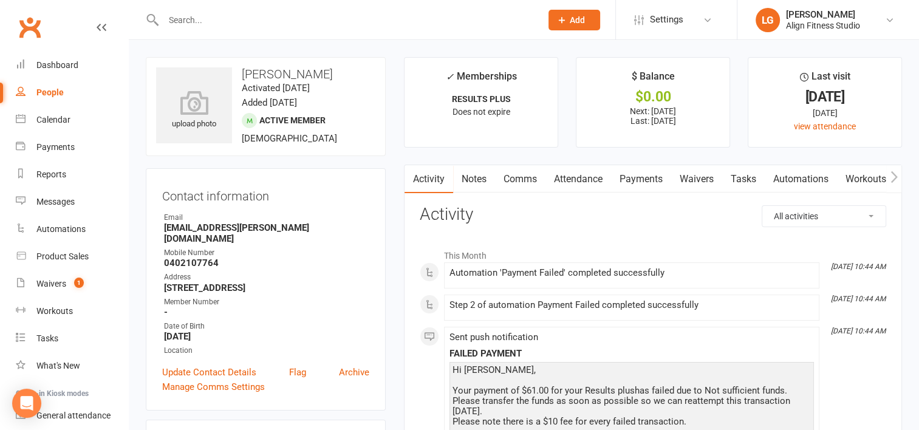
click at [643, 179] on link "Payments" at bounding box center [641, 179] width 60 height 28
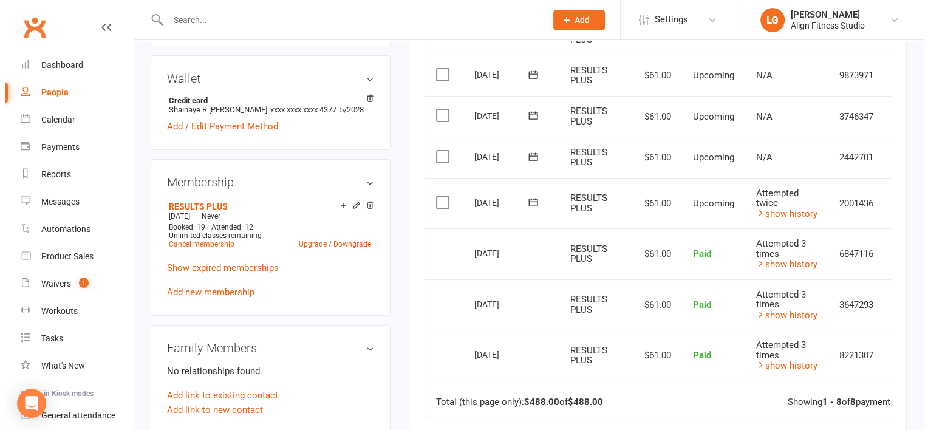
scroll to position [0, 32]
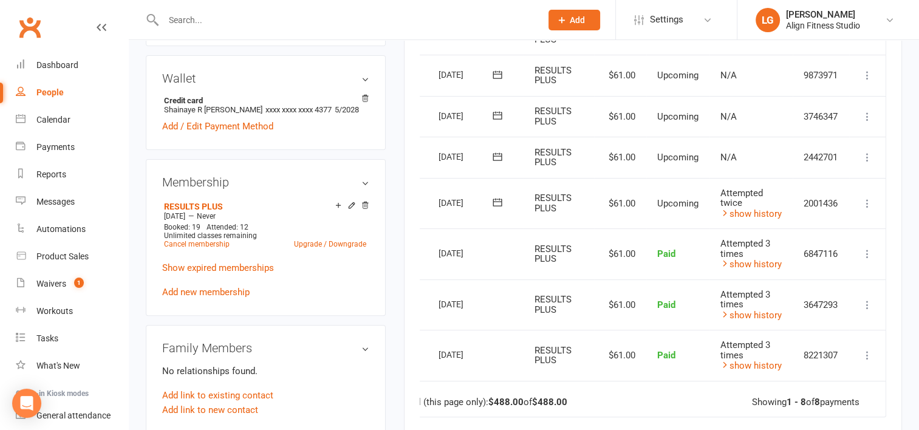
click at [865, 202] on icon at bounding box center [867, 203] width 12 height 12
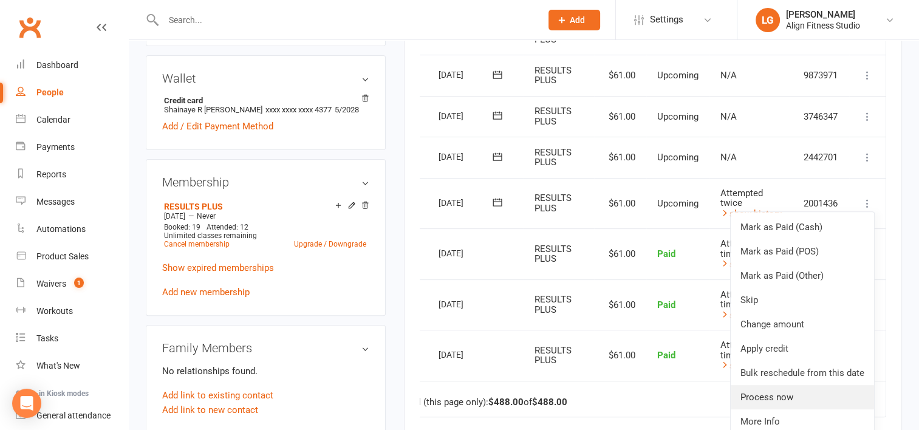
click at [770, 389] on link "Process now" at bounding box center [802, 397] width 143 height 24
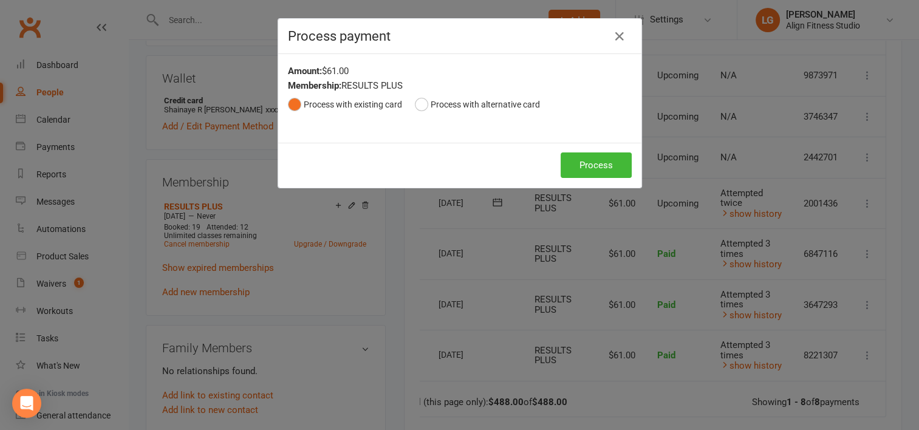
scroll to position [0, 26]
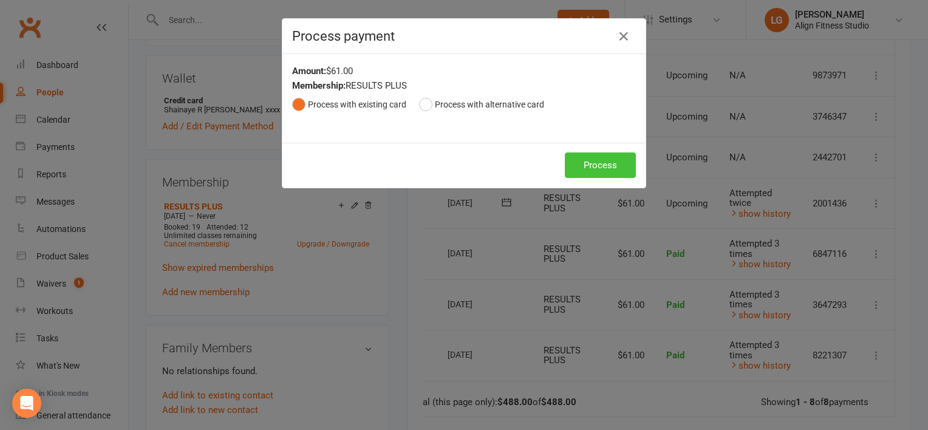
click at [605, 170] on button "Process" at bounding box center [600, 165] width 71 height 26
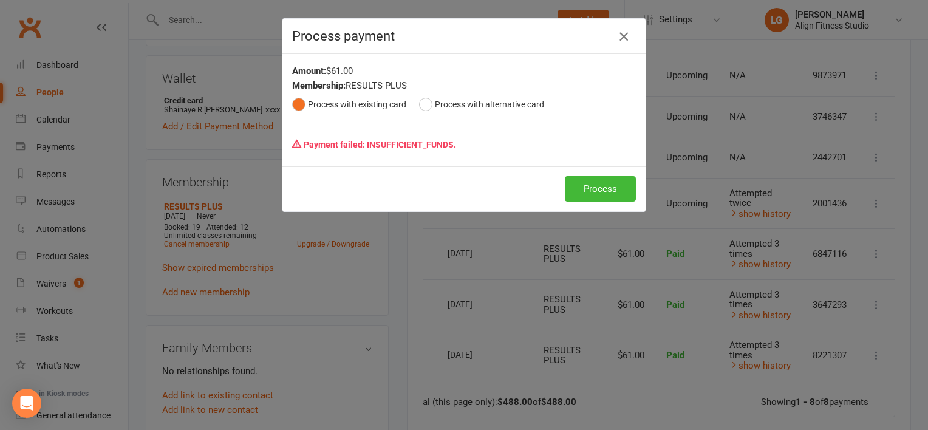
click at [617, 36] on icon "button" at bounding box center [624, 36] width 15 height 15
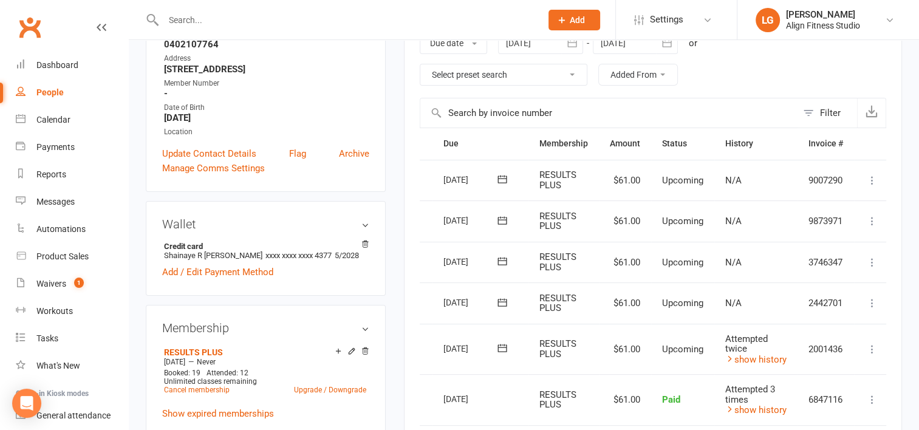
scroll to position [219, 0]
click at [51, 343] on div "Tasks" at bounding box center [47, 338] width 22 height 10
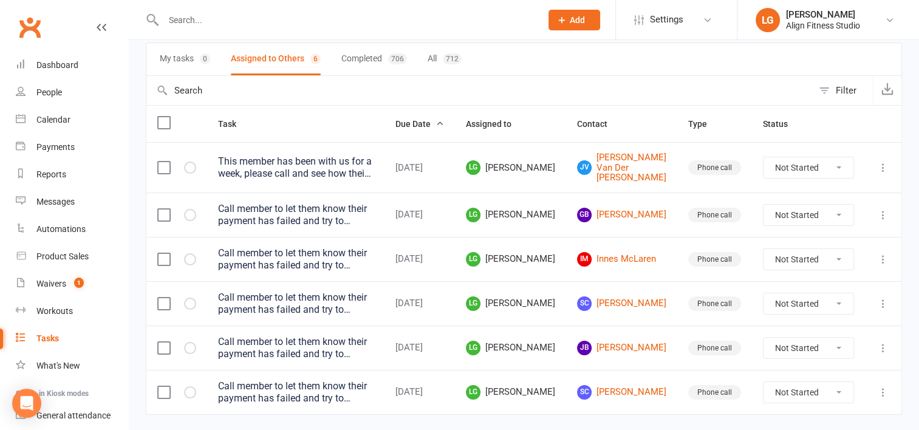
scroll to position [95, 0]
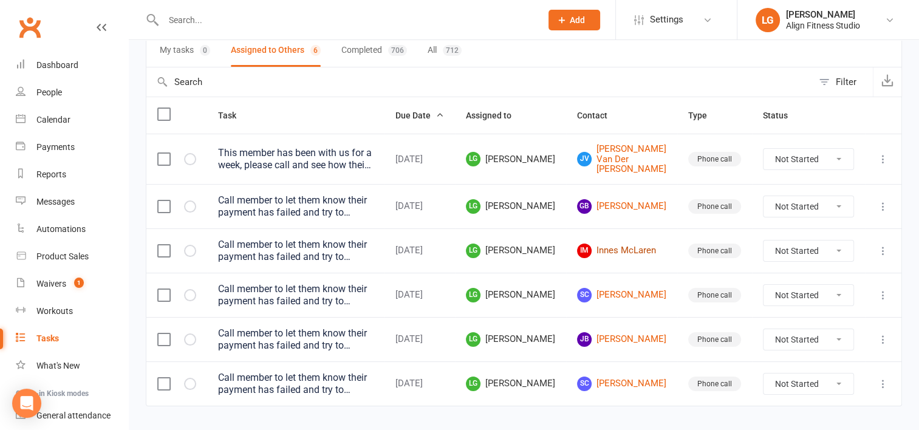
click at [638, 245] on link "IM Innes McLaren" at bounding box center [621, 251] width 89 height 15
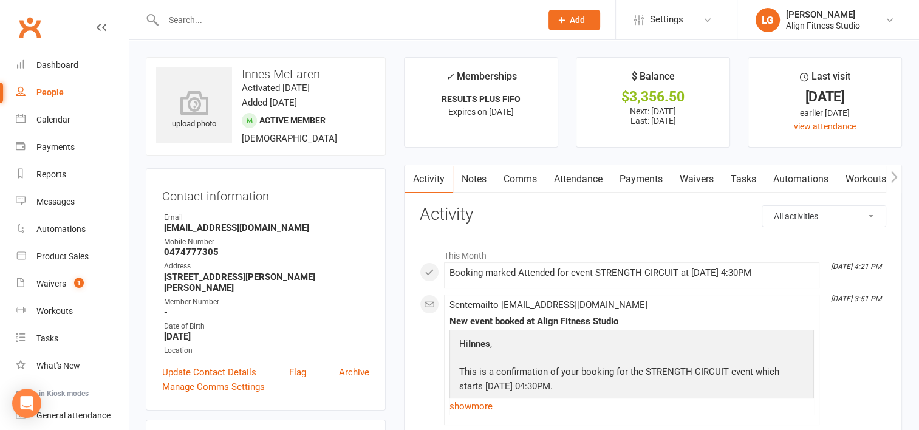
click at [643, 177] on link "Payments" at bounding box center [641, 179] width 60 height 28
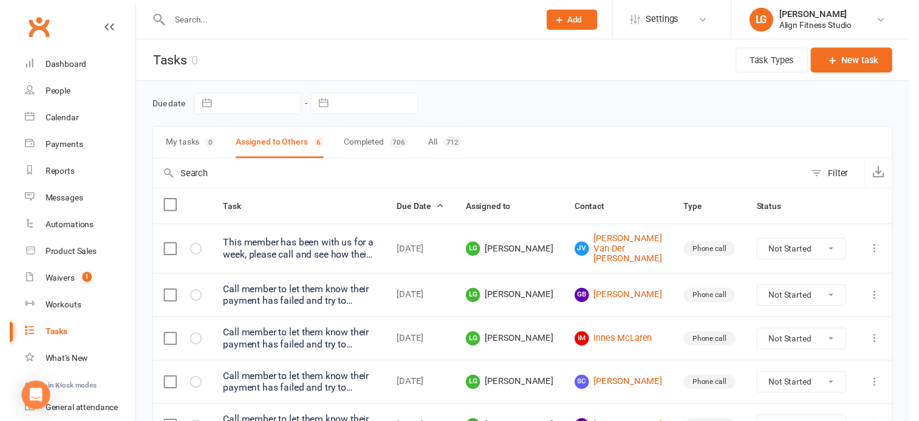
scroll to position [115, 0]
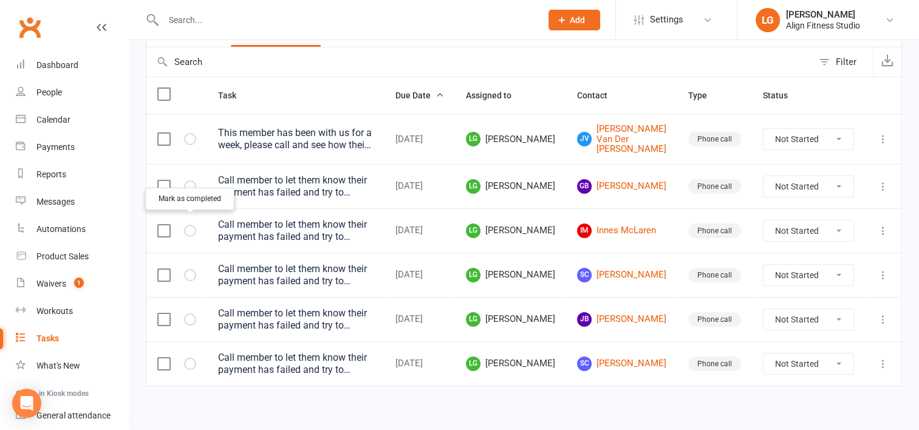
click at [194, 225] on button "button" at bounding box center [190, 231] width 12 height 12
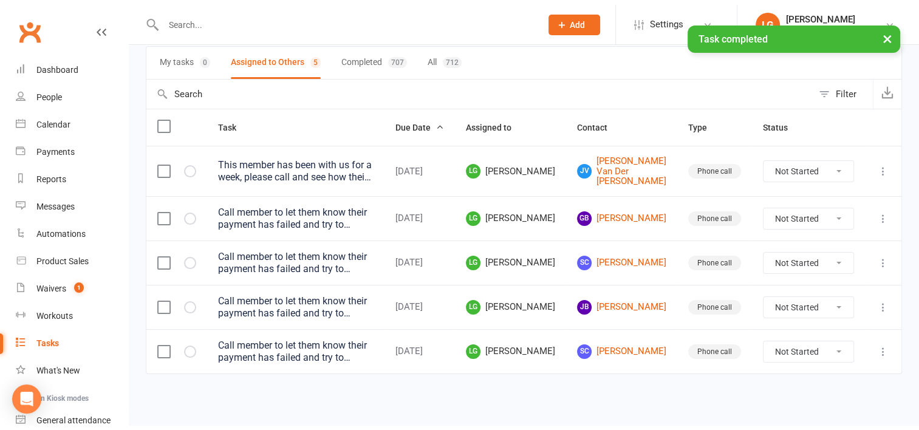
scroll to position [70, 0]
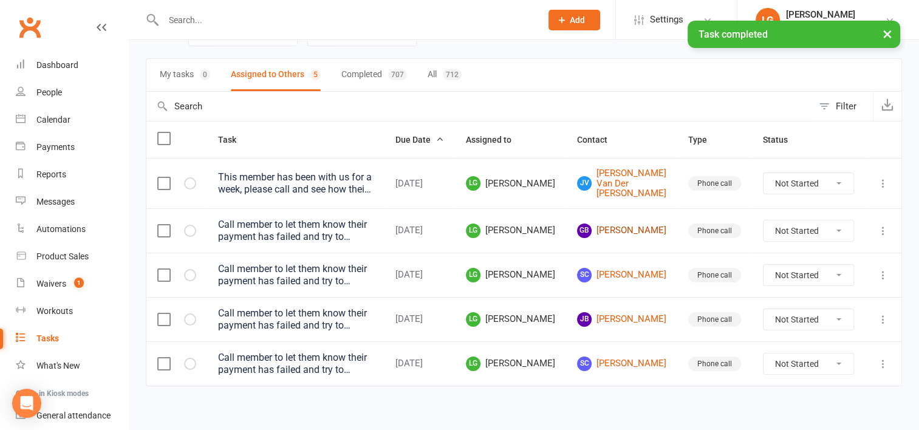
click at [634, 231] on link "GB Grace Bradshaw" at bounding box center [621, 231] width 89 height 15
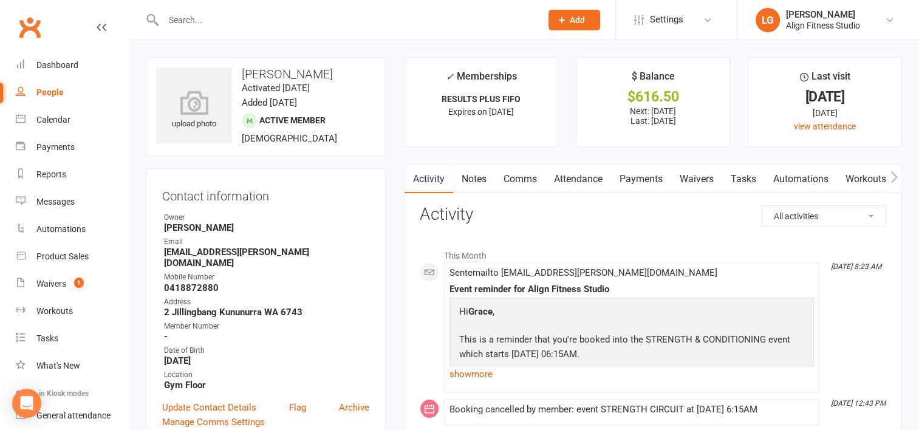
click at [638, 177] on link "Payments" at bounding box center [641, 179] width 60 height 28
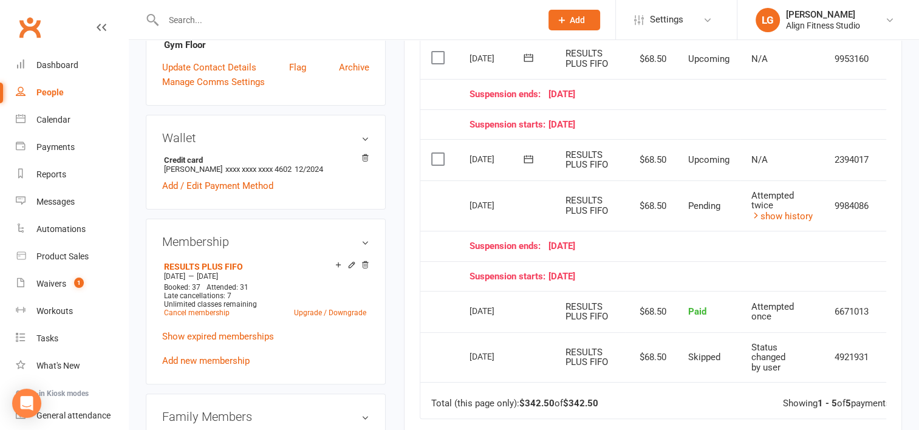
scroll to position [0, 32]
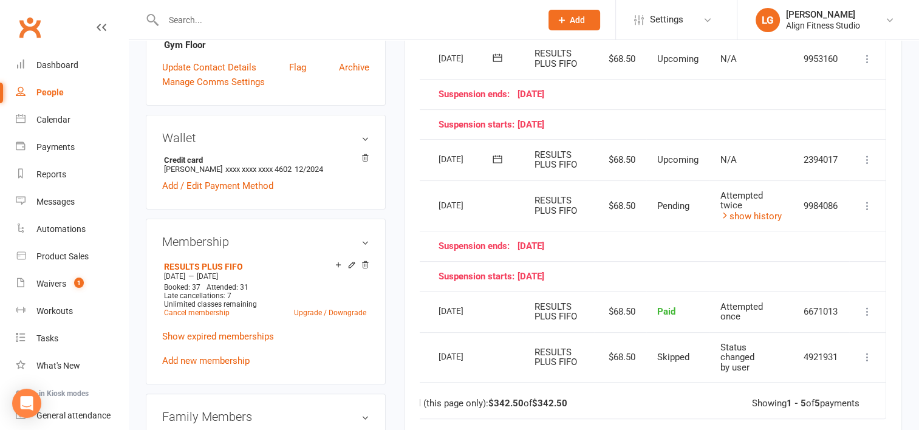
click at [870, 202] on icon at bounding box center [867, 206] width 12 height 12
click at [833, 188] on td "9984086" at bounding box center [821, 205] width 56 height 51
click at [866, 202] on icon at bounding box center [867, 206] width 12 height 12
click at [798, 225] on link "More Info" at bounding box center [814, 229] width 120 height 24
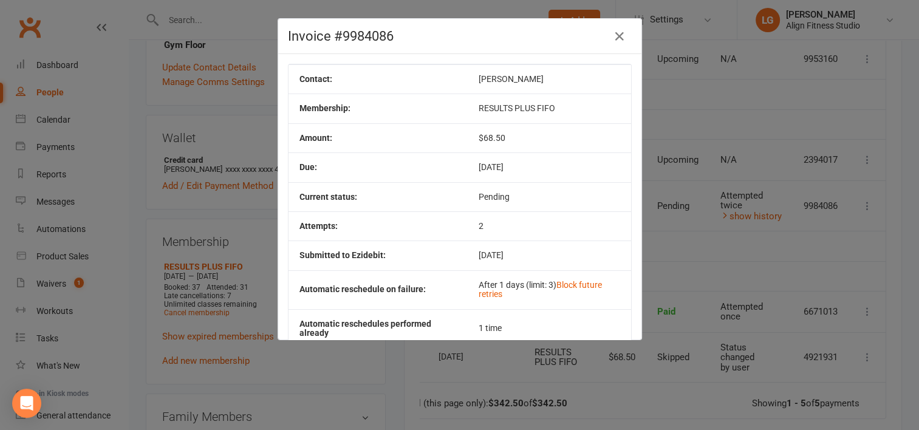
scroll to position [0, 26]
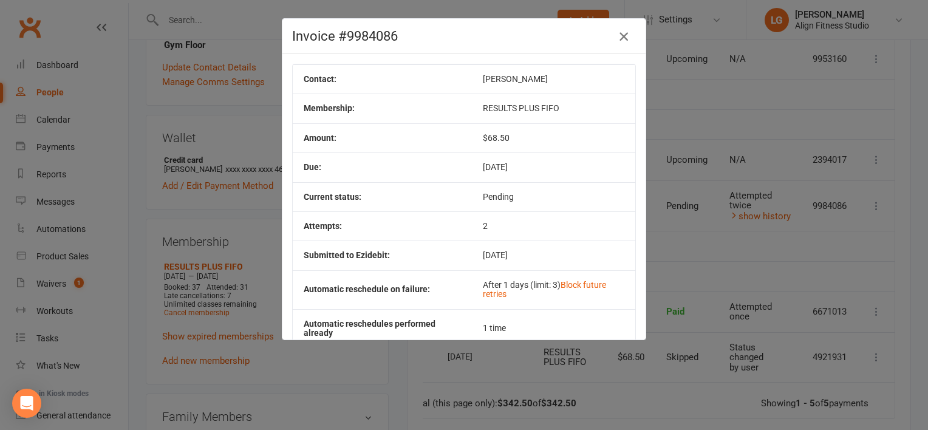
click at [618, 34] on icon "button" at bounding box center [624, 36] width 15 height 15
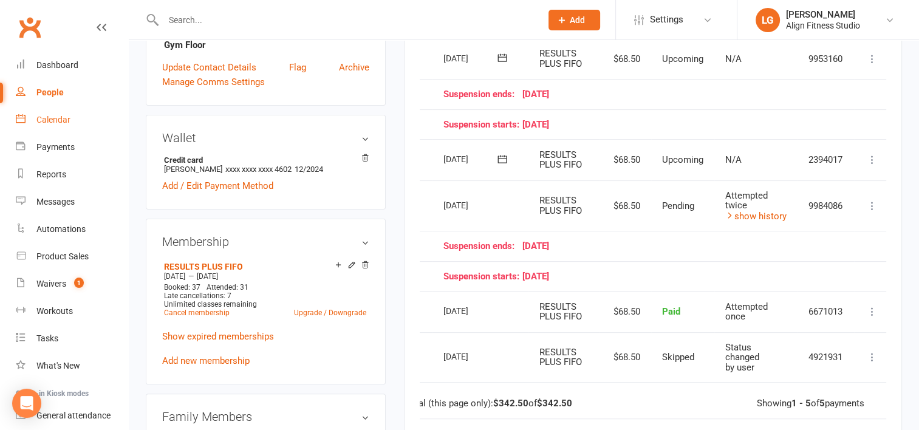
click at [71, 118] on link "Calendar" at bounding box center [72, 119] width 112 height 27
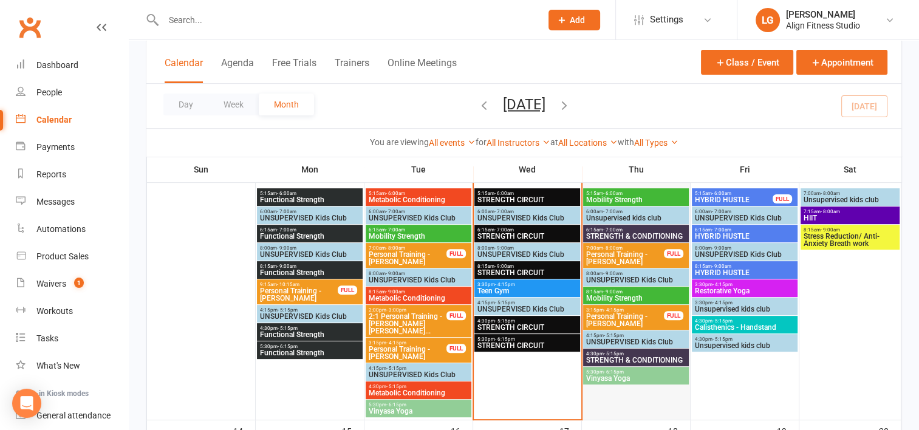
scroll to position [321, 0]
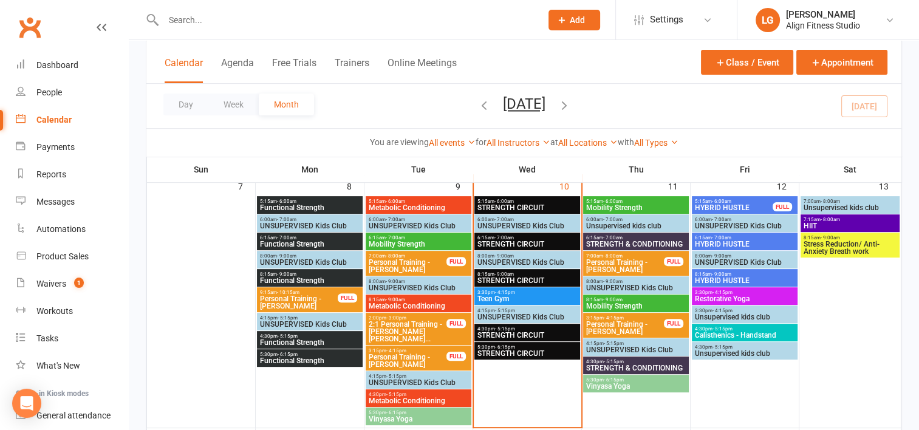
click at [827, 241] on span "Stress Reduction/ Anti-Anxiety Breath work" at bounding box center [850, 248] width 95 height 15
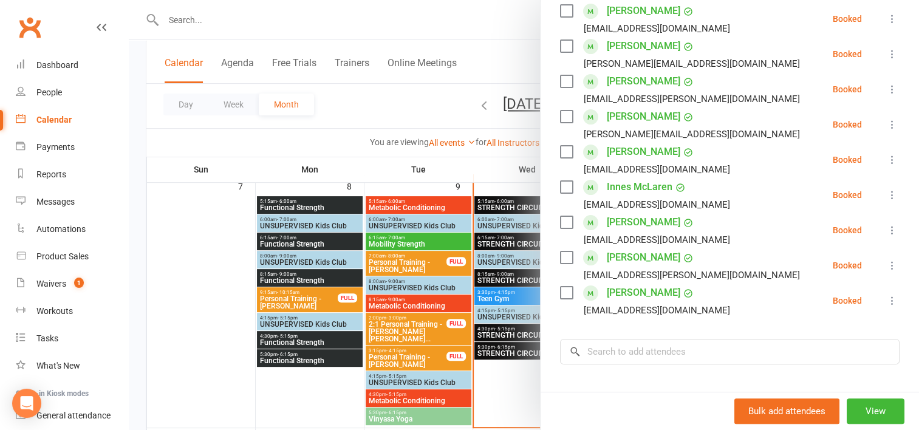
scroll to position [225, 0]
click at [521, 131] on div at bounding box center [524, 215] width 790 height 430
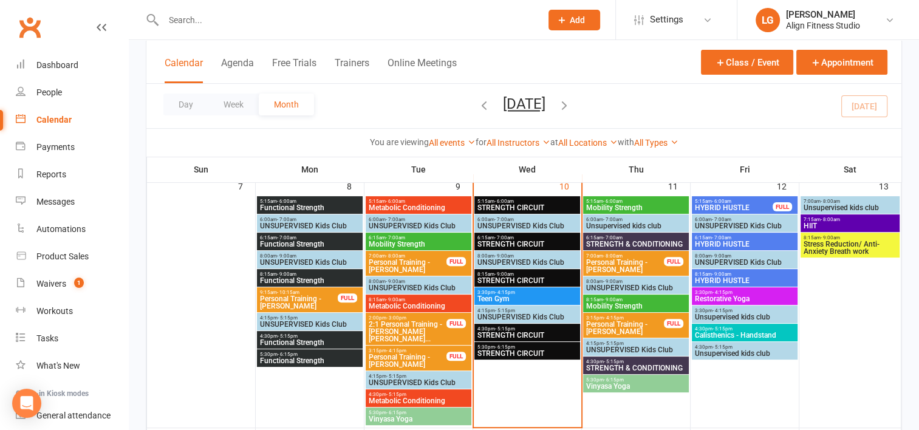
click at [838, 199] on span "- 8:00am" at bounding box center [830, 201] width 19 height 5
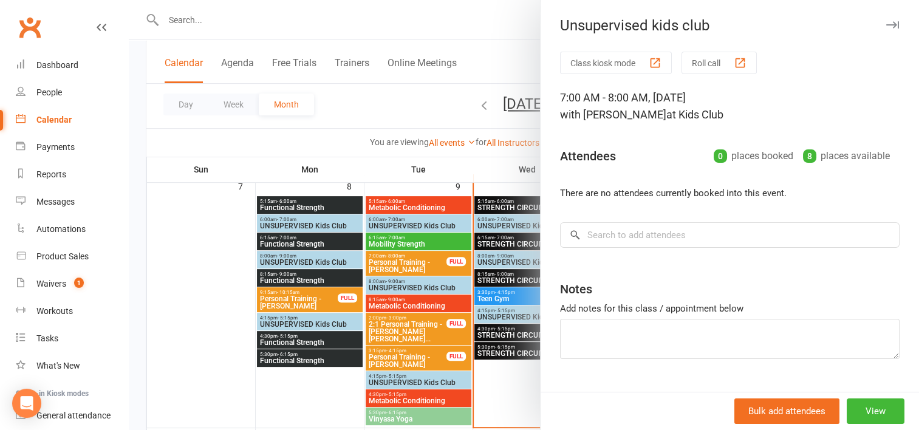
click at [494, 56] on div at bounding box center [524, 215] width 790 height 430
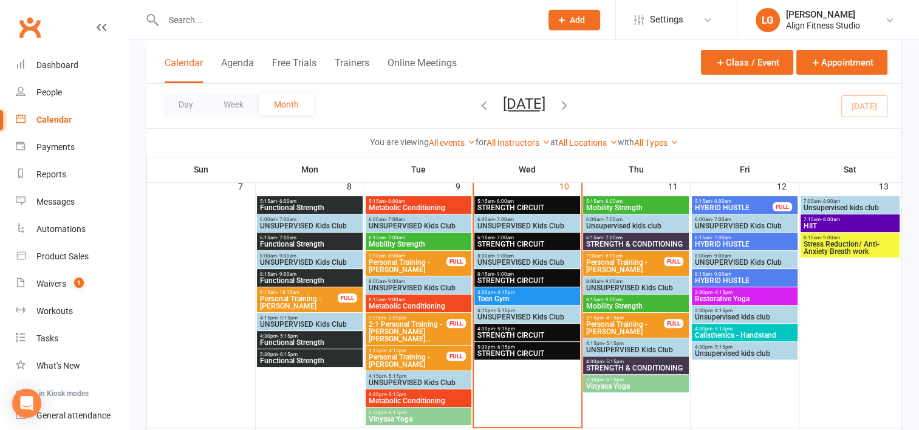
click at [323, 27] on input "text" at bounding box center [346, 20] width 373 height 17
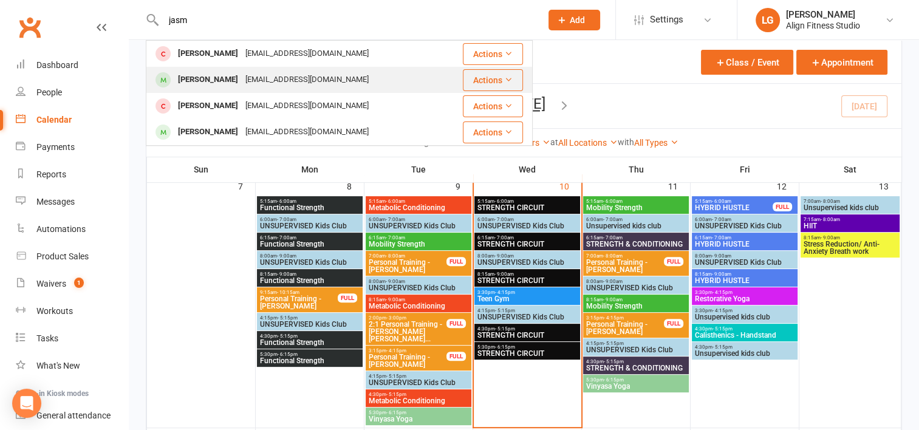
type input "jasm"
click at [279, 89] on div "Jasmine English jbgenglish@live.com.au" at bounding box center [294, 79] width 295 height 25
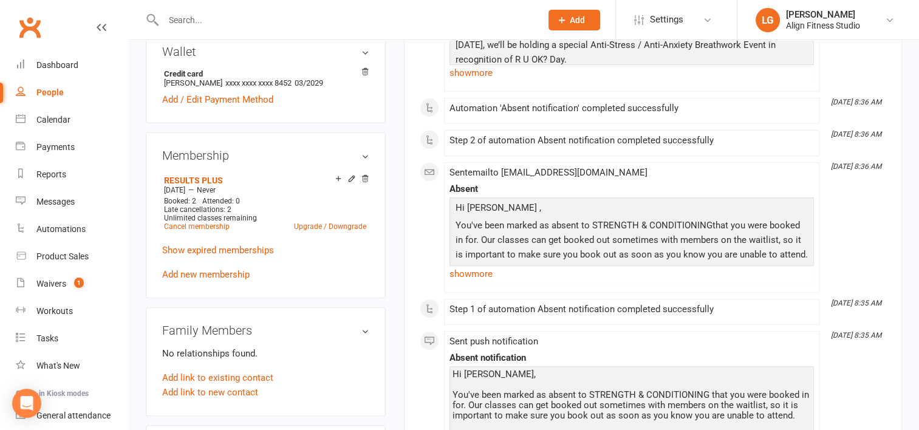
scroll to position [464, 0]
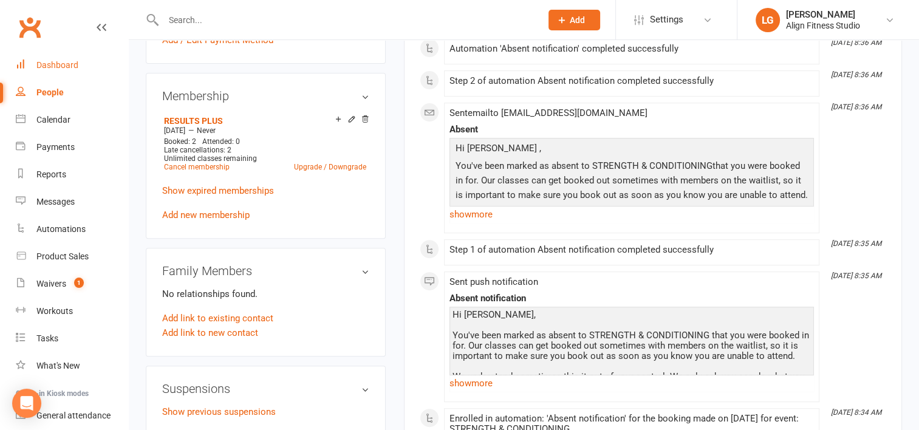
click at [63, 61] on div "Dashboard" at bounding box center [57, 65] width 42 height 10
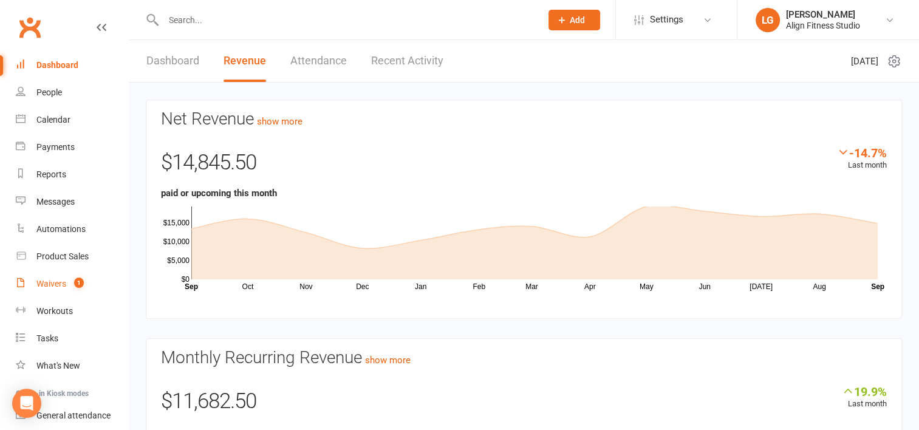
click at [57, 277] on link "Waivers 1" at bounding box center [72, 283] width 112 height 27
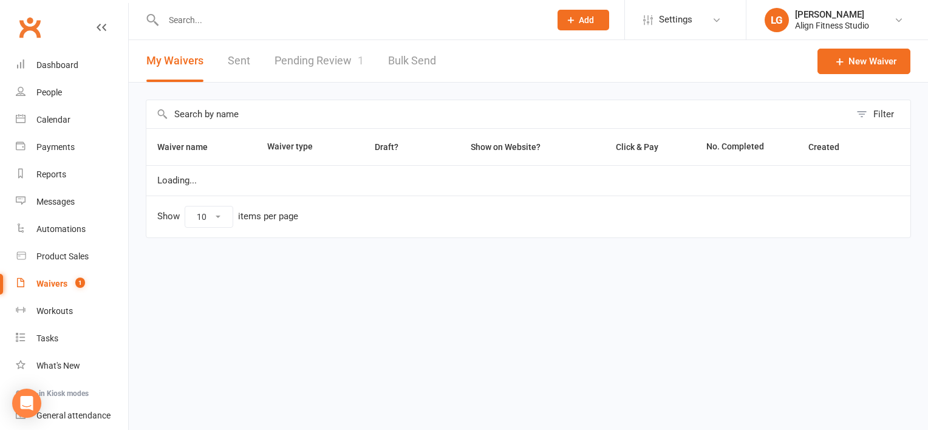
select select "100"
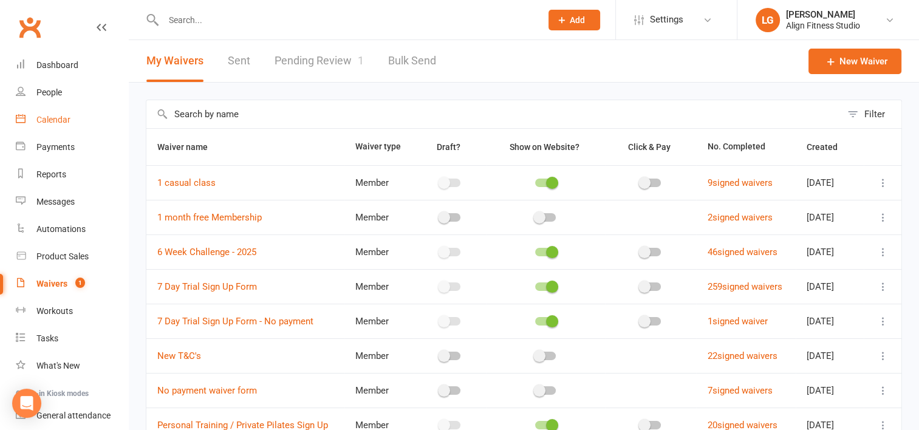
click at [58, 124] on div "Calendar" at bounding box center [53, 120] width 34 height 10
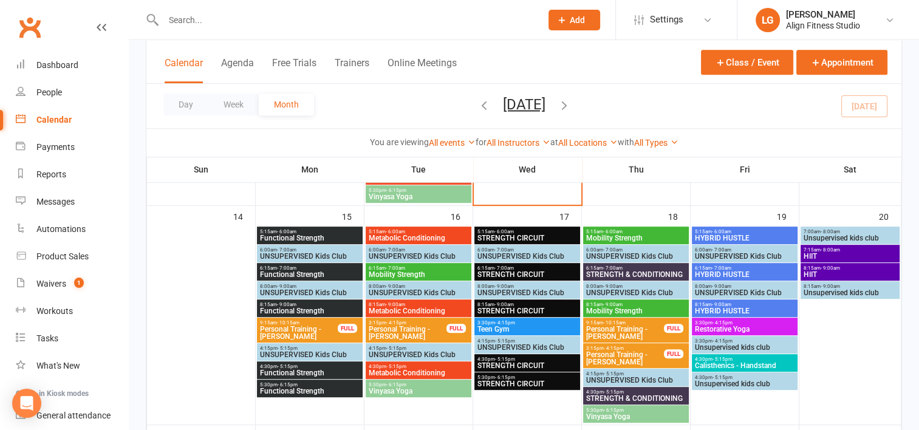
scroll to position [556, 0]
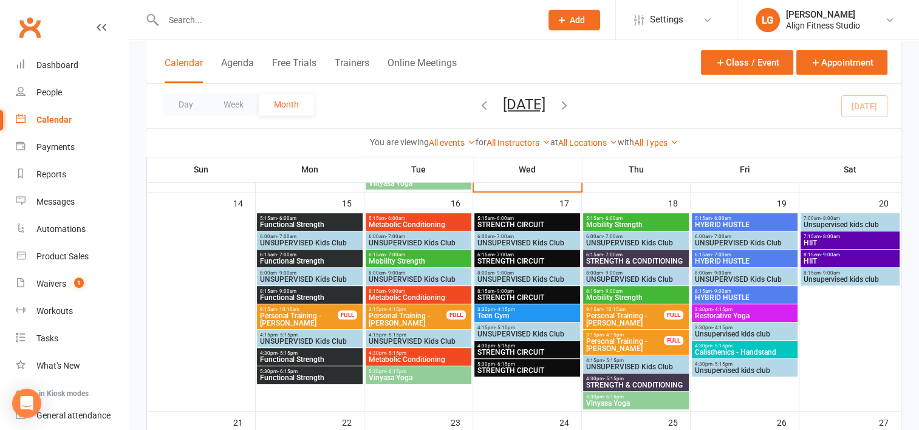
click at [510, 307] on span "- 4:15pm" at bounding box center [505, 309] width 20 height 5
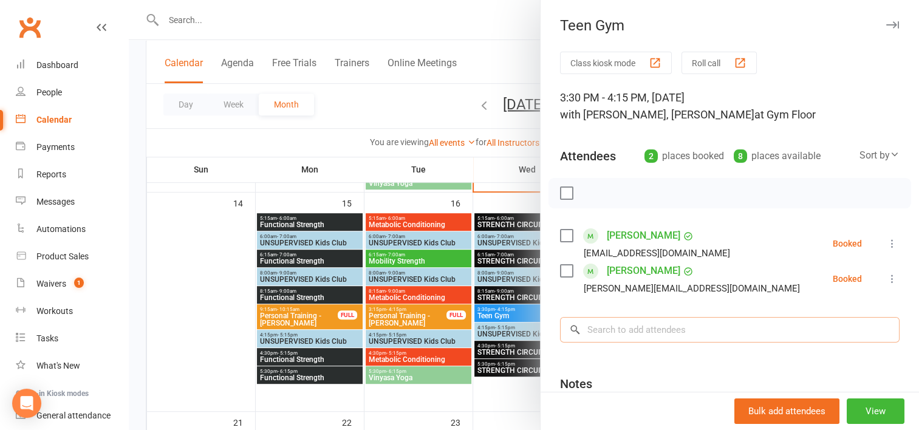
click at [603, 336] on input "search" at bounding box center [730, 330] width 340 height 26
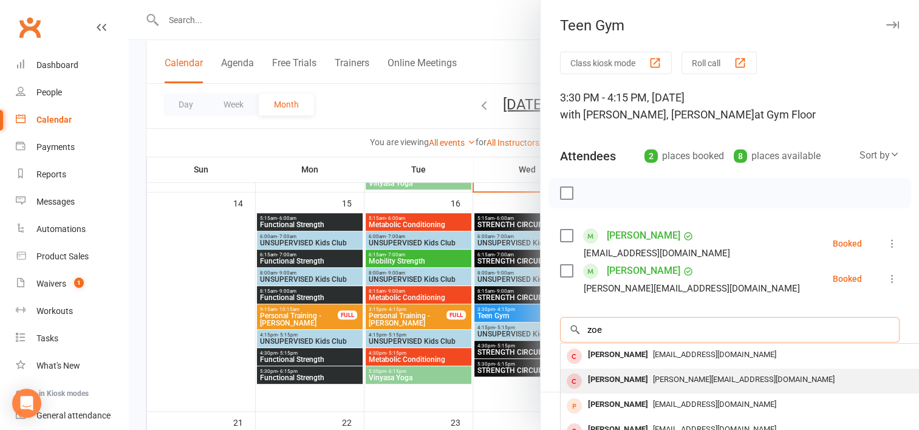
scroll to position [90, 0]
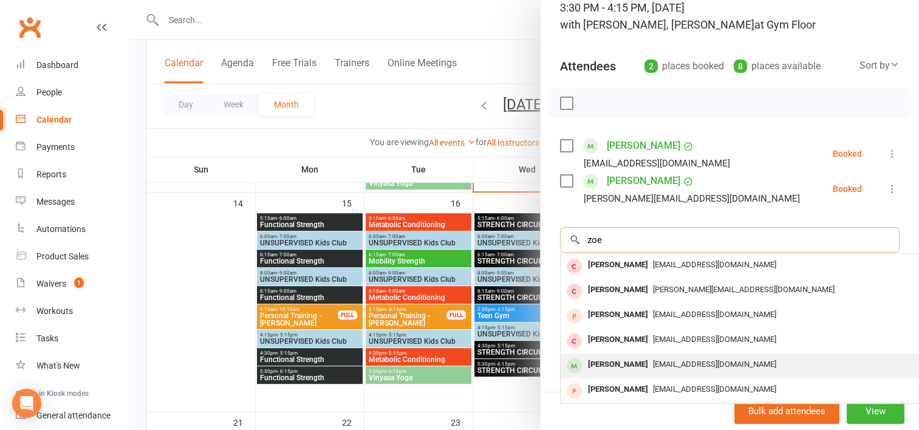
type input "zoe"
click at [653, 367] on span "Birdland_art@hotmail.com" at bounding box center [714, 364] width 123 height 9
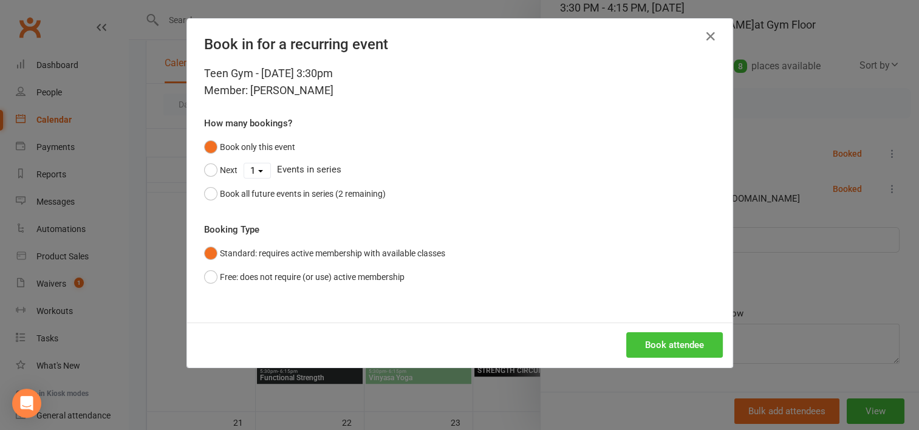
click at [652, 346] on button "Book attendee" at bounding box center [674, 345] width 97 height 26
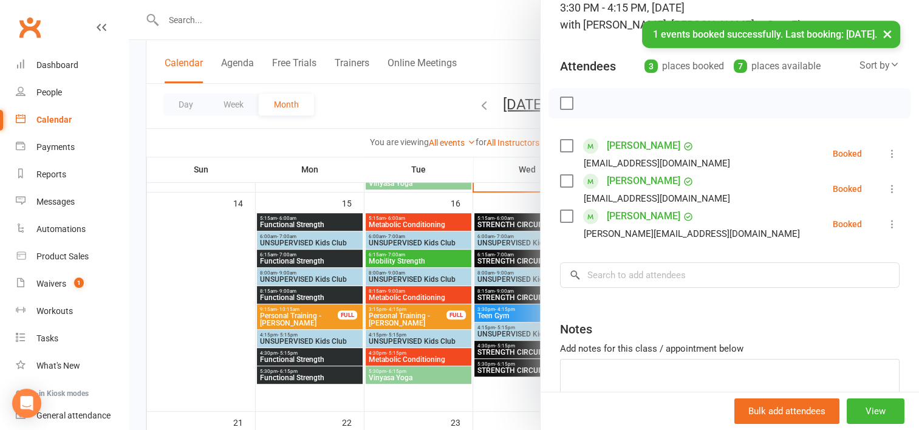
click at [428, 107] on div at bounding box center [524, 215] width 790 height 430
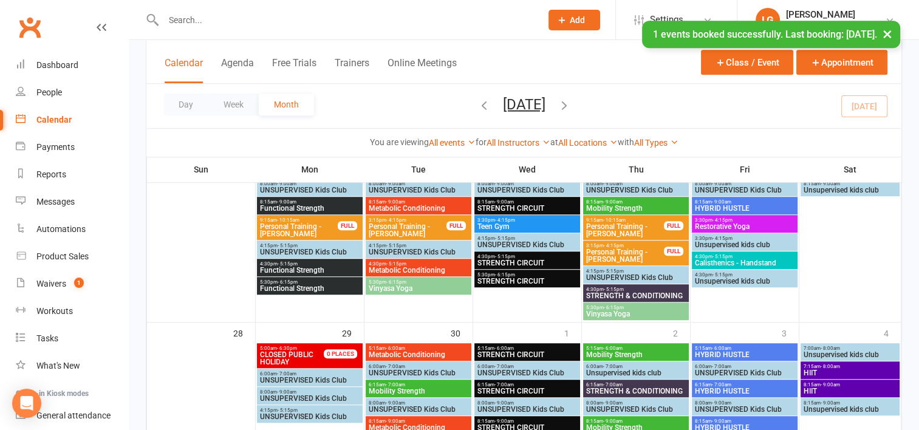
scroll to position [863, 0]
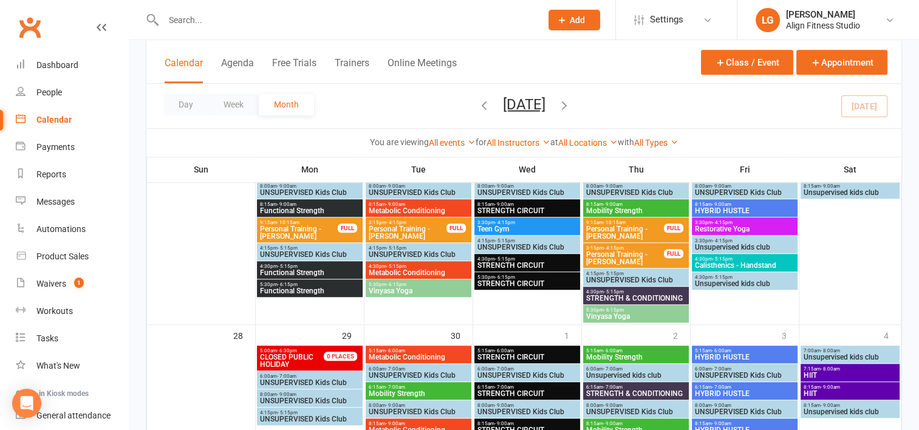
click at [495, 223] on span "- 4:15pm" at bounding box center [505, 222] width 20 height 5
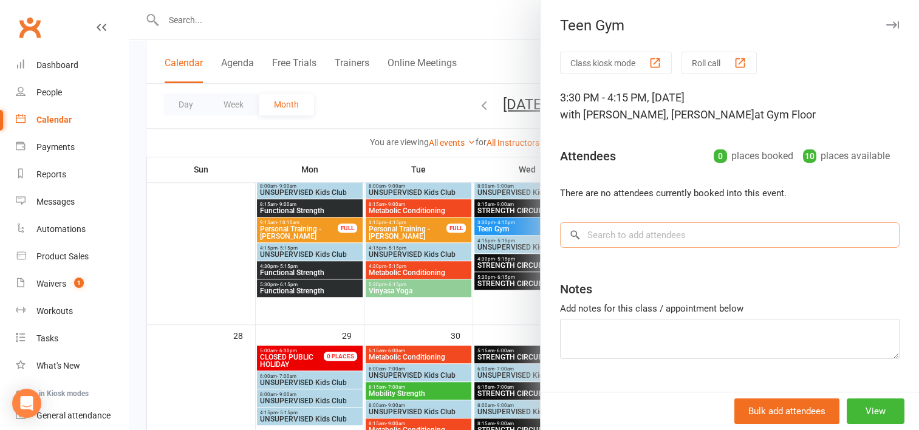
click at [628, 231] on input "search" at bounding box center [730, 235] width 340 height 26
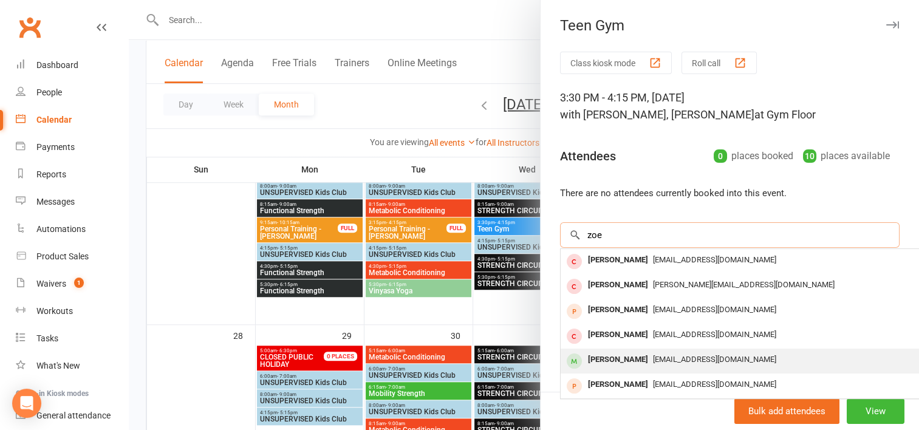
type input "zoe"
click at [653, 355] on span "Birdland_art@hotmail.com" at bounding box center [714, 359] width 123 height 9
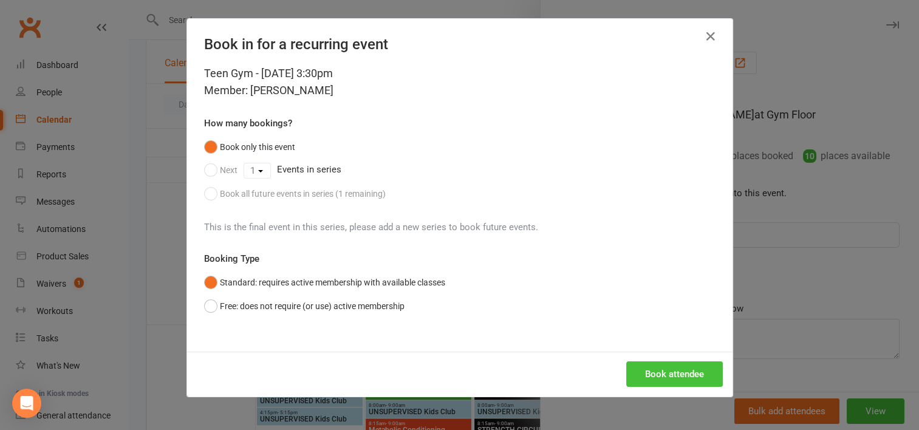
click at [669, 367] on button "Book attendee" at bounding box center [674, 374] width 97 height 26
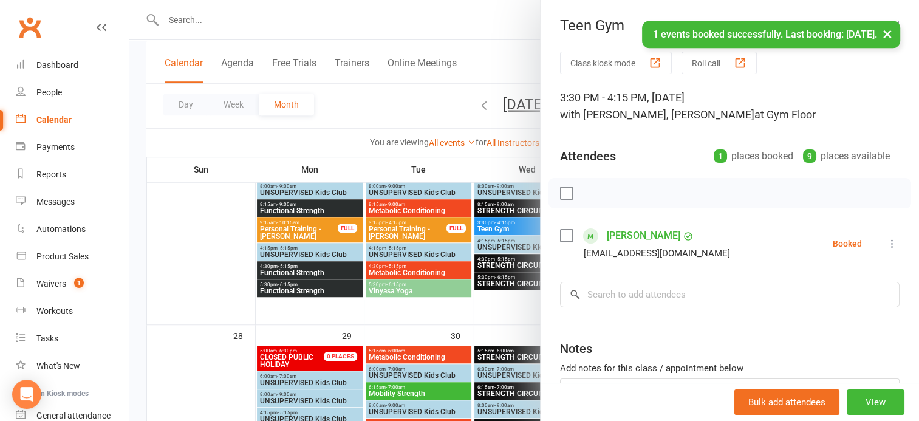
click at [386, 304] on div at bounding box center [524, 210] width 790 height 421
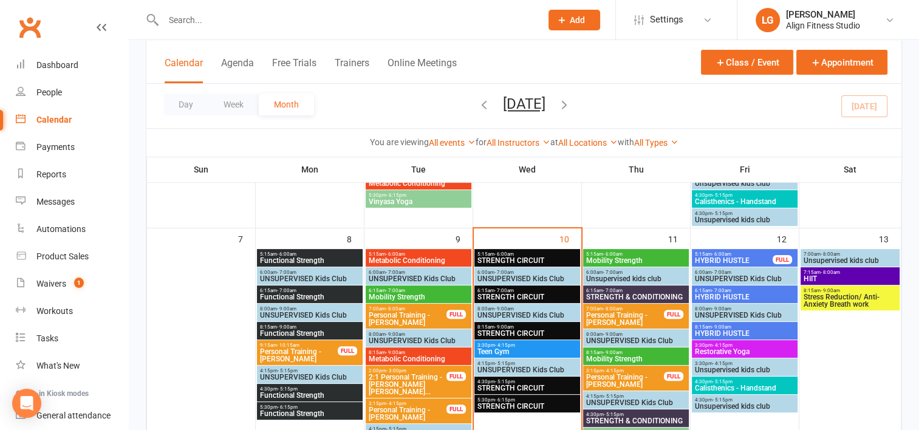
scroll to position [267, 0]
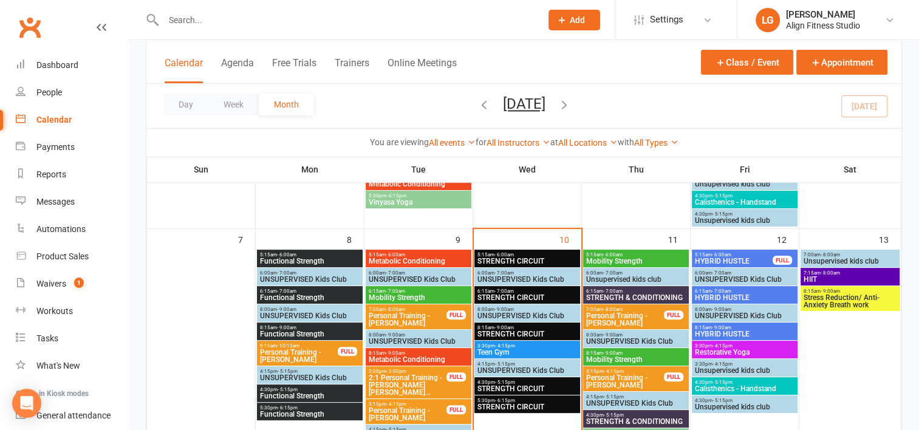
click at [848, 298] on span "Stress Reduction/ Anti-Anxiety Breath work" at bounding box center [850, 301] width 95 height 15
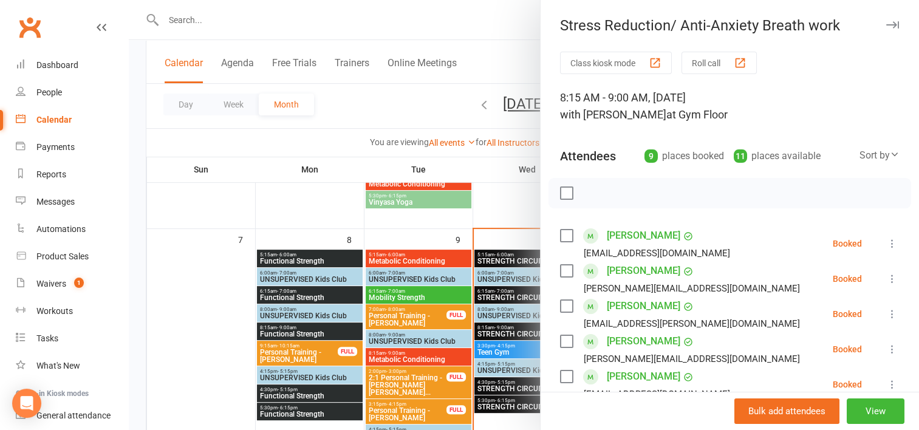
click at [491, 205] on div at bounding box center [524, 215] width 790 height 430
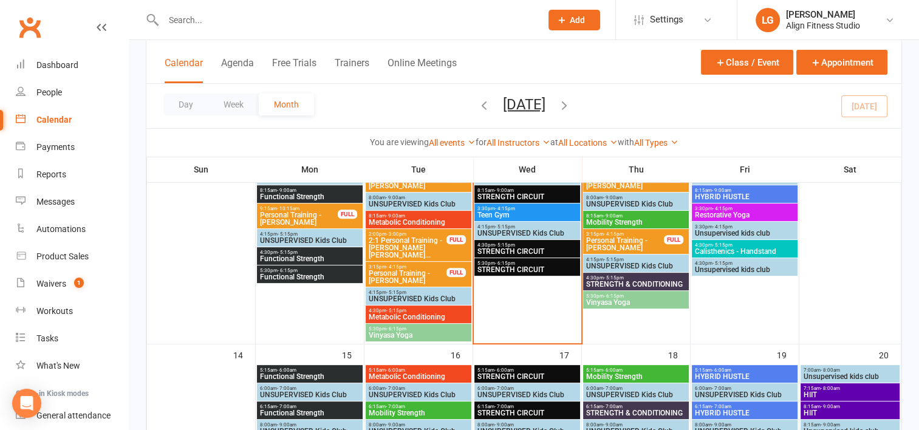
scroll to position [420, 0]
